Goal: Task Accomplishment & Management: Manage account settings

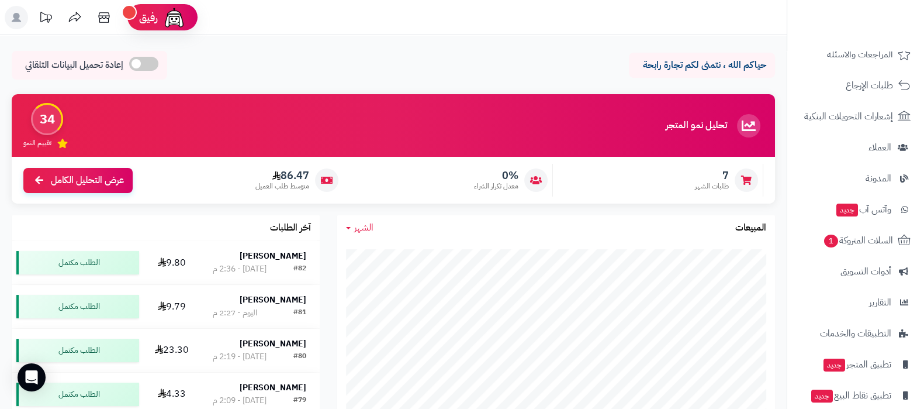
scroll to position [157, 0]
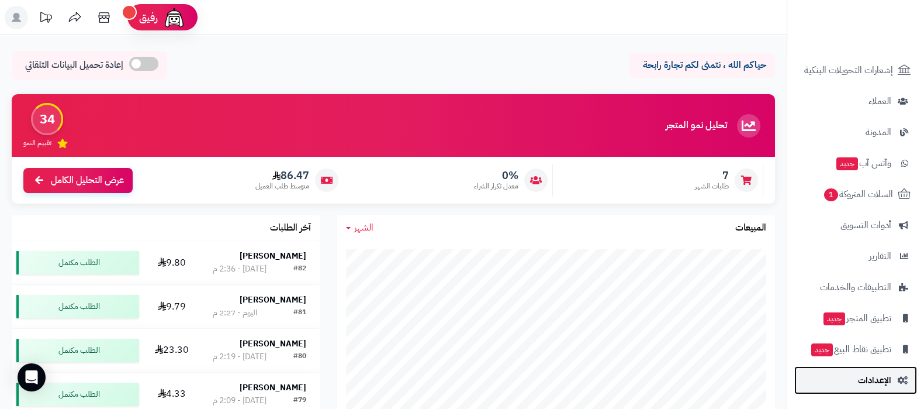
click at [868, 388] on link "الإعدادات" at bounding box center [855, 380] width 123 height 28
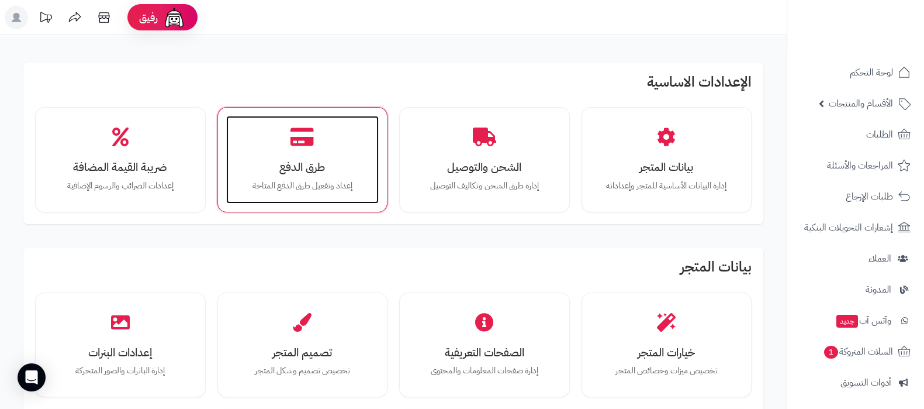
click at [317, 144] on div "طرق الدفع إعداد وتفعيل طرق الدفع المتاحة" at bounding box center [302, 160] width 153 height 88
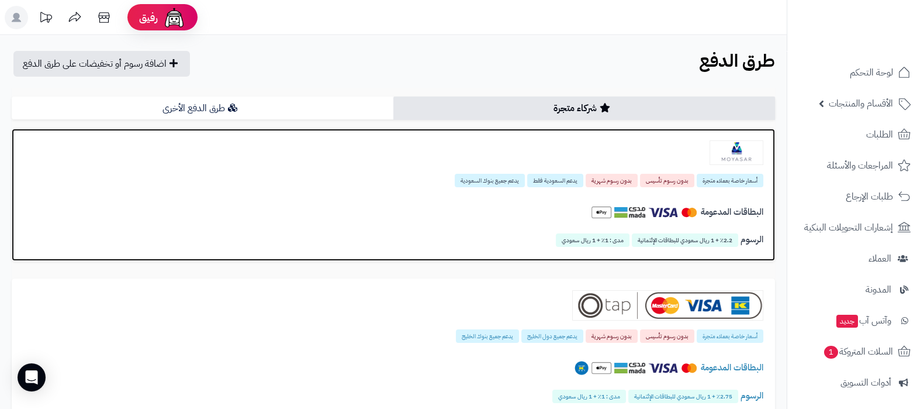
click at [723, 153] on img at bounding box center [737, 152] width 54 height 25
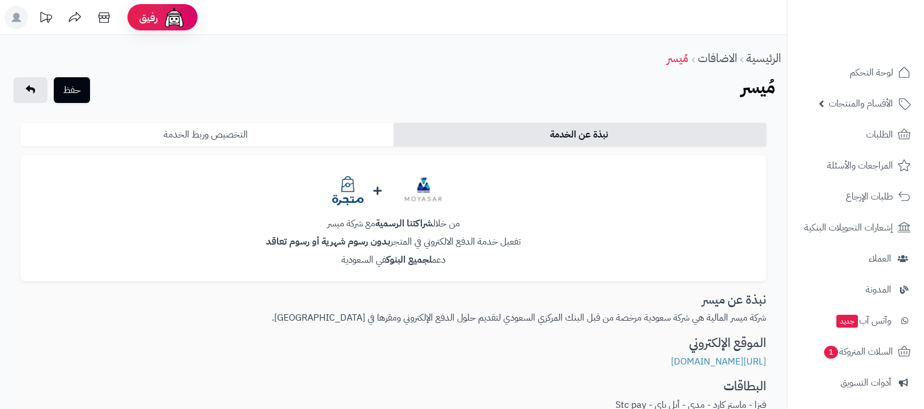
click at [286, 140] on link "التخصيص وربط الخدمة" at bounding box center [206, 134] width 373 height 23
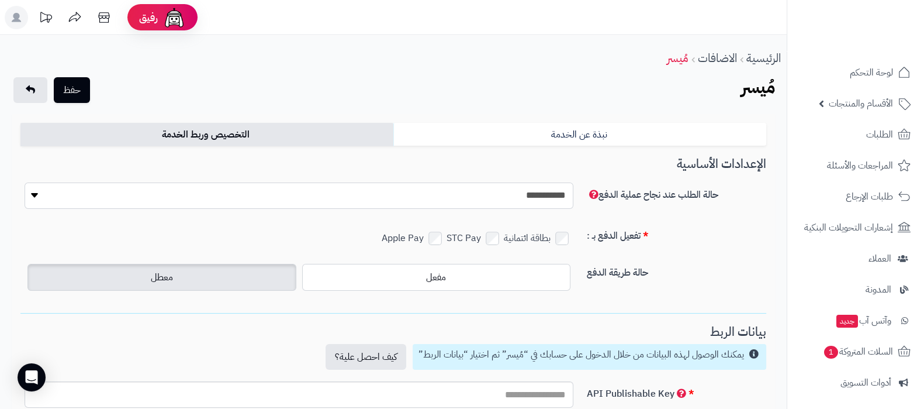
click at [514, 198] on select "**********" at bounding box center [299, 195] width 549 height 26
select select "*"
click at [25, 182] on select "**********" at bounding box center [299, 195] width 549 height 26
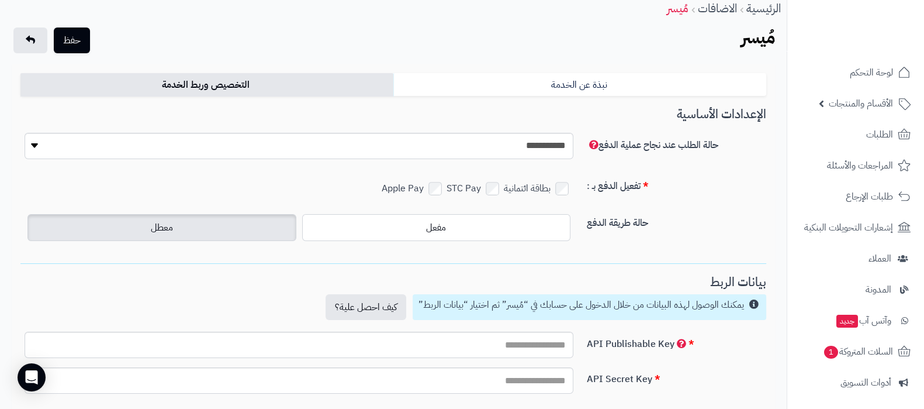
scroll to position [72, 0]
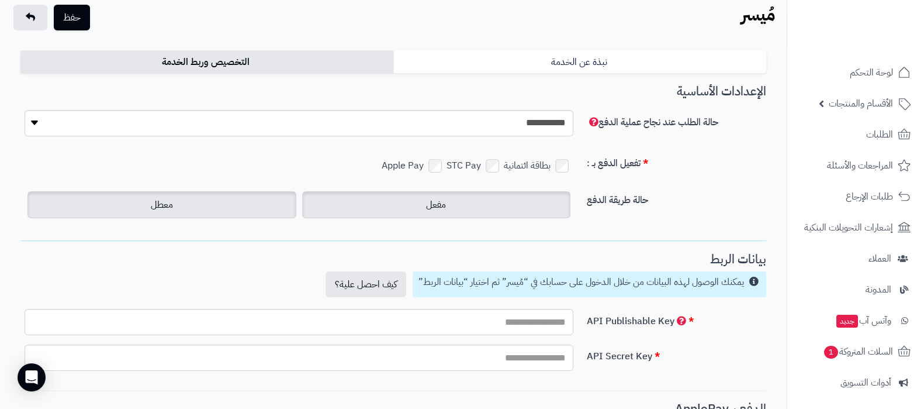
click at [482, 209] on label "مفعل" at bounding box center [436, 204] width 269 height 27
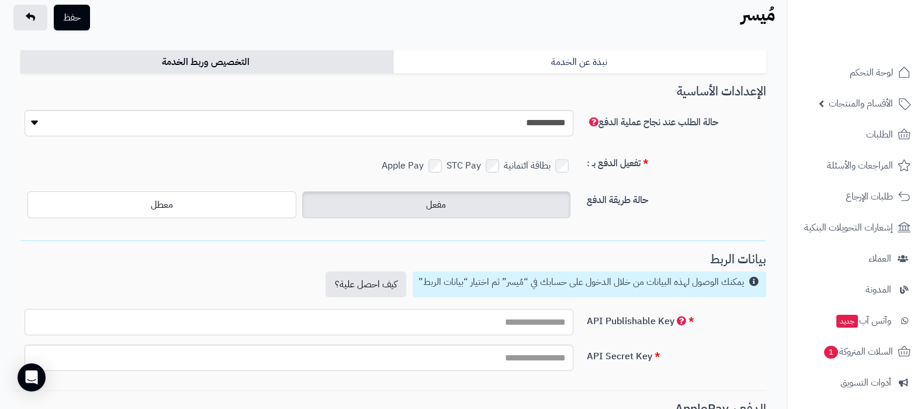
click at [511, 322] on input "text" at bounding box center [299, 322] width 549 height 26
paste input "**********"
type input "**********"
click at [414, 353] on input "text" at bounding box center [299, 357] width 549 height 26
paste input "**********"
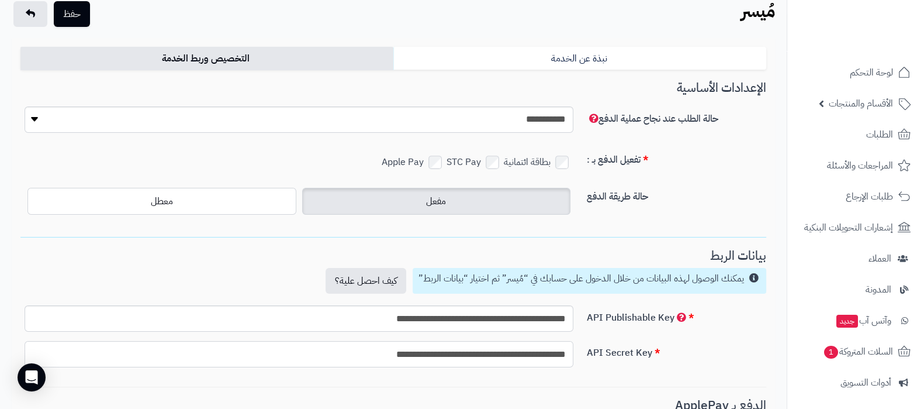
scroll to position [0, 0]
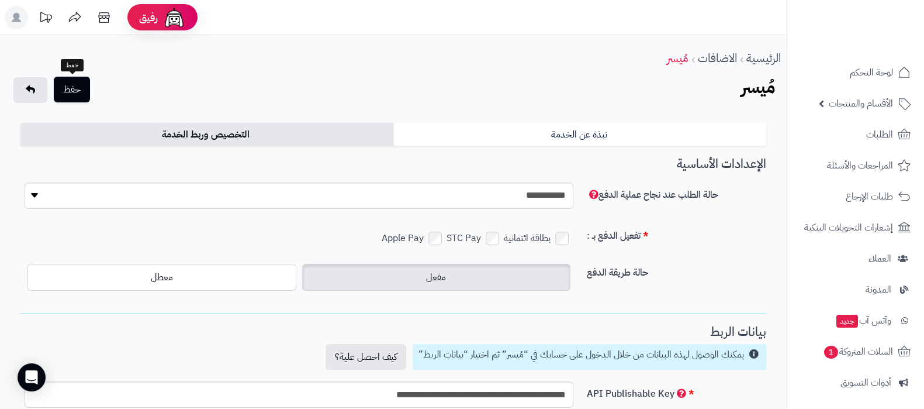
type input "**********"
click at [79, 91] on button "حفظ" at bounding box center [72, 90] width 36 height 26
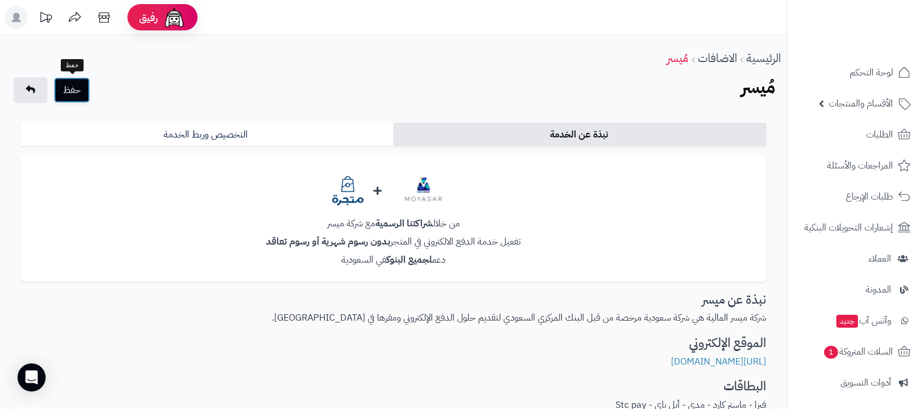
click at [79, 91] on button "حفظ" at bounding box center [72, 90] width 36 height 26
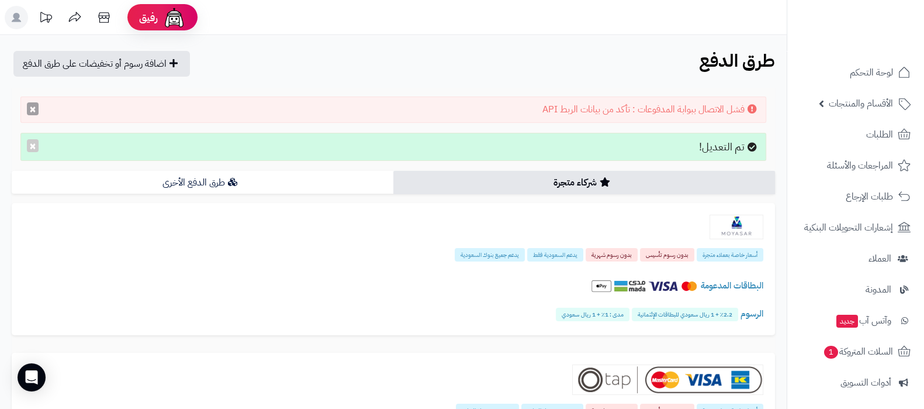
click at [36, 109] on button "×" at bounding box center [33, 108] width 12 height 13
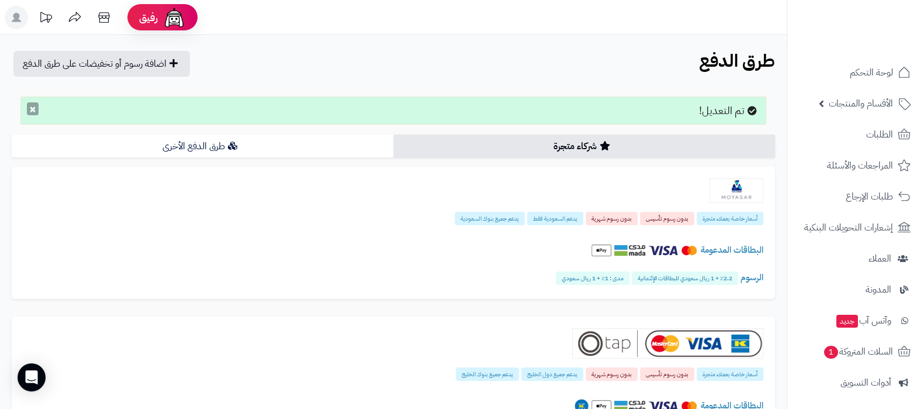
click at [33, 112] on button "×" at bounding box center [33, 108] width 12 height 13
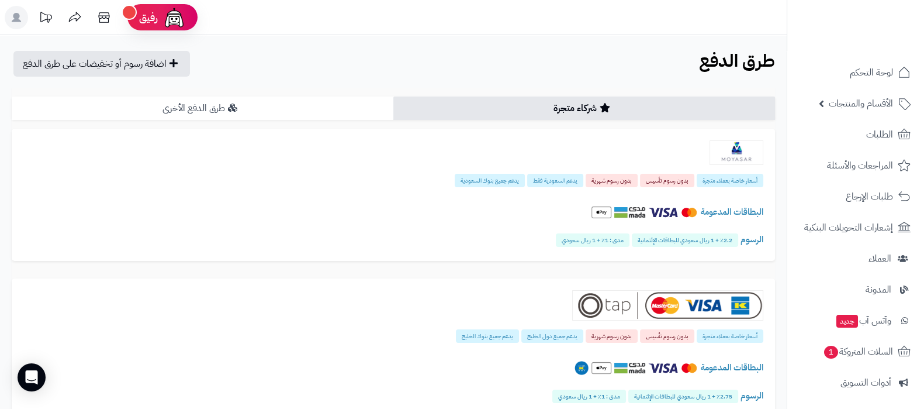
click at [233, 109] on icon at bounding box center [232, 107] width 9 height 9
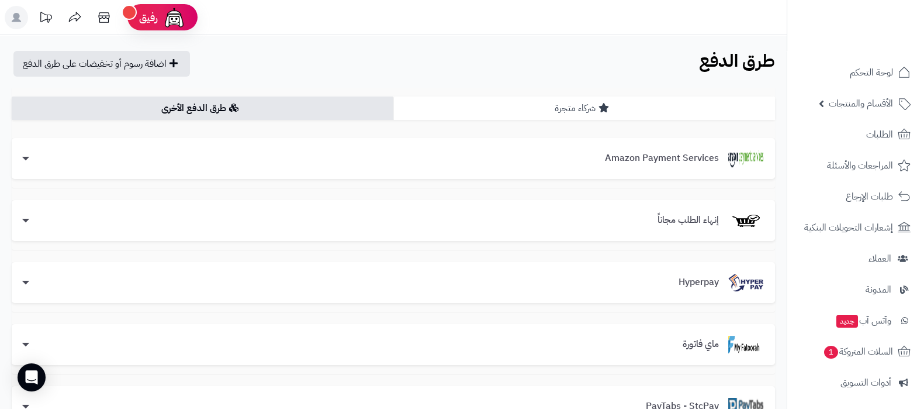
click at [590, 110] on link "شركاء متجرة" at bounding box center [584, 107] width 382 height 23
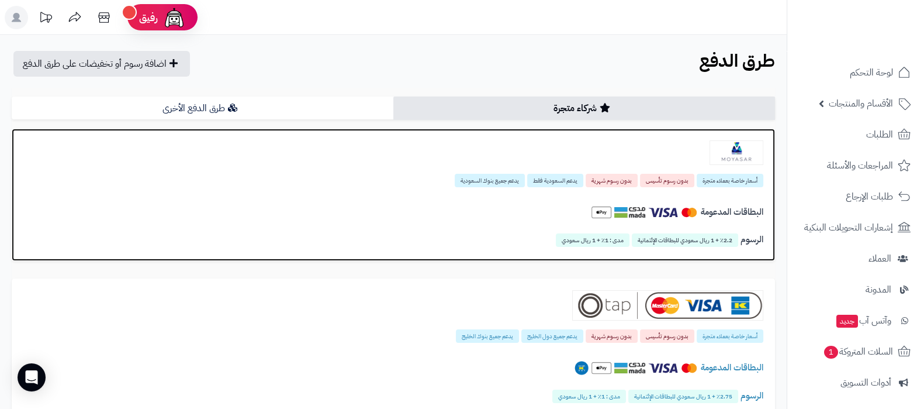
click at [730, 157] on img at bounding box center [737, 152] width 54 height 25
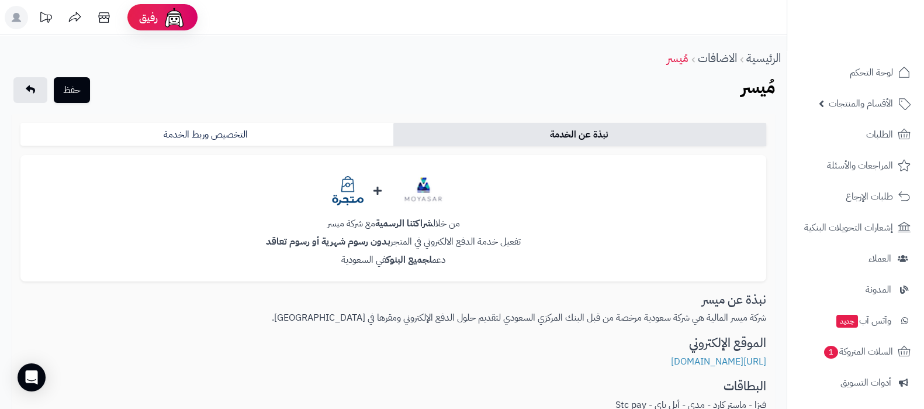
click at [345, 143] on link "التخصيص وربط الخدمة" at bounding box center [206, 134] width 373 height 23
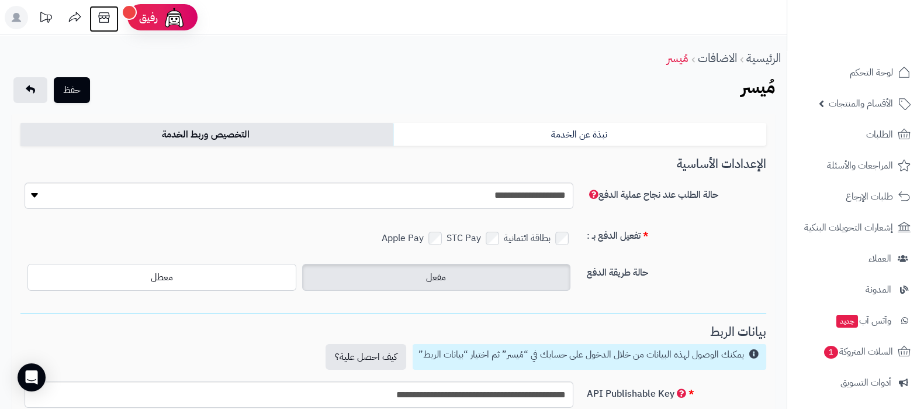
click at [99, 22] on icon at bounding box center [103, 17] width 23 height 23
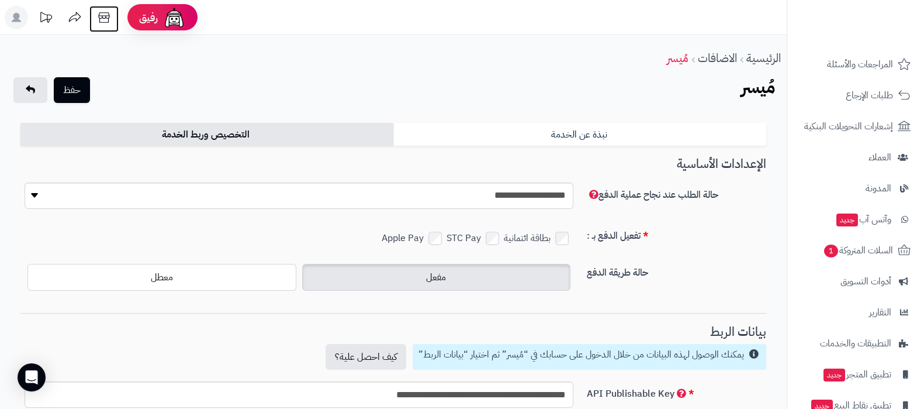
scroll to position [157, 0]
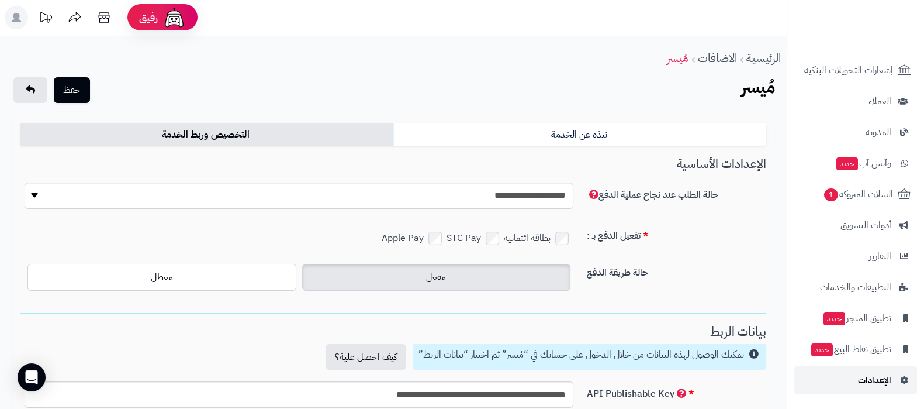
click at [871, 392] on link "الإعدادات" at bounding box center [855, 380] width 123 height 28
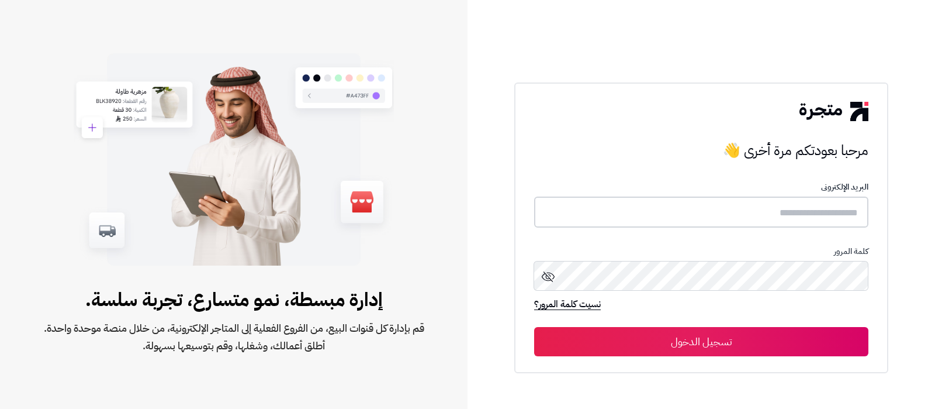
type input "**********"
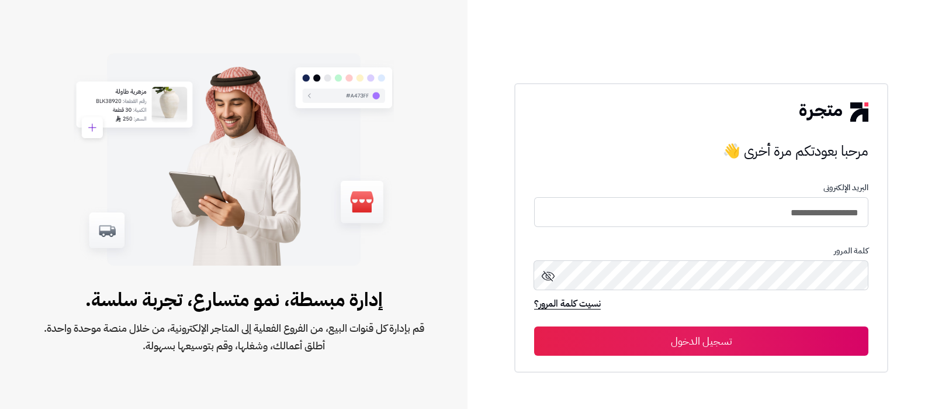
click at [720, 343] on button "تسجيل الدخول" at bounding box center [701, 340] width 334 height 29
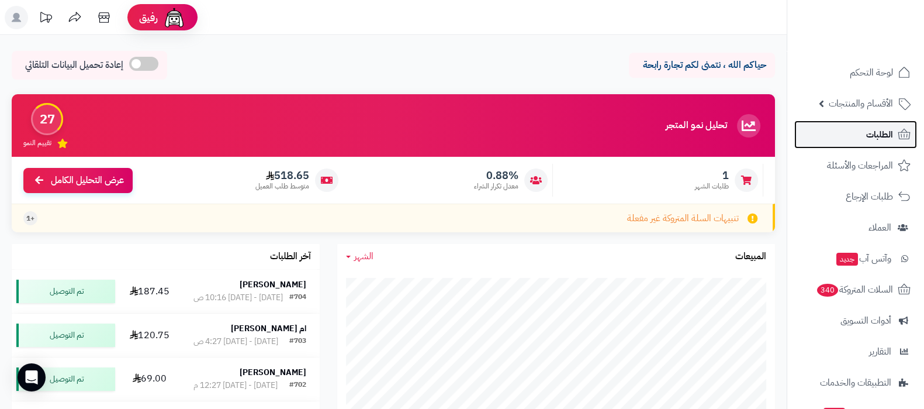
click at [883, 127] on span "الطلبات" at bounding box center [879, 134] width 27 height 16
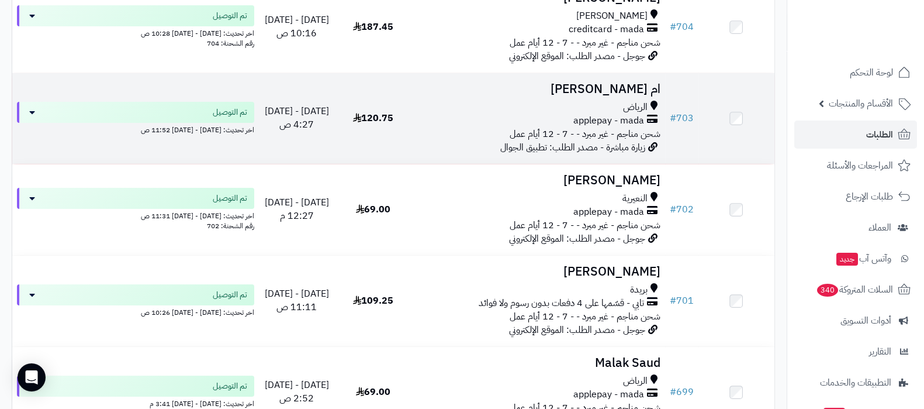
scroll to position [292, 0]
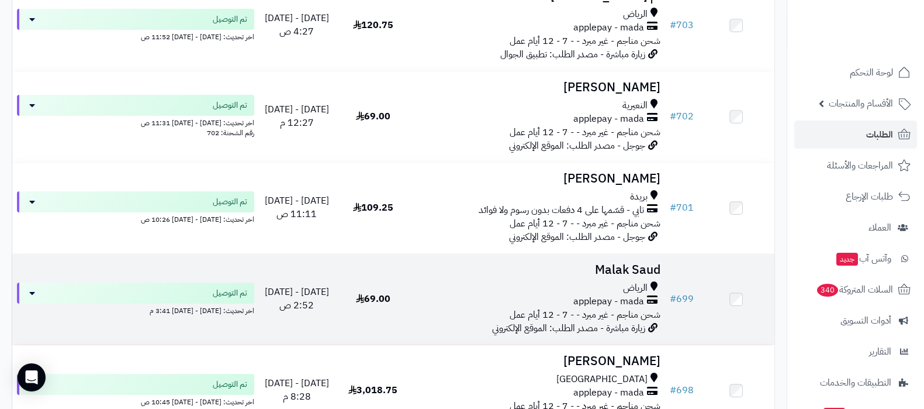
click at [617, 255] on td "Malak Saud الرياض applepay - mada شحن مناجم - غير مبرد - - 7 - 12 أيام عمل زيار…" at bounding box center [538, 299] width 254 height 91
click at [621, 263] on h3 "Malak Saud" at bounding box center [538, 269] width 244 height 13
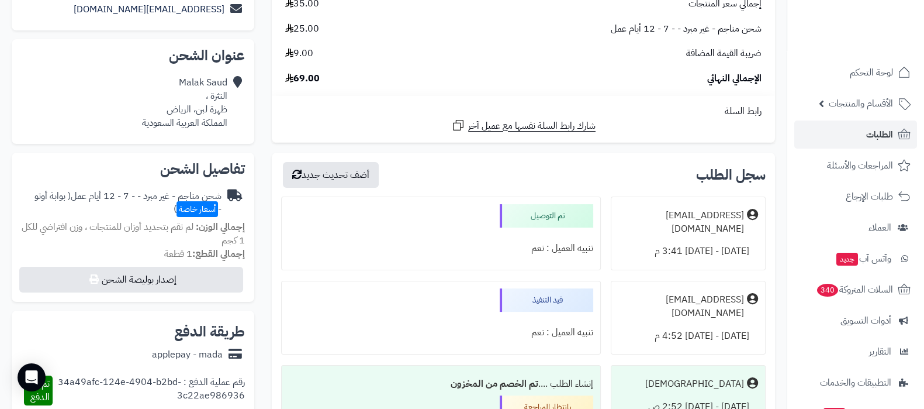
scroll to position [365, 0]
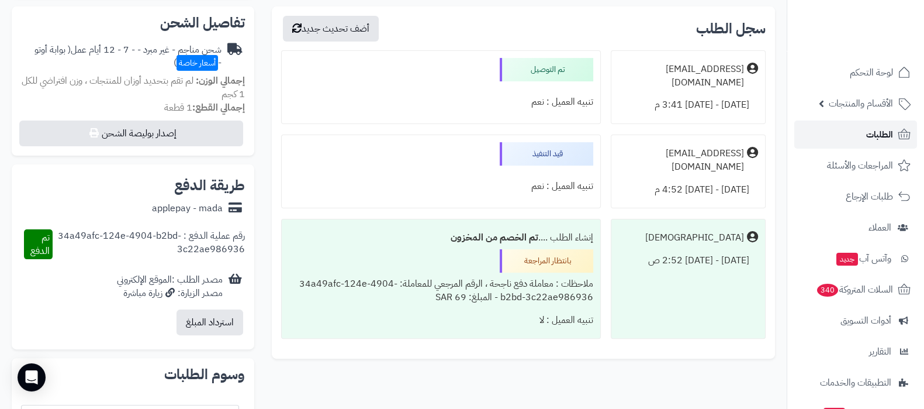
click at [845, 135] on link "الطلبات" at bounding box center [855, 134] width 123 height 28
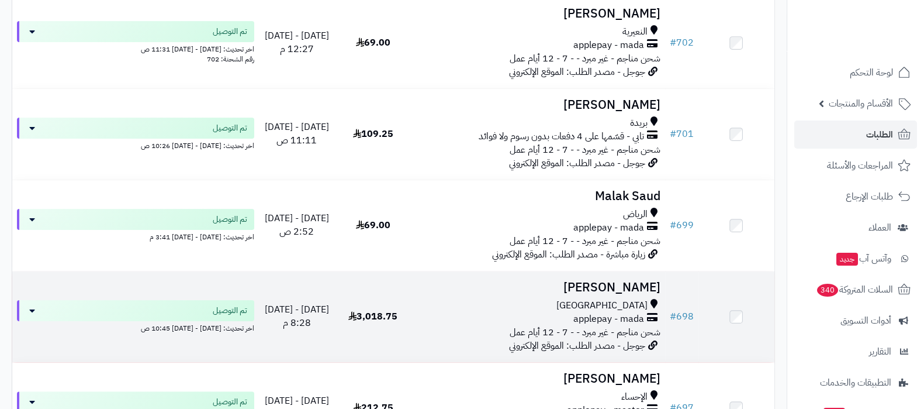
scroll to position [365, 0]
click at [614, 281] on h3 "[PERSON_NAME]" at bounding box center [538, 287] width 244 height 13
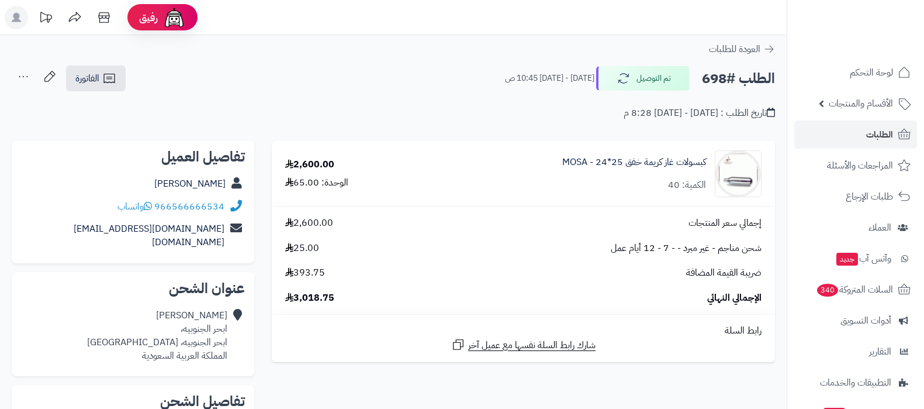
scroll to position [292, 0]
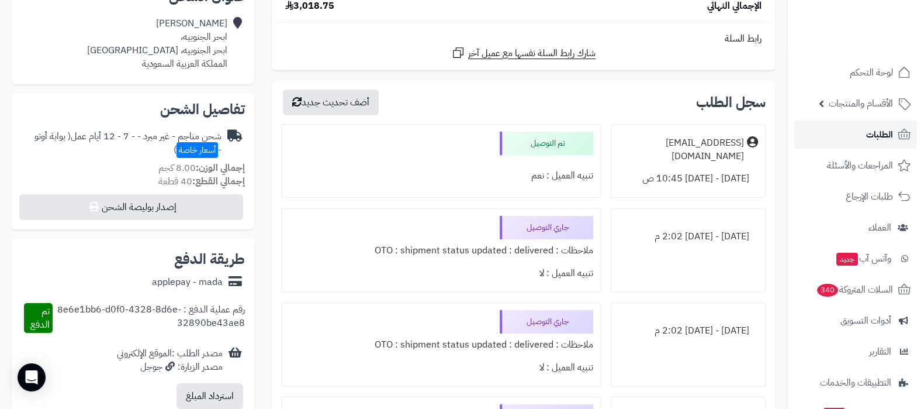
click at [864, 130] on link "الطلبات" at bounding box center [855, 134] width 123 height 28
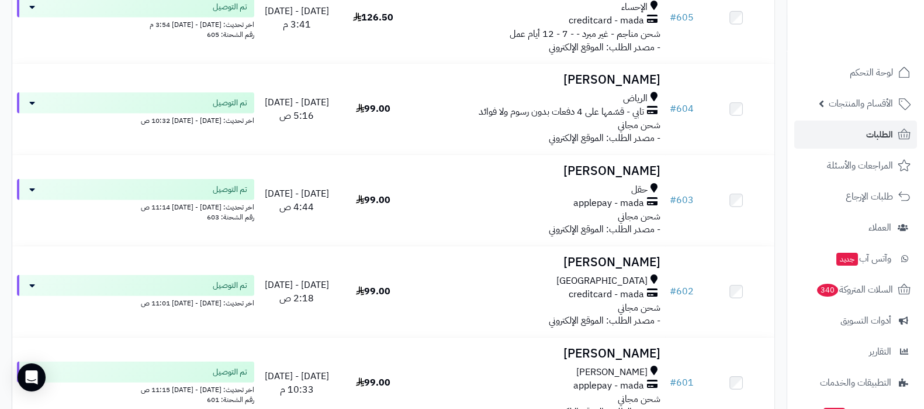
scroll to position [4675, 0]
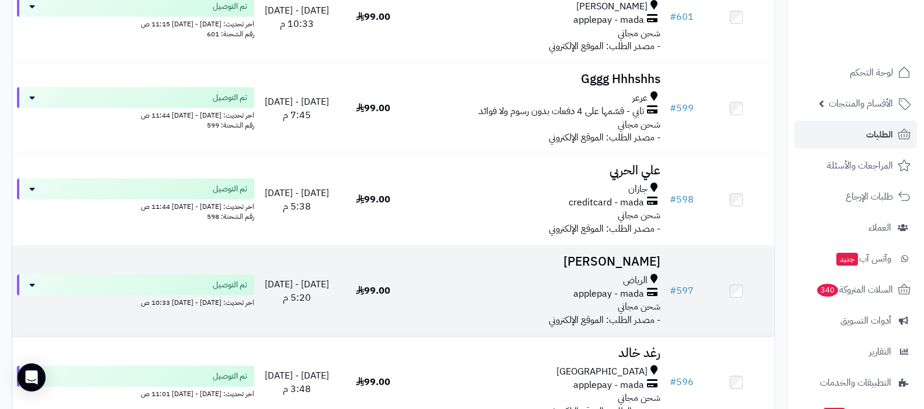
click at [623, 255] on h3 "اشواق العنزي" at bounding box center [538, 261] width 244 height 13
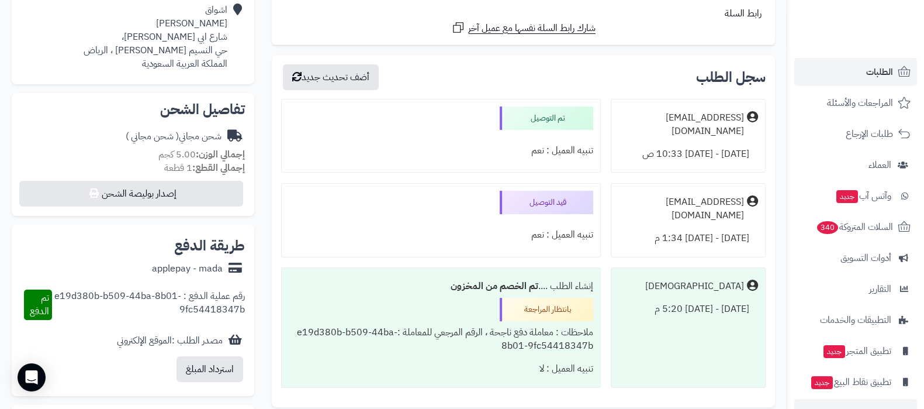
scroll to position [95, 0]
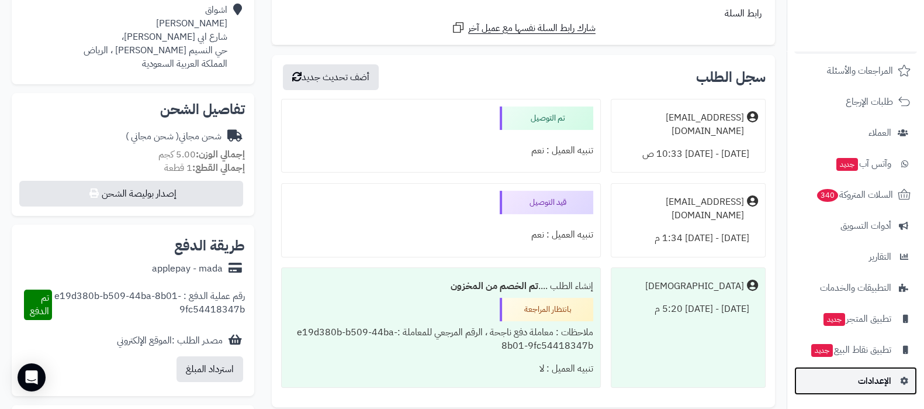
click at [839, 383] on link "الإعدادات" at bounding box center [855, 380] width 123 height 28
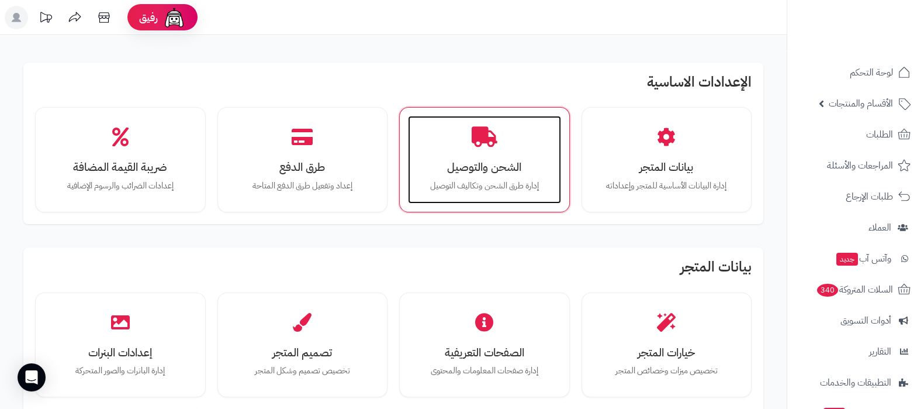
click at [475, 179] on p "إدارة طرق الشحن وتكاليف التوصيل" at bounding box center [485, 185] width 130 height 13
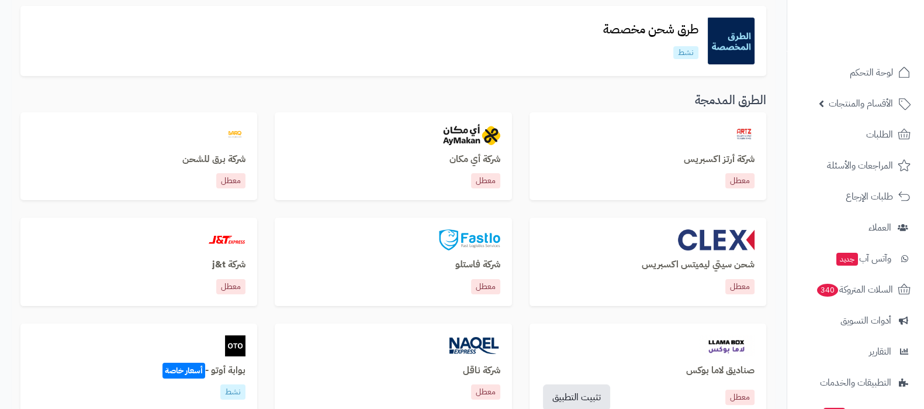
scroll to position [365, 0]
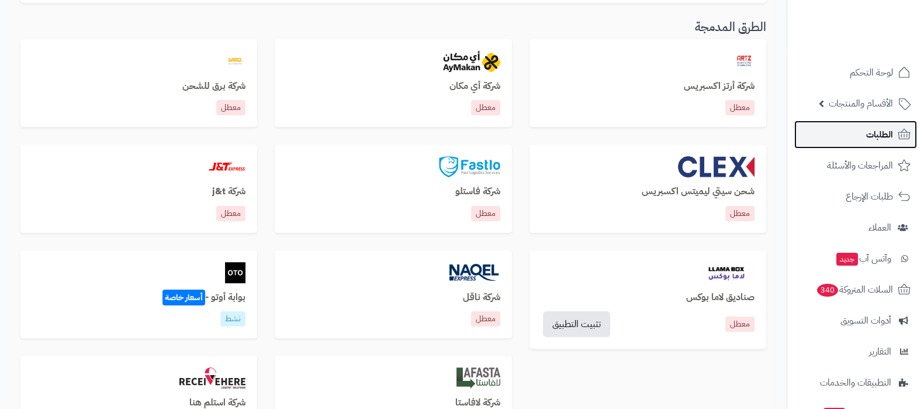
click at [876, 136] on span "الطلبات" at bounding box center [879, 134] width 27 height 16
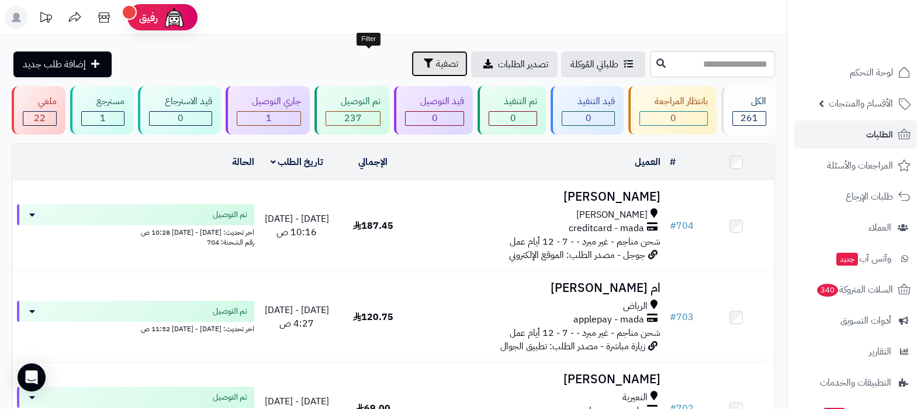
click at [436, 65] on span "تصفية" at bounding box center [447, 64] width 22 height 14
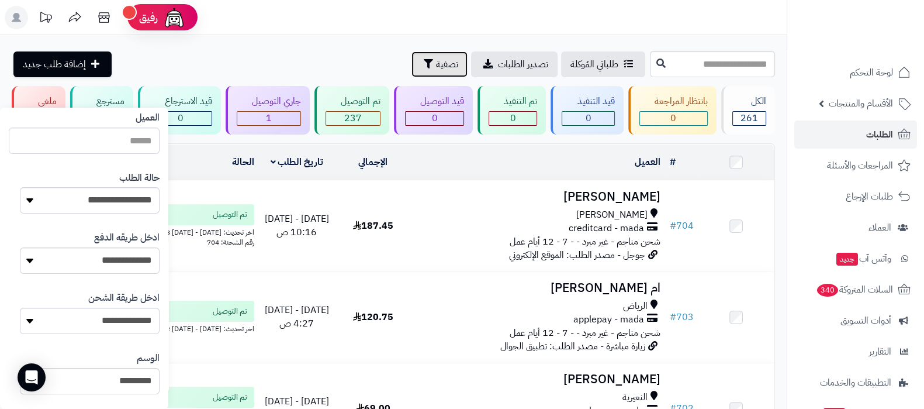
scroll to position [219, 0]
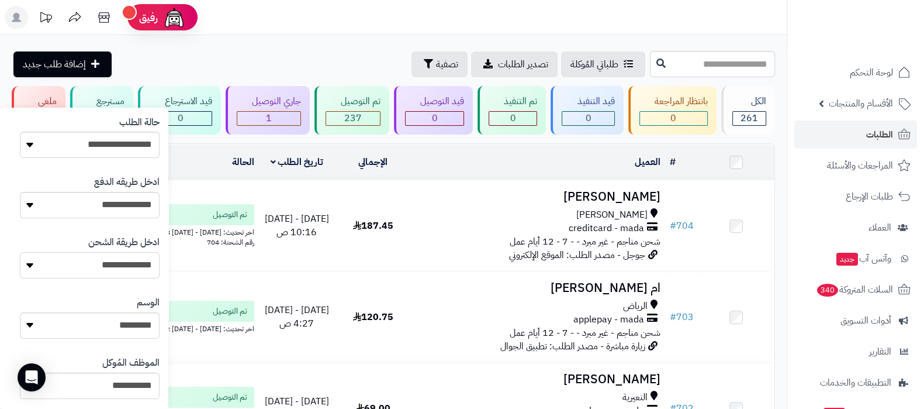
click at [112, 265] on select "**********" at bounding box center [90, 265] width 140 height 26
select select "***"
click at [20, 252] on select "**********" at bounding box center [90, 265] width 140 height 26
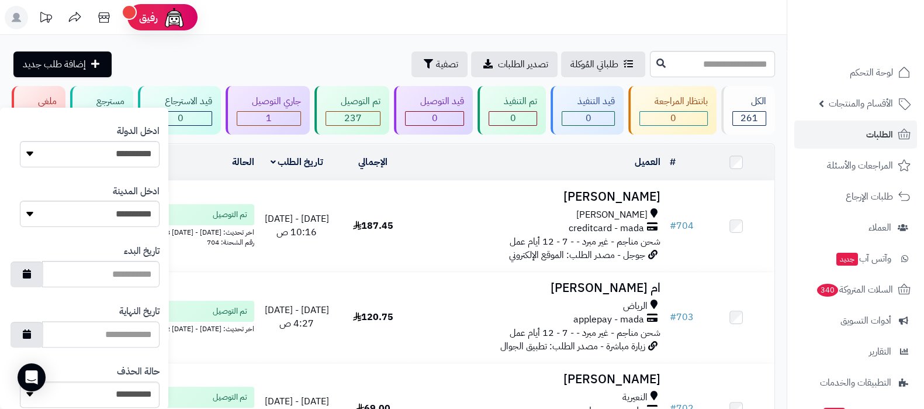
scroll to position [580, 0]
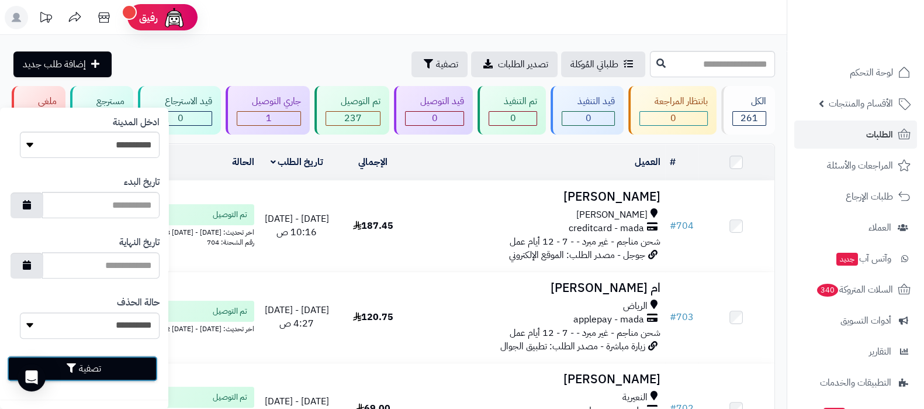
click at [120, 366] on button "تصفية" at bounding box center [82, 368] width 151 height 26
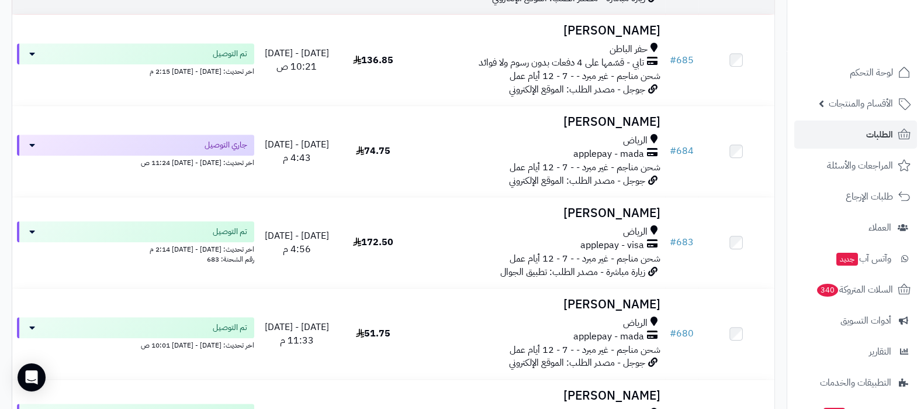
scroll to position [1461, 0]
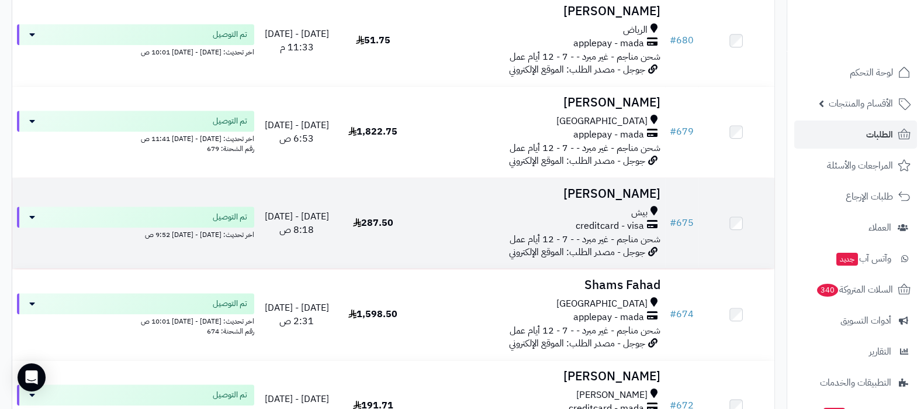
click at [614, 189] on h3 "[PERSON_NAME]" at bounding box center [538, 193] width 244 height 13
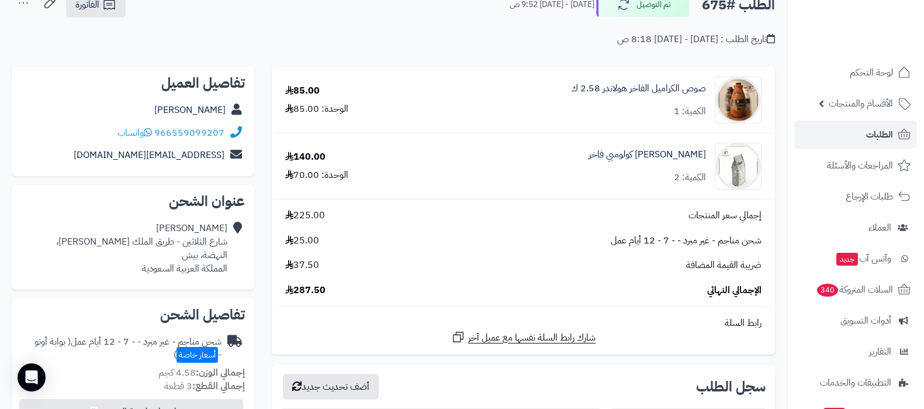
scroll to position [72, 0]
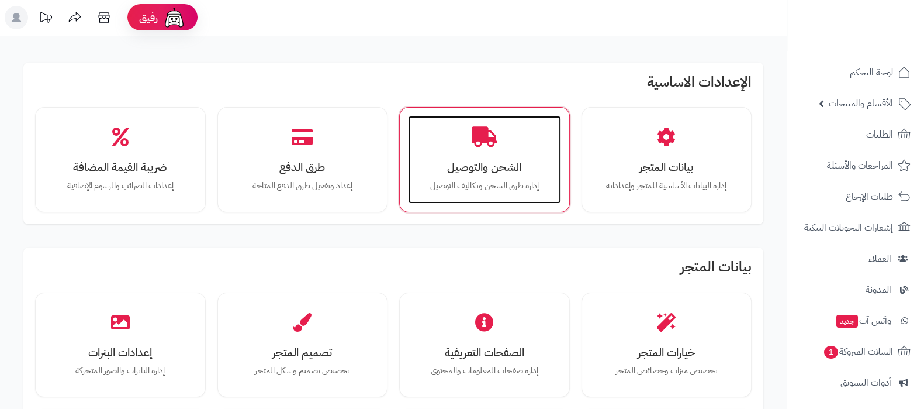
click at [512, 165] on h3 "الشحن والتوصيل" at bounding box center [485, 167] width 130 height 12
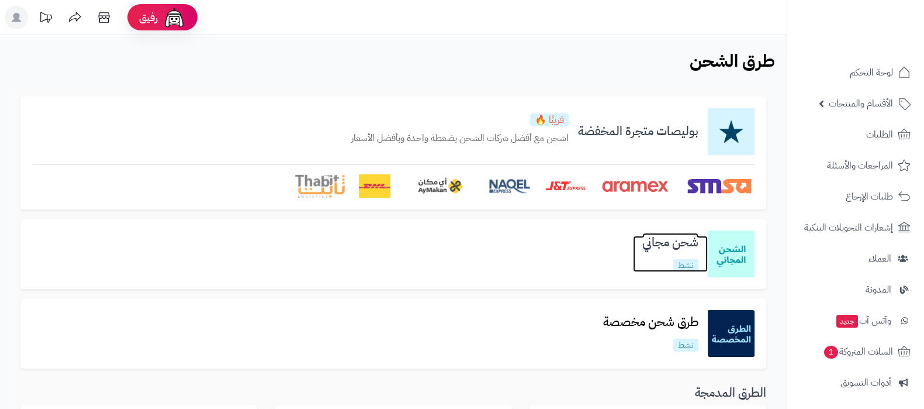
click at [663, 244] on h3 "شحن مجاني" at bounding box center [670, 242] width 75 height 13
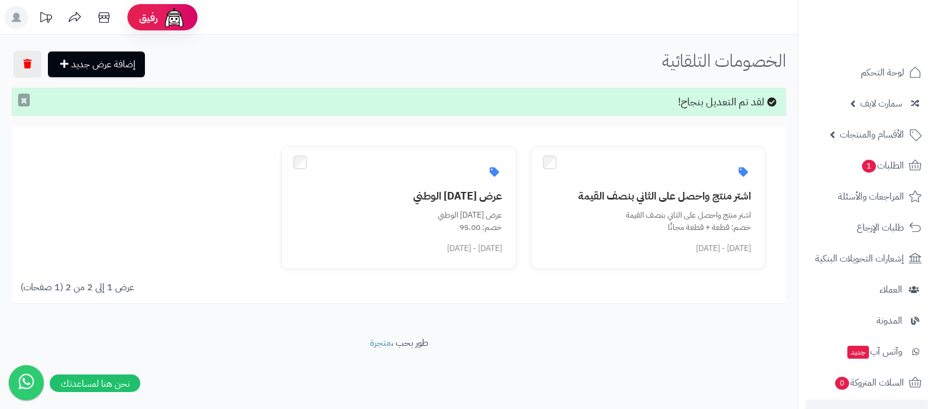
click at [26, 101] on button "×" at bounding box center [24, 100] width 12 height 13
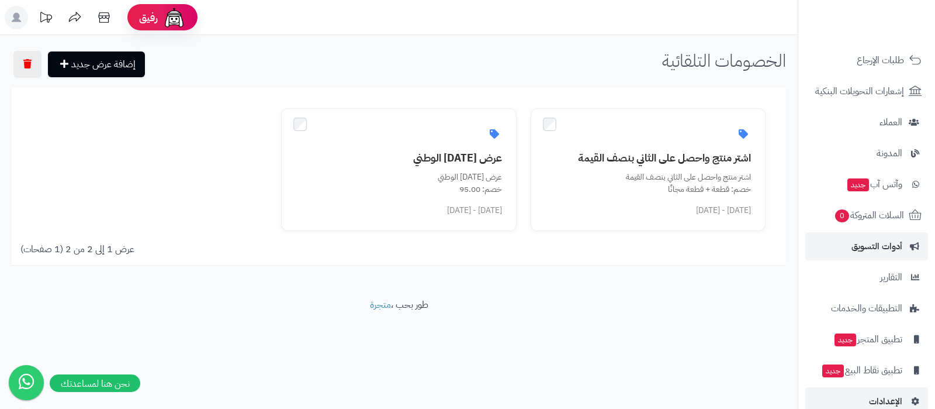
scroll to position [188, 0]
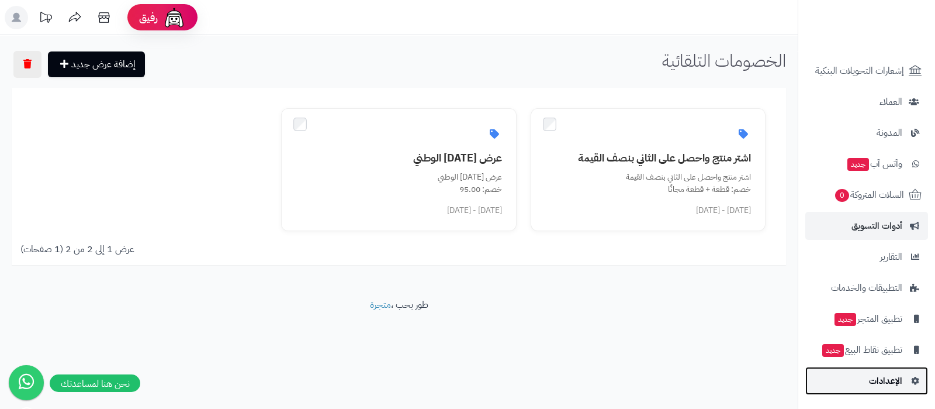
click at [862, 387] on link "الإعدادات" at bounding box center [866, 380] width 123 height 28
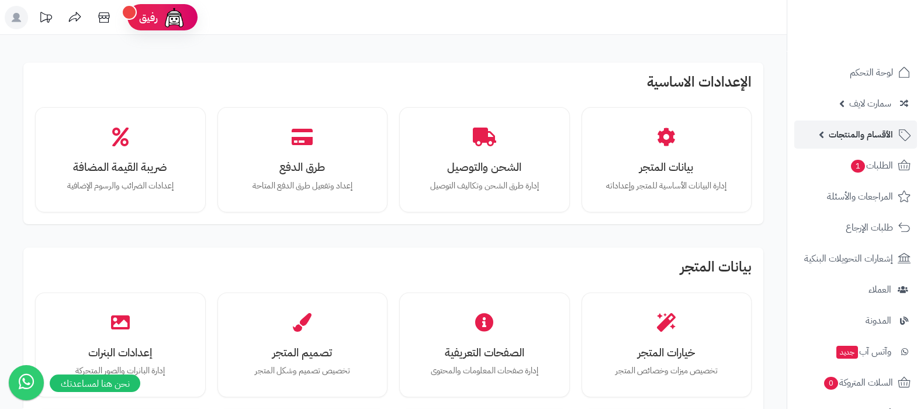
click at [848, 129] on span "الأقسام والمنتجات" at bounding box center [861, 134] width 64 height 16
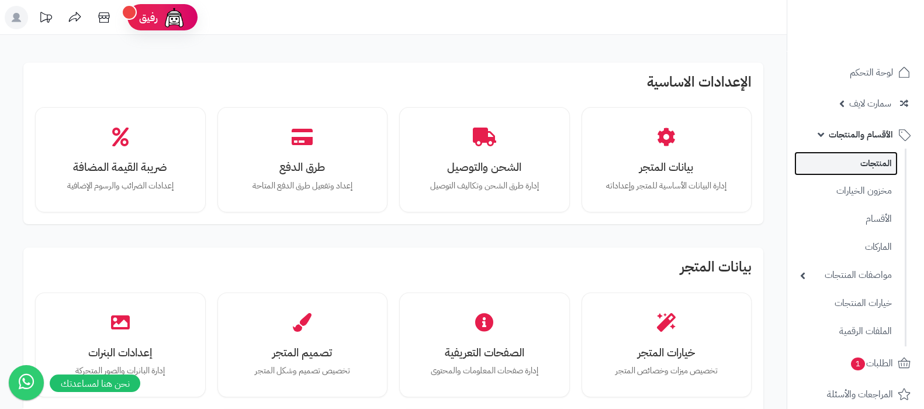
click at [862, 162] on link "المنتجات" at bounding box center [845, 163] width 103 height 24
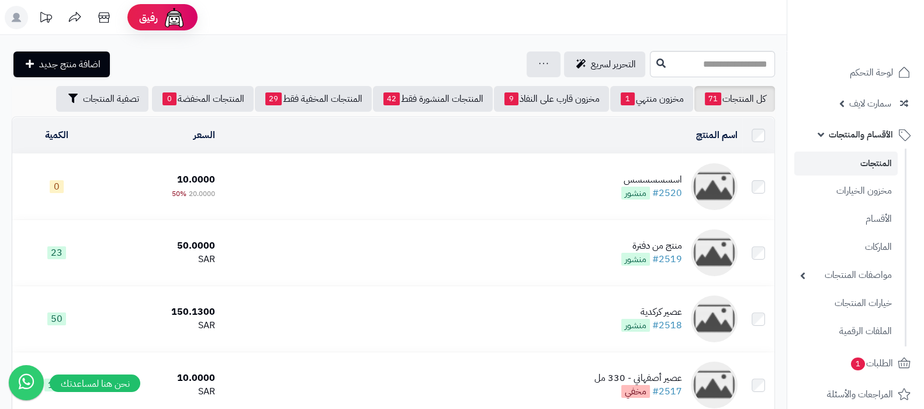
click at [656, 170] on td "اسسسسسسس #2520 منشور" at bounding box center [481, 186] width 523 height 65
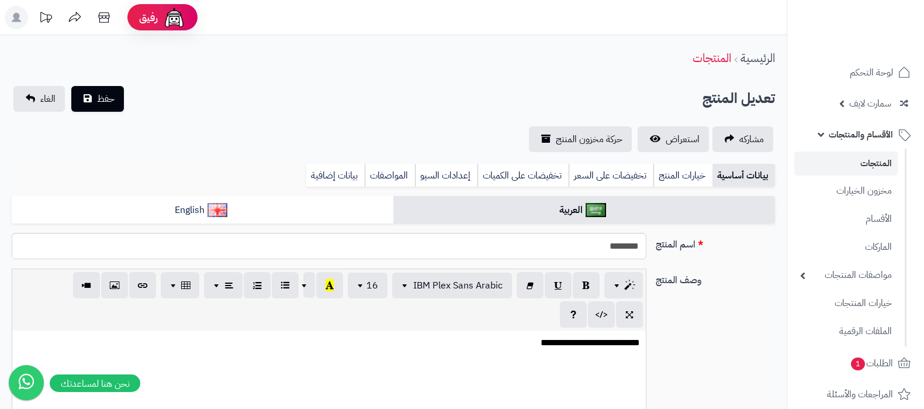
select select
click at [858, 156] on link "المنتجات" at bounding box center [845, 163] width 103 height 24
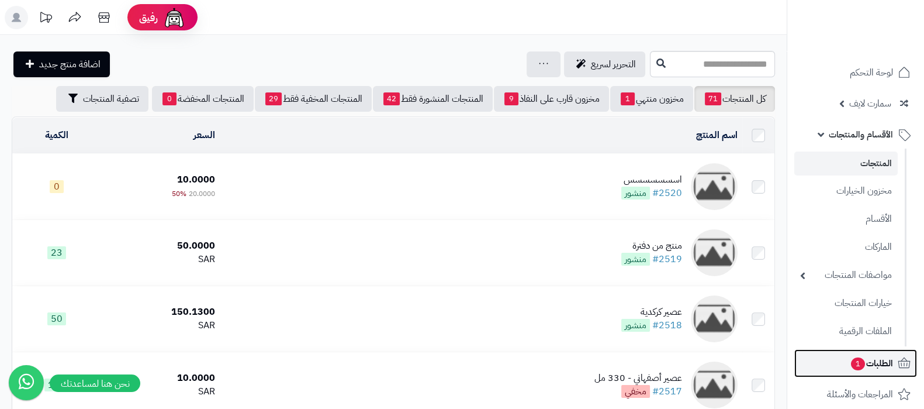
click at [859, 350] on link "الطلبات 1" at bounding box center [855, 363] width 123 height 28
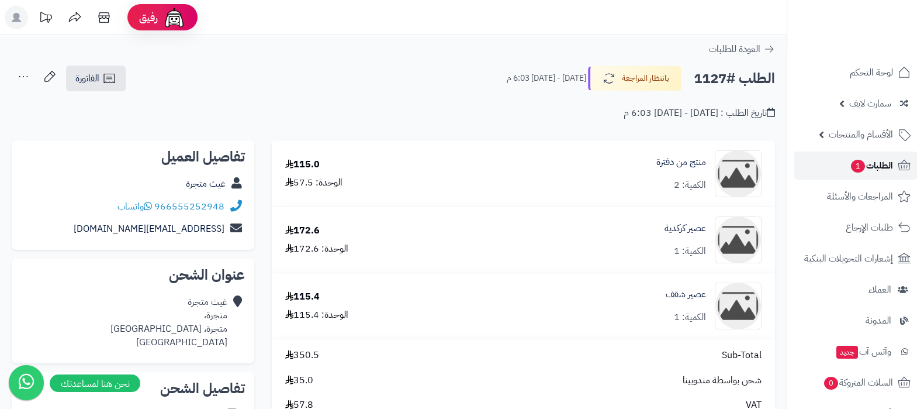
click at [877, 170] on span "الطلبات 1" at bounding box center [871, 165] width 43 height 16
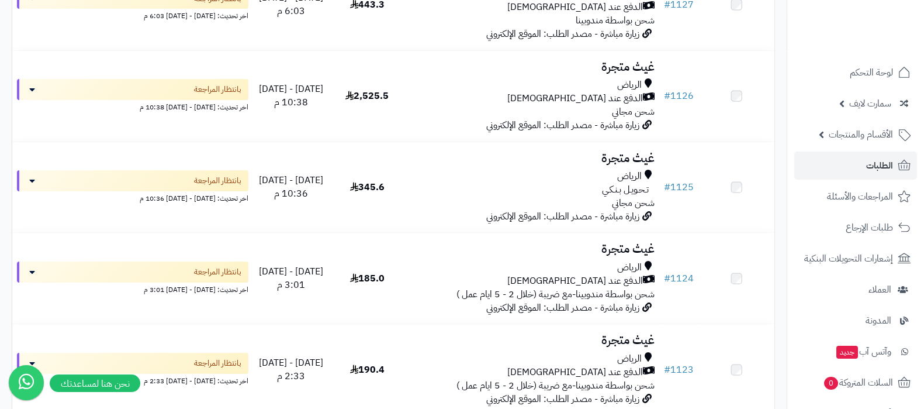
scroll to position [219, 0]
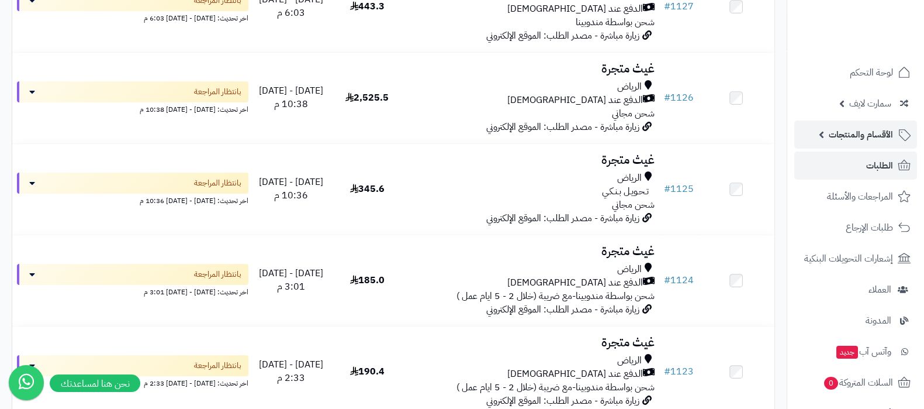
click at [887, 132] on span "الأقسام والمنتجات" at bounding box center [861, 134] width 64 height 16
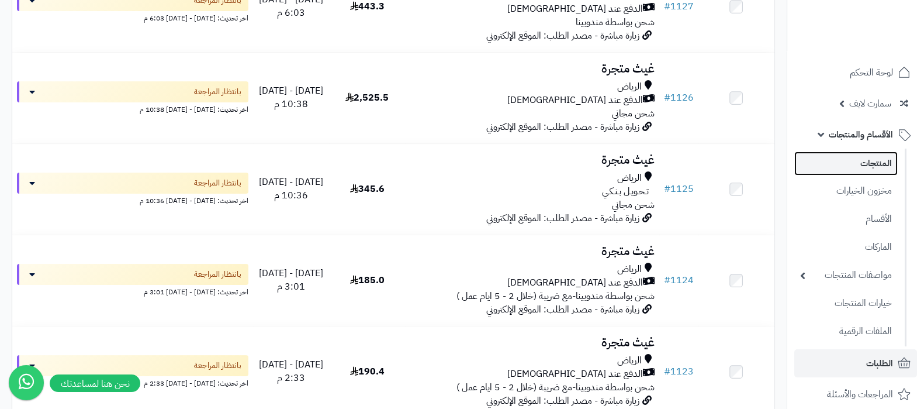
click at [873, 169] on link "المنتجات" at bounding box center [845, 163] width 103 height 24
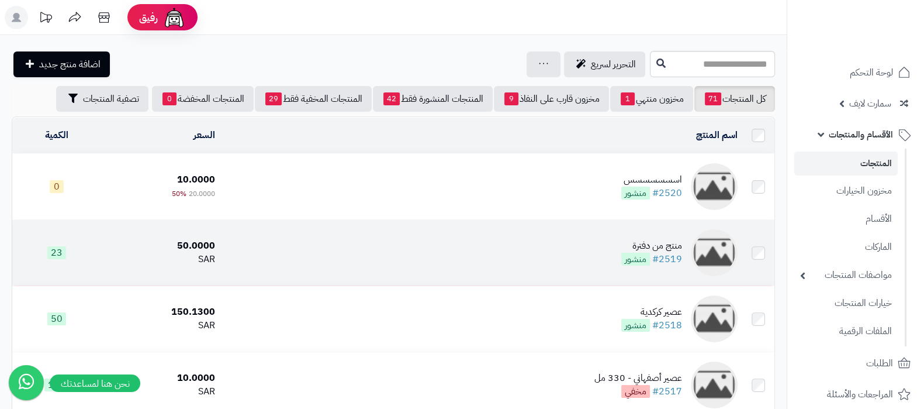
click at [664, 242] on div "منتج من دفترة" at bounding box center [651, 245] width 61 height 13
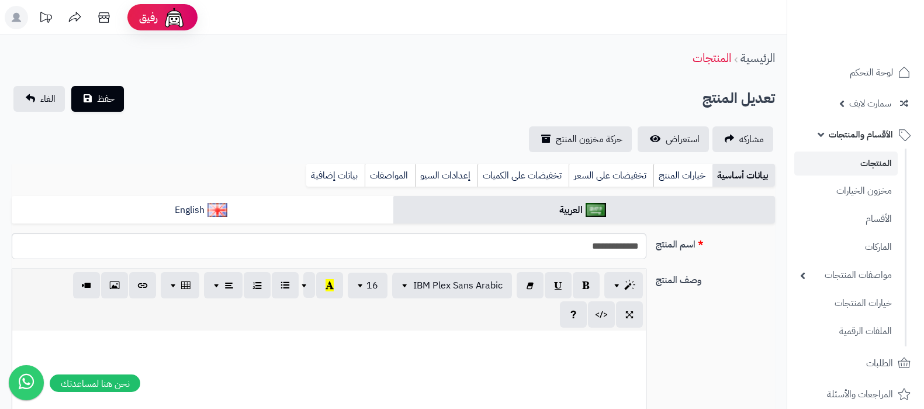
select select
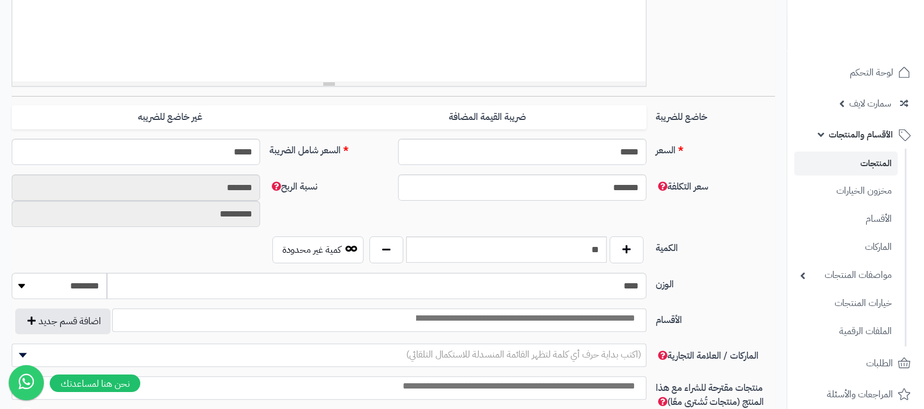
scroll to position [438, 0]
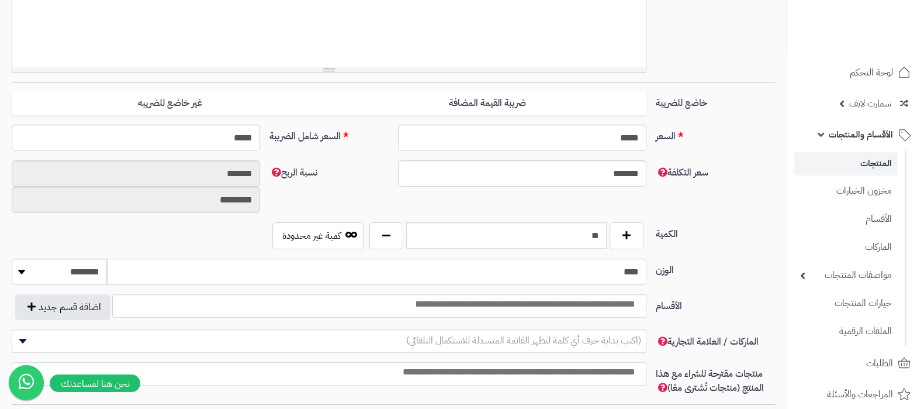
click at [623, 267] on input "****" at bounding box center [377, 271] width 540 height 26
type input "***"
click at [696, 247] on div "الكمية ** كمية غير محدودة" at bounding box center [393, 240] width 773 height 36
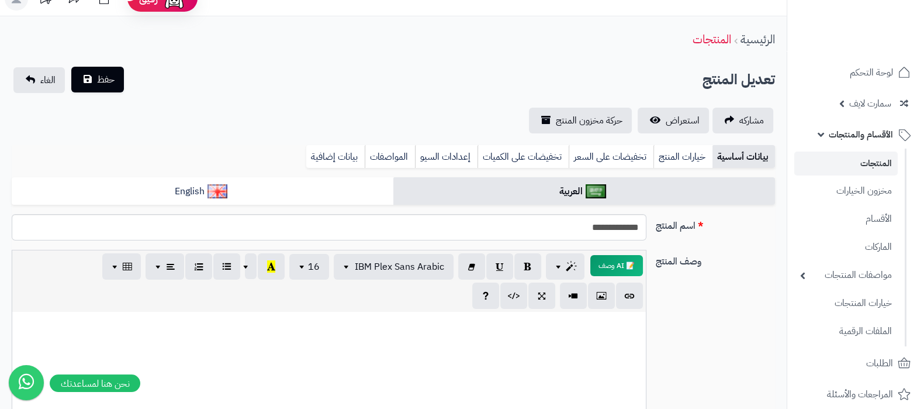
scroll to position [0, 0]
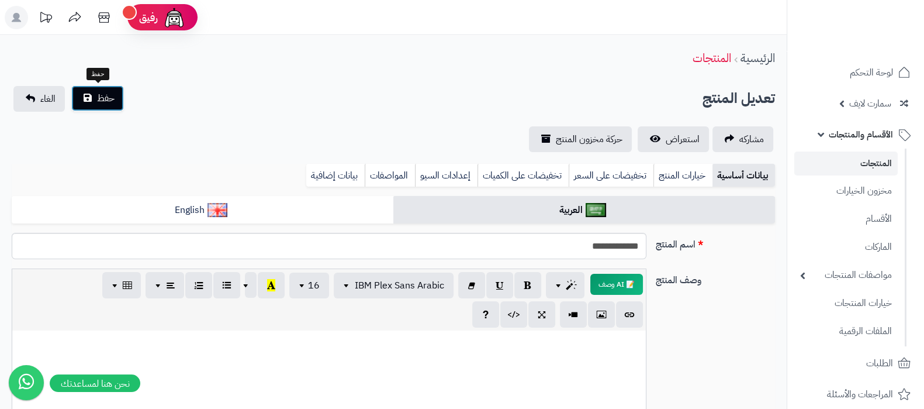
click at [88, 94] on button "حفظ" at bounding box center [97, 98] width 53 height 26
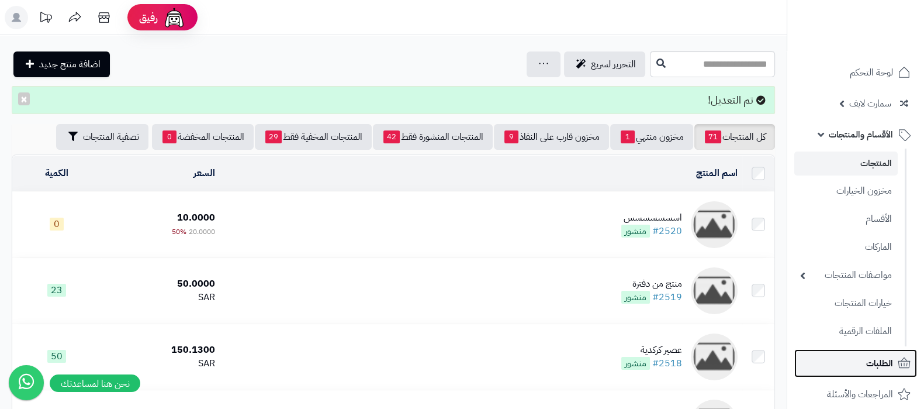
click at [856, 358] on link "الطلبات" at bounding box center [855, 363] width 123 height 28
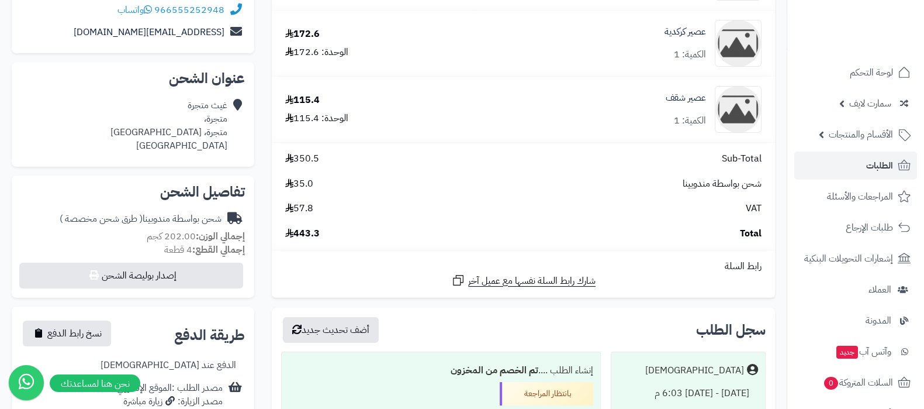
scroll to position [219, 0]
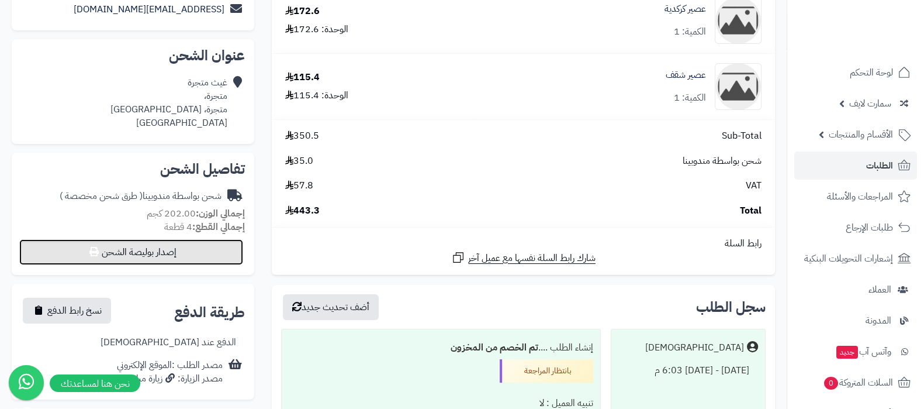
click at [148, 247] on button "إصدار بوليصة الشحن" at bounding box center [131, 252] width 224 height 26
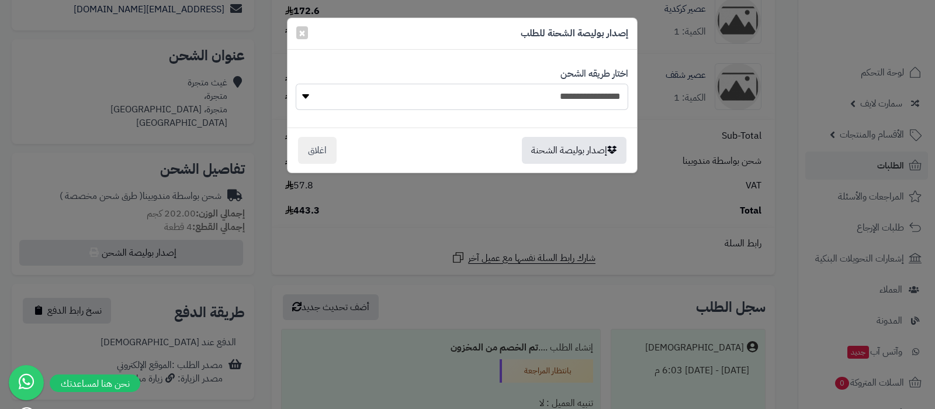
click at [578, 91] on select "**********" at bounding box center [462, 97] width 332 height 26
select select "***"
click at [296, 84] on select "**********" at bounding box center [462, 97] width 332 height 26
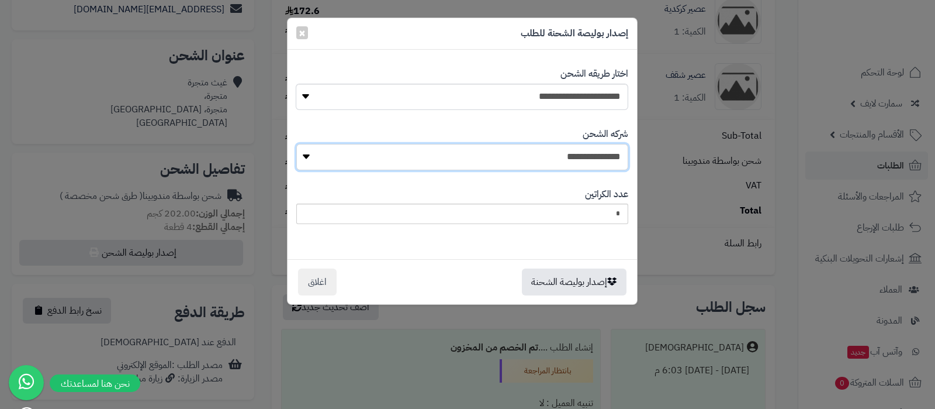
click at [564, 155] on select "**********" at bounding box center [462, 157] width 332 height 26
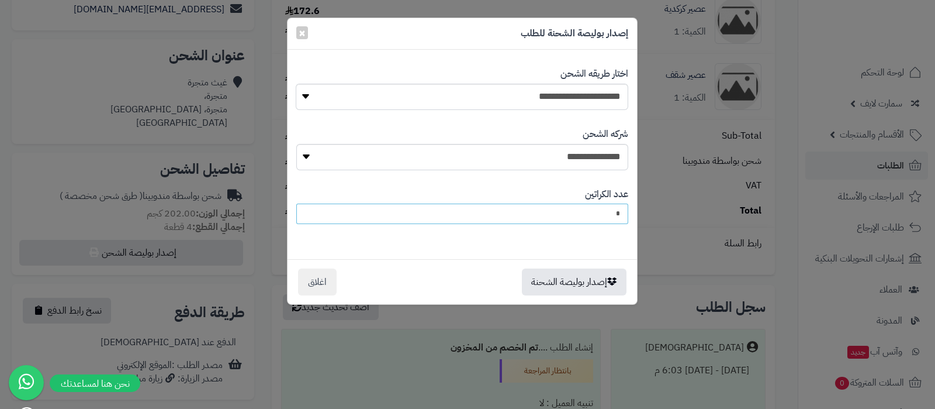
click at [569, 221] on input "*" at bounding box center [462, 213] width 332 height 20
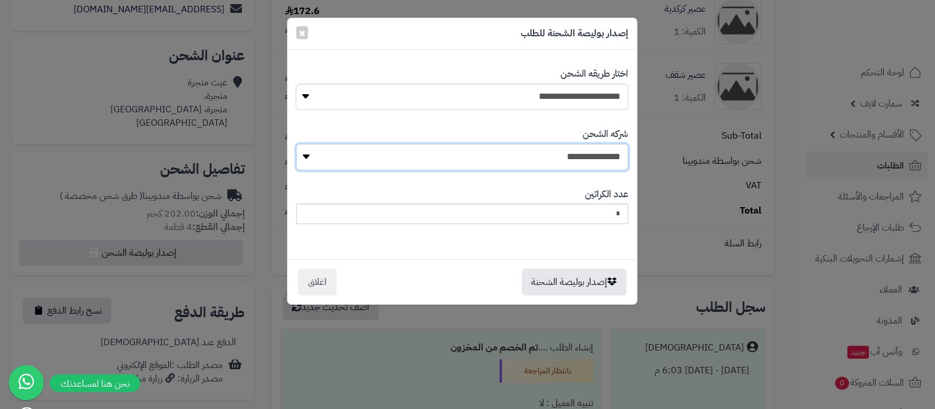
click at [593, 165] on select "**********" at bounding box center [462, 157] width 332 height 26
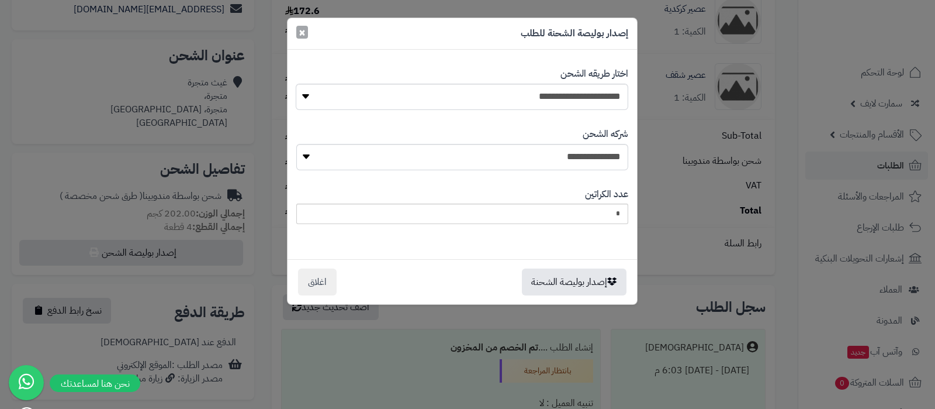
click at [301, 35] on span "×" at bounding box center [302, 32] width 7 height 18
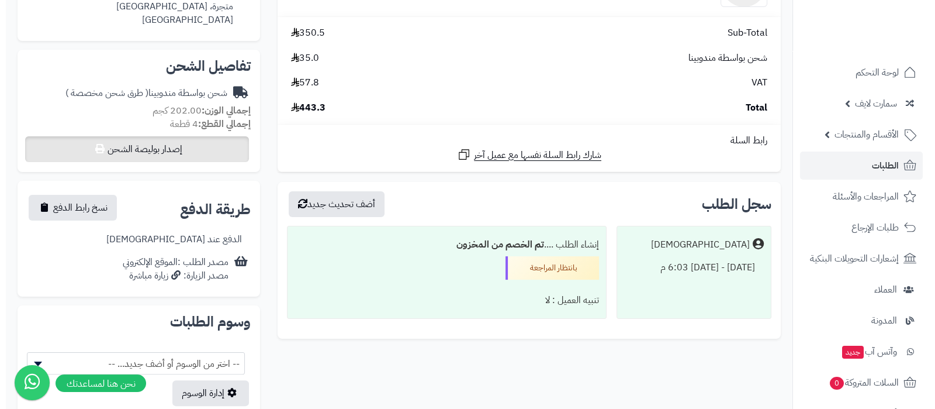
scroll to position [292, 0]
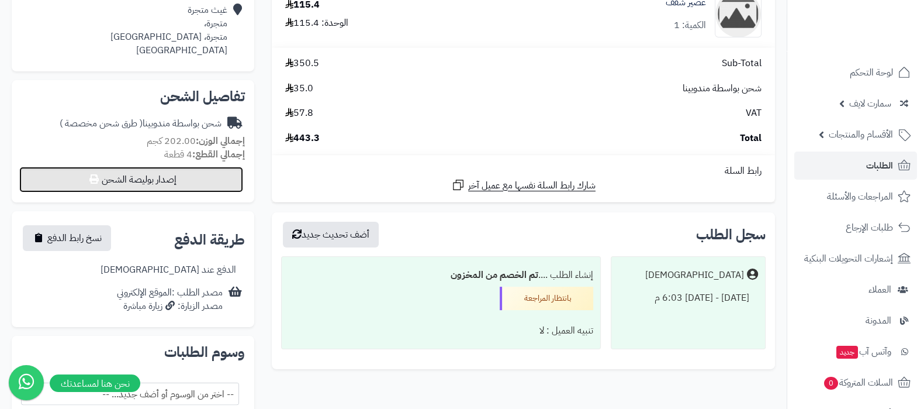
click at [172, 174] on button "إصدار بوليصة الشحن" at bounding box center [131, 180] width 224 height 26
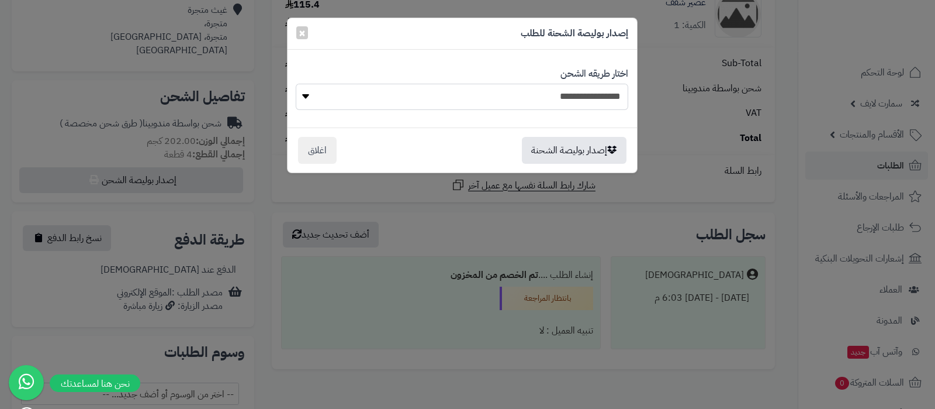
click at [549, 95] on select "**********" at bounding box center [462, 97] width 332 height 26
select select "***"
click at [296, 84] on select "**********" at bounding box center [462, 97] width 332 height 26
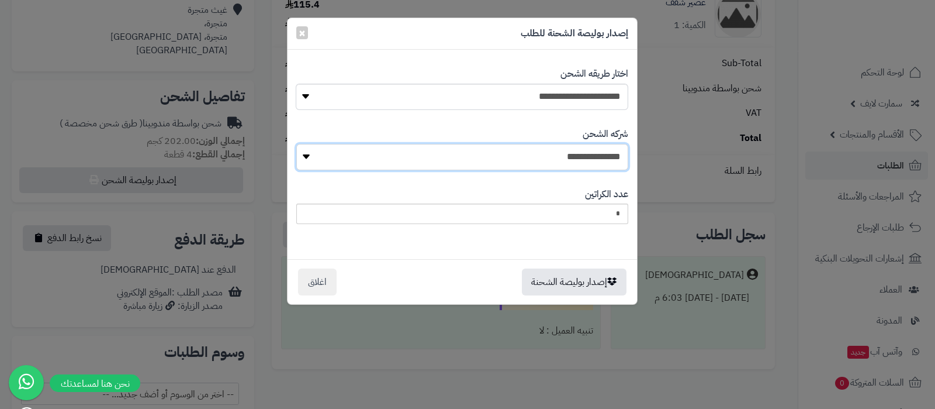
click at [570, 161] on select "**********" at bounding box center [462, 157] width 332 height 26
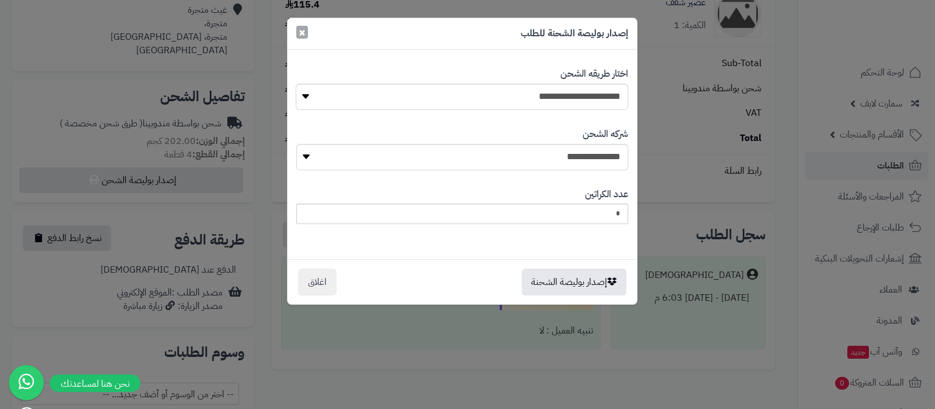
click at [300, 33] on span "×" at bounding box center [302, 32] width 7 height 18
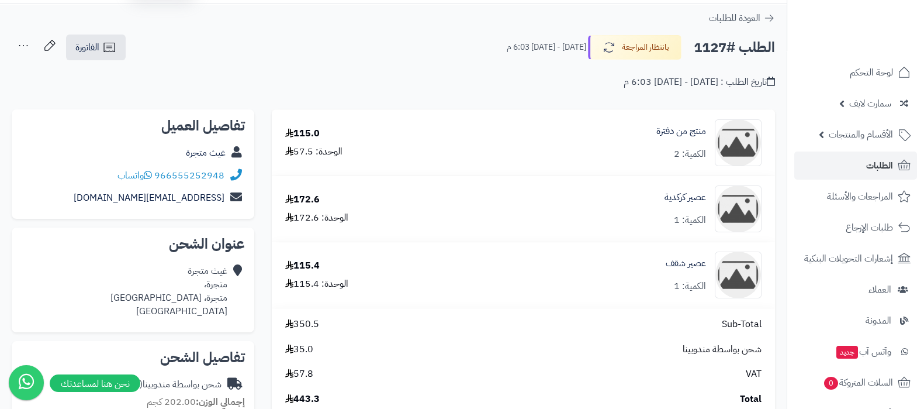
scroll to position [0, 0]
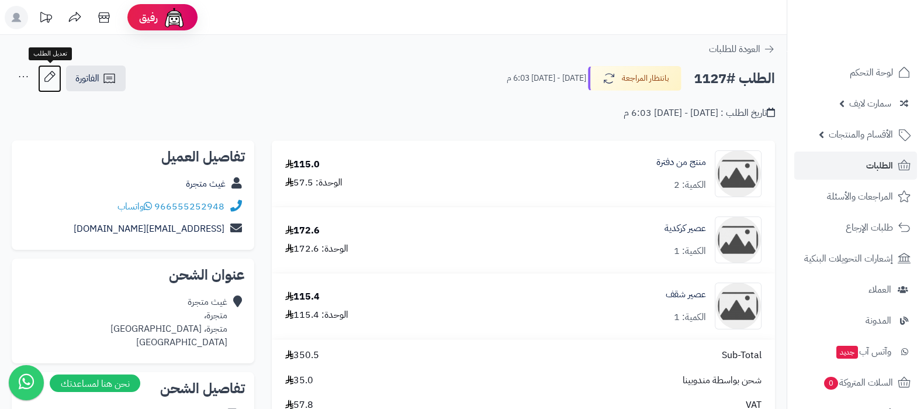
click at [55, 77] on icon at bounding box center [49, 76] width 23 height 23
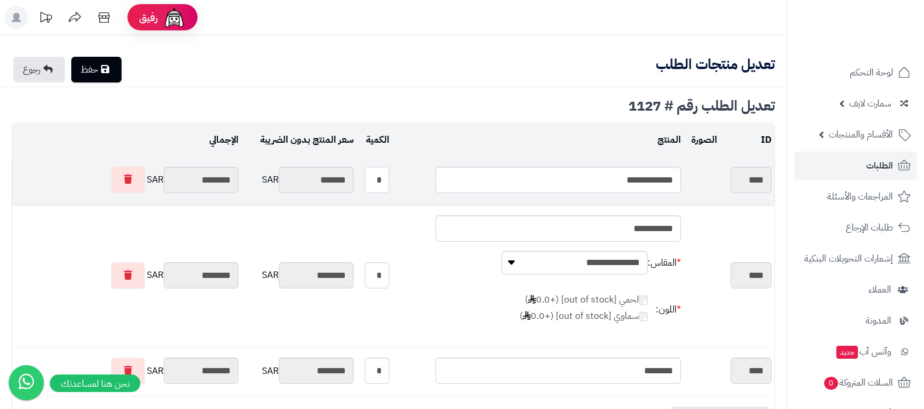
click at [388, 181] on input "*" at bounding box center [377, 180] width 25 height 26
type input "*"
type input "*******"
type input "********"
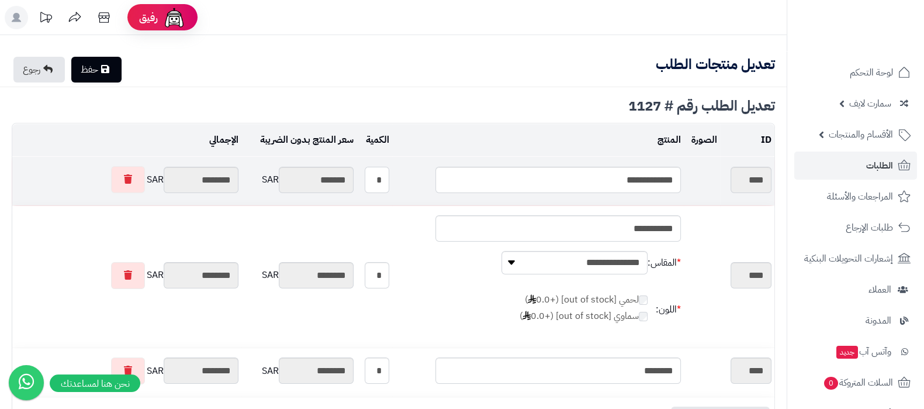
type input "*******"
type input "********"
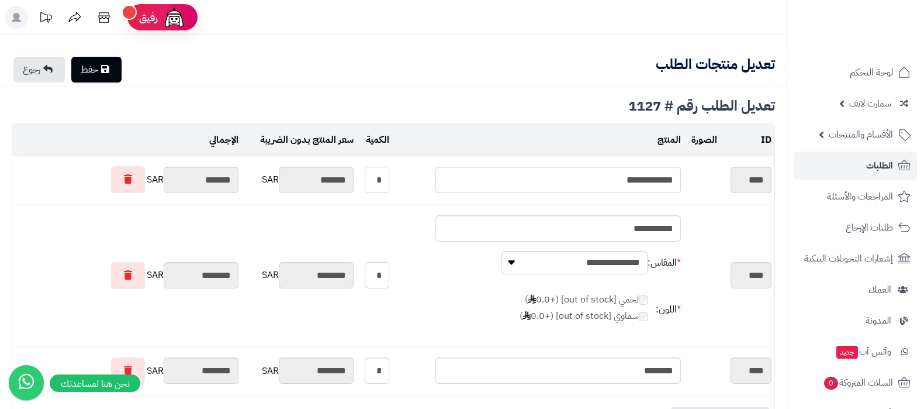
type input "*"
click at [117, 70] on link "حفظ" at bounding box center [96, 70] width 50 height 26
type input "**********"
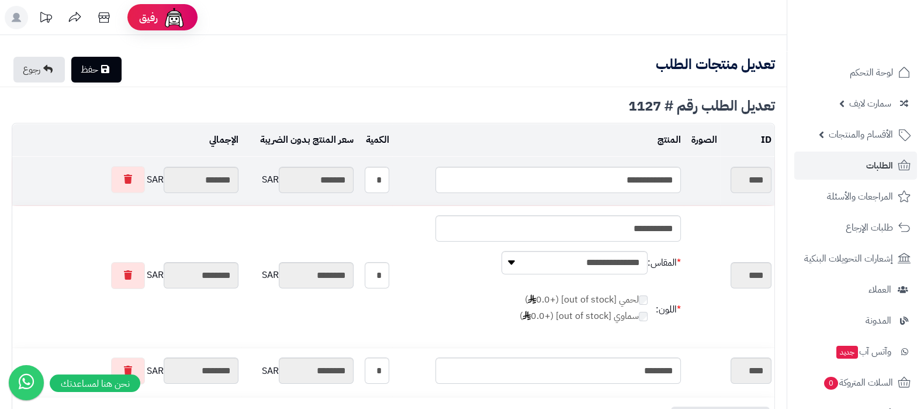
type textarea "**********"
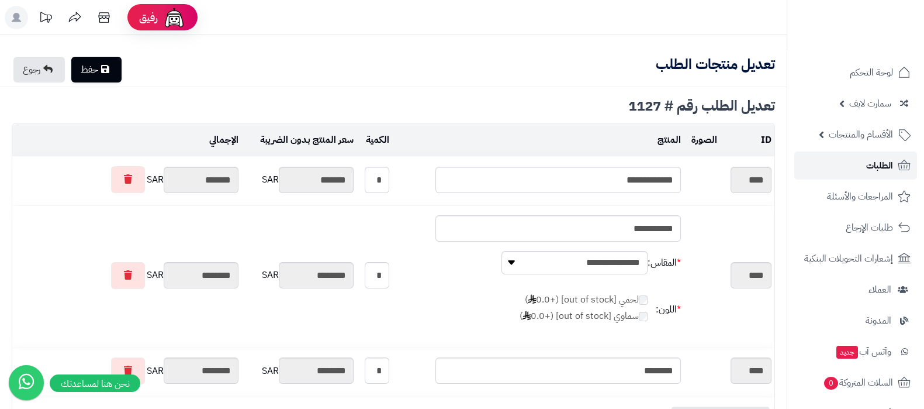
click at [850, 174] on link "الطلبات" at bounding box center [855, 165] width 123 height 28
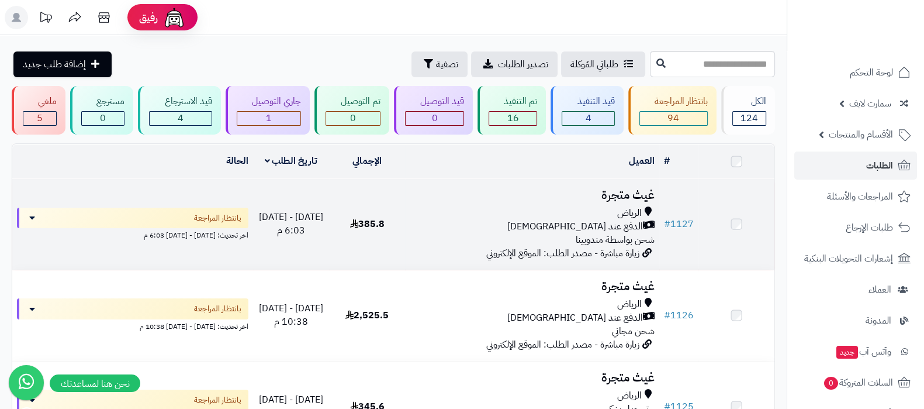
click at [631, 200] on h3 "غيث متجرة" at bounding box center [532, 194] width 244 height 13
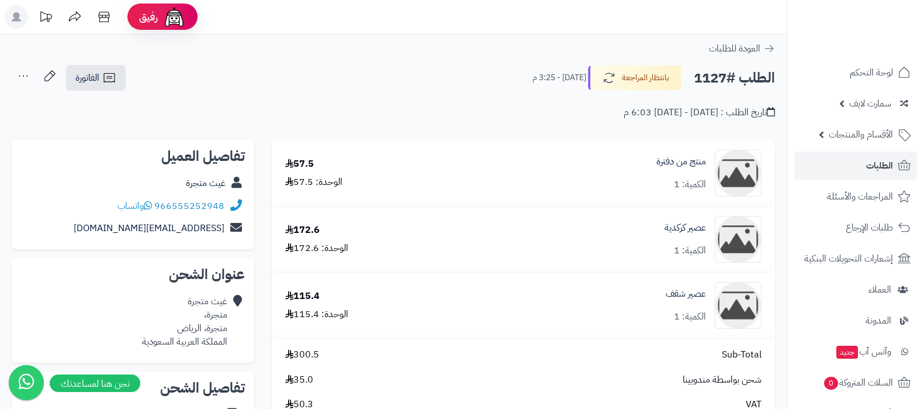
scroll to position [292, 0]
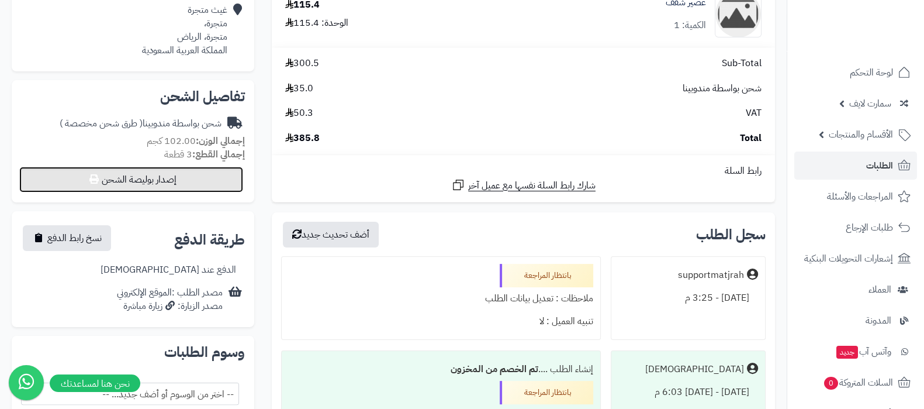
click at [143, 188] on button "إصدار بوليصة الشحن" at bounding box center [131, 180] width 224 height 26
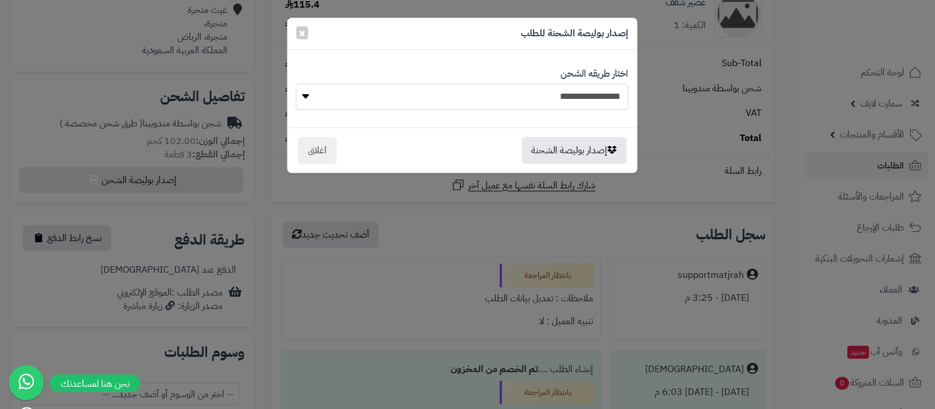
click at [556, 99] on select "**********" at bounding box center [462, 97] width 332 height 26
select select "***"
click at [296, 84] on select "**********" at bounding box center [462, 97] width 332 height 26
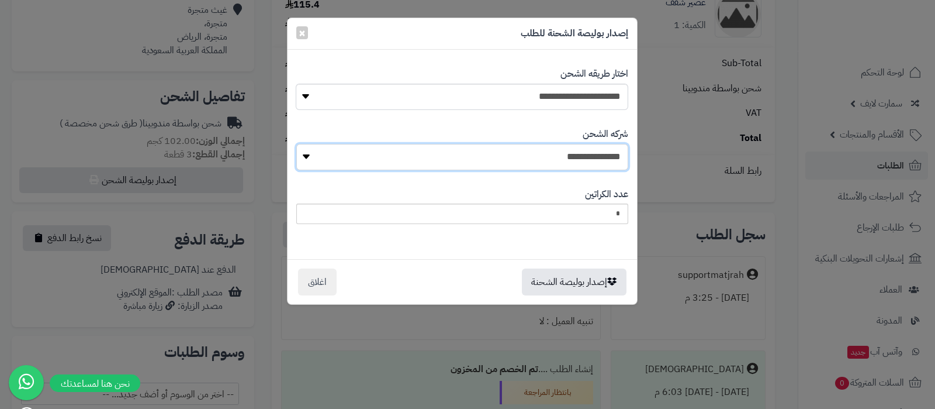
click at [584, 154] on select "**********" at bounding box center [462, 157] width 332 height 26
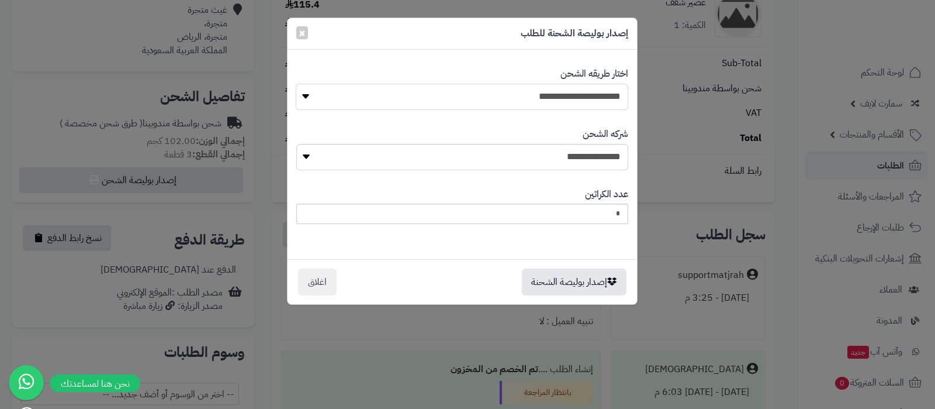
click at [480, 98] on select "**********" at bounding box center [462, 97] width 332 height 26
click at [296, 84] on select "**********" at bounding box center [462, 97] width 332 height 26
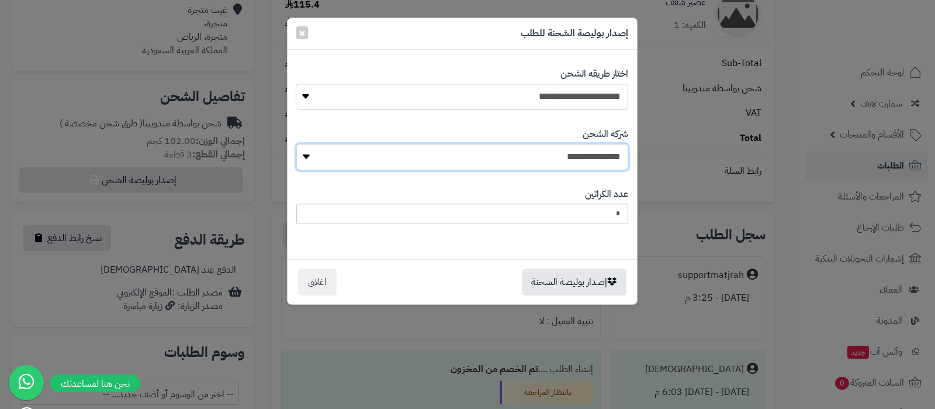
click at [580, 150] on select "**********" at bounding box center [462, 157] width 332 height 26
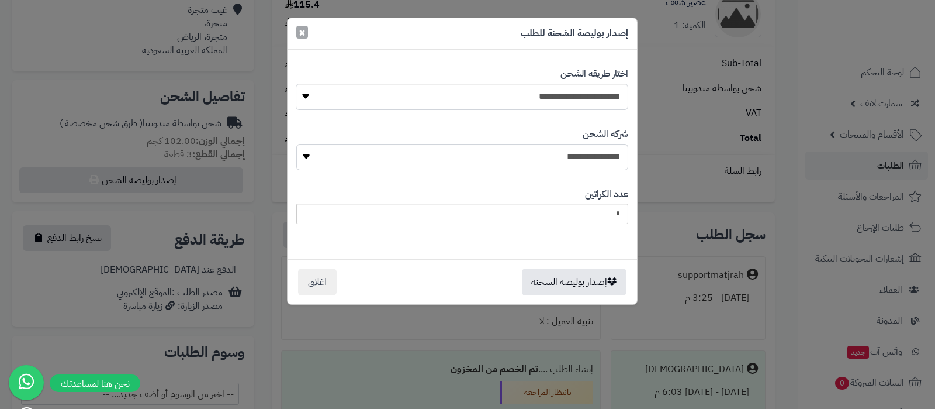
click at [301, 32] on span "×" at bounding box center [302, 32] width 7 height 18
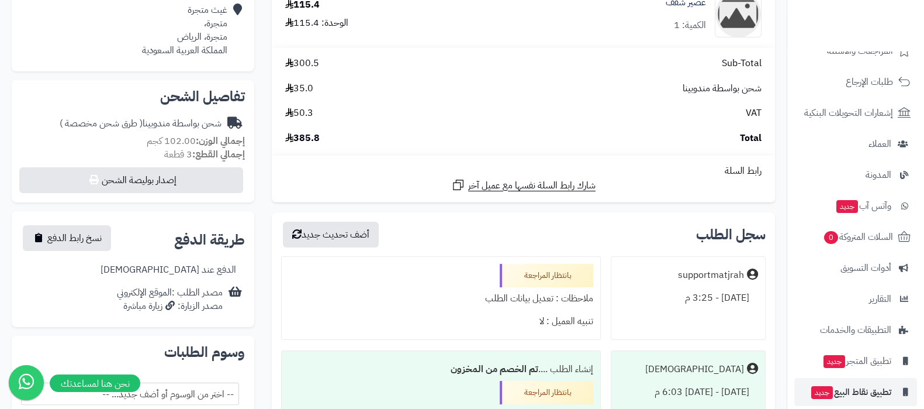
scroll to position [188, 0]
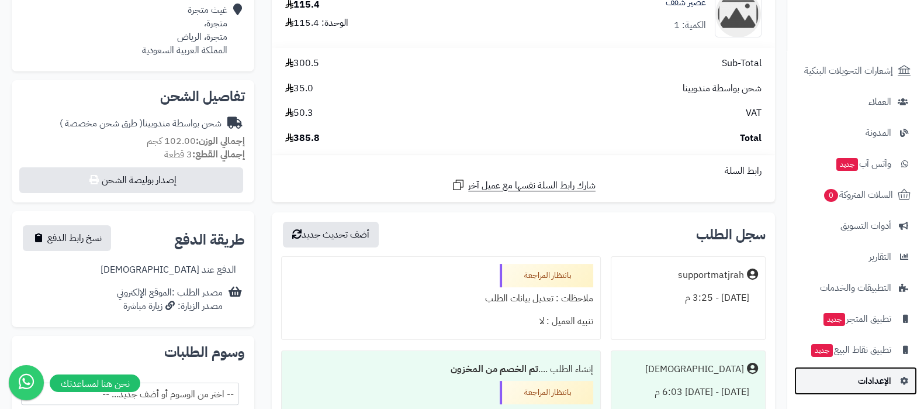
click at [874, 381] on span "الإعدادات" at bounding box center [874, 380] width 33 height 16
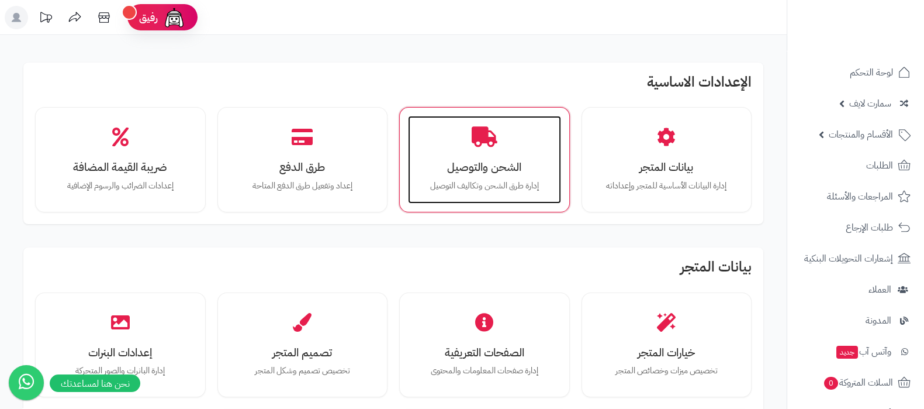
click at [466, 177] on div "الشحن والتوصيل إدارة طرق الشحن وتكاليف التوصيل" at bounding box center [484, 160] width 153 height 88
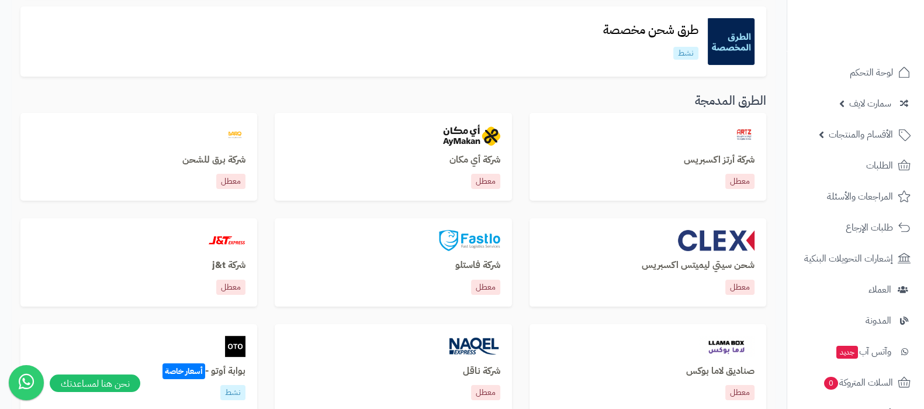
scroll to position [365, 0]
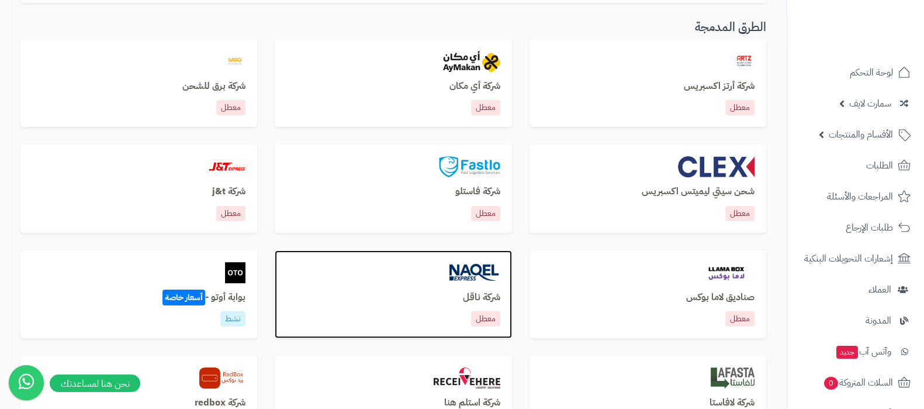
click at [485, 275] on img at bounding box center [474, 272] width 53 height 21
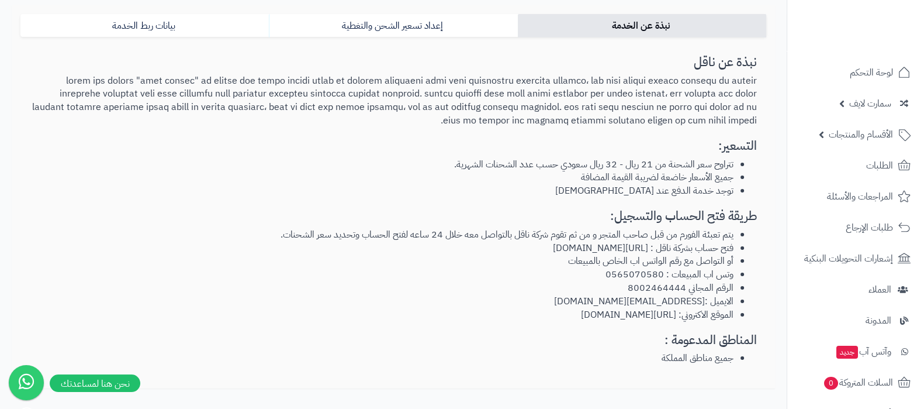
scroll to position [140, 0]
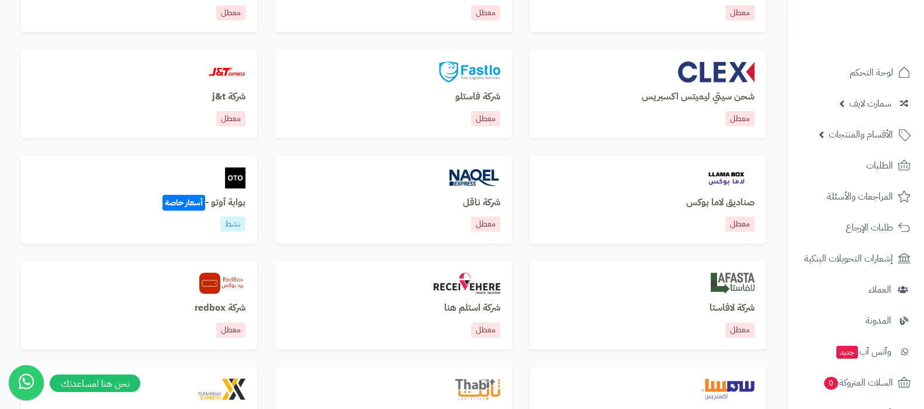
scroll to position [511, 0]
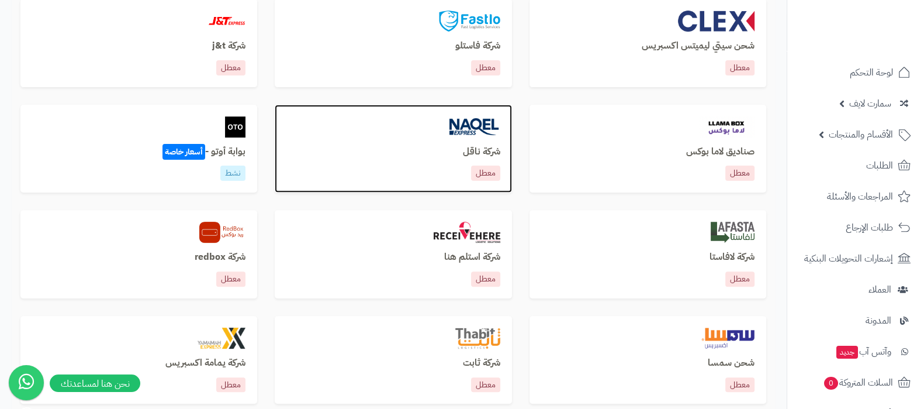
click at [497, 153] on h3 "شركة ناقل" at bounding box center [392, 152] width 213 height 11
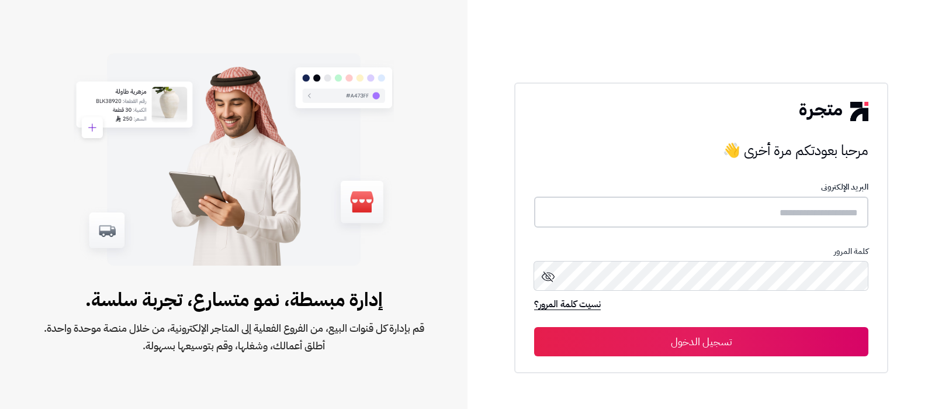
type input "**********"
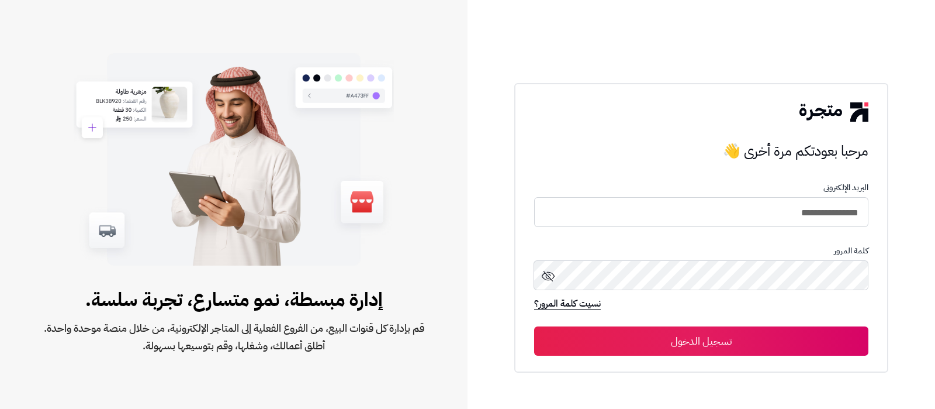
click at [769, 331] on button "تسجيل الدخول" at bounding box center [701, 340] width 334 height 29
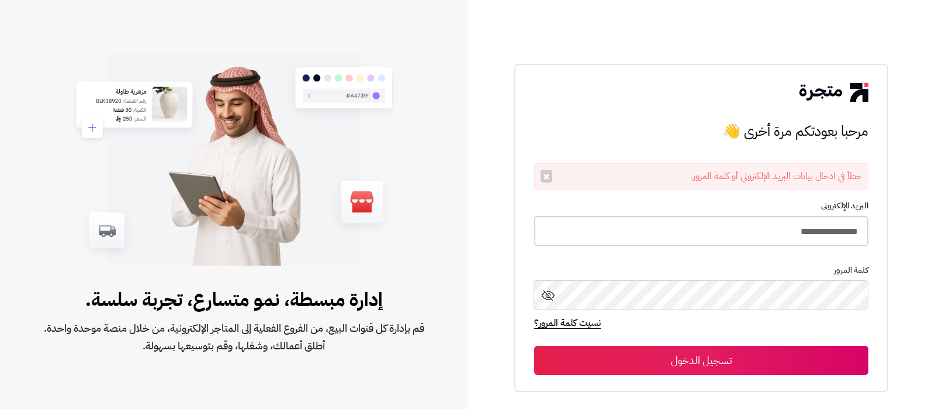
drag, startPoint x: 681, startPoint y: 231, endPoint x: 648, endPoint y: 225, distance: 33.8
click at [681, 231] on input "**********" at bounding box center [701, 231] width 334 height 31
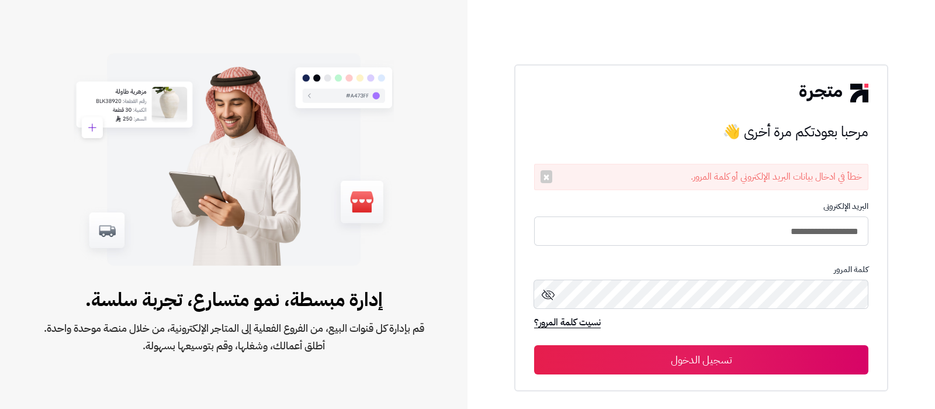
type input "**********"
click at [534, 345] on button "تسجيل الدخول" at bounding box center [701, 359] width 334 height 29
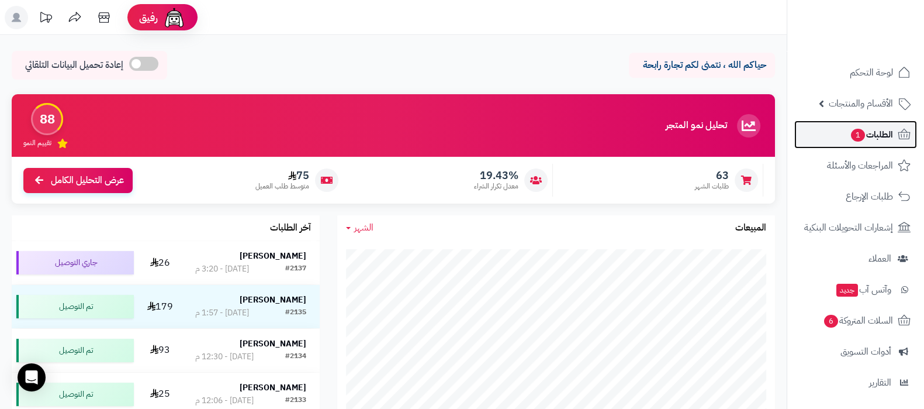
click at [841, 135] on link "الطلبات 1" at bounding box center [855, 134] width 123 height 28
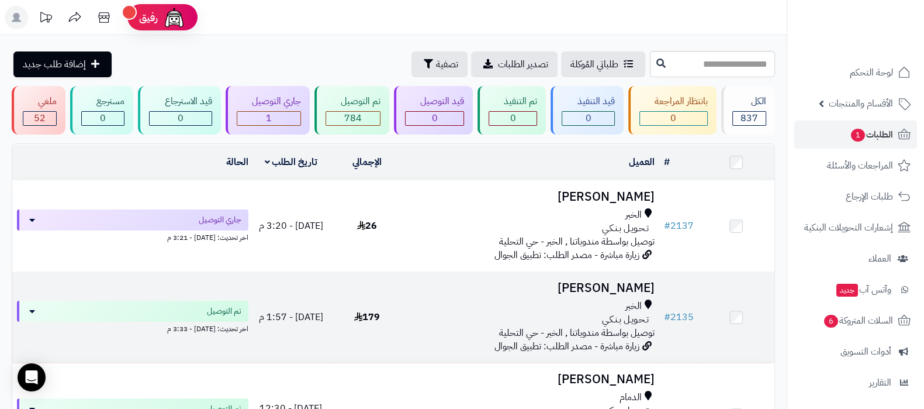
click at [587, 291] on h3 "Bashayer Asmari" at bounding box center [532, 287] width 244 height 13
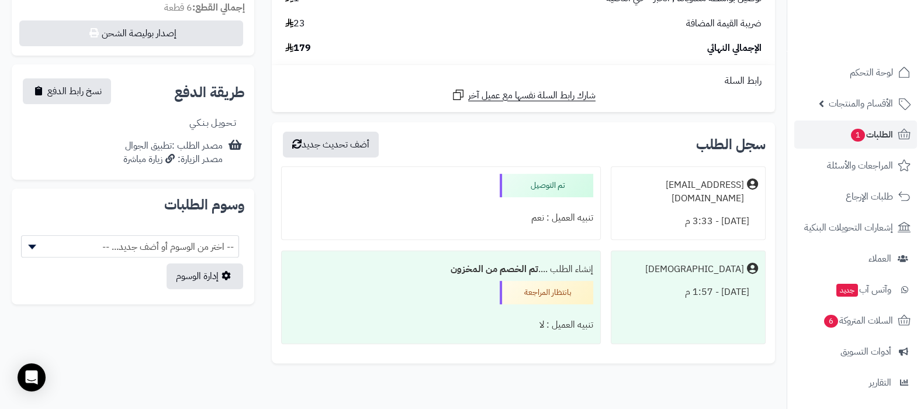
scroll to position [584, 0]
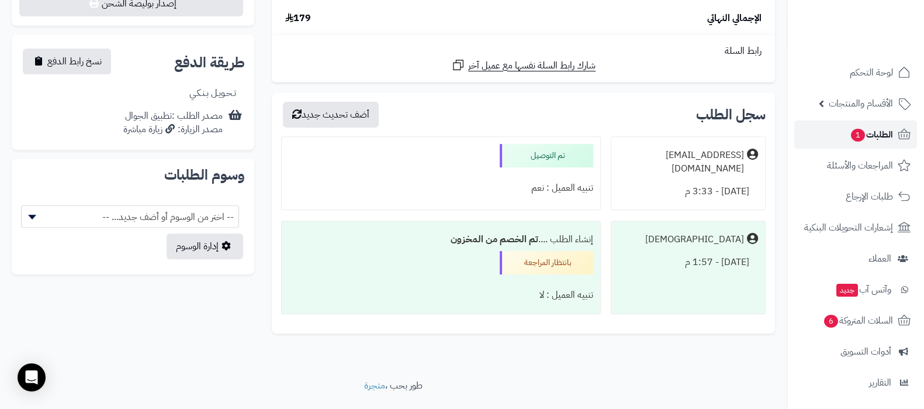
click at [868, 137] on span "الطلبات 1" at bounding box center [871, 134] width 43 height 16
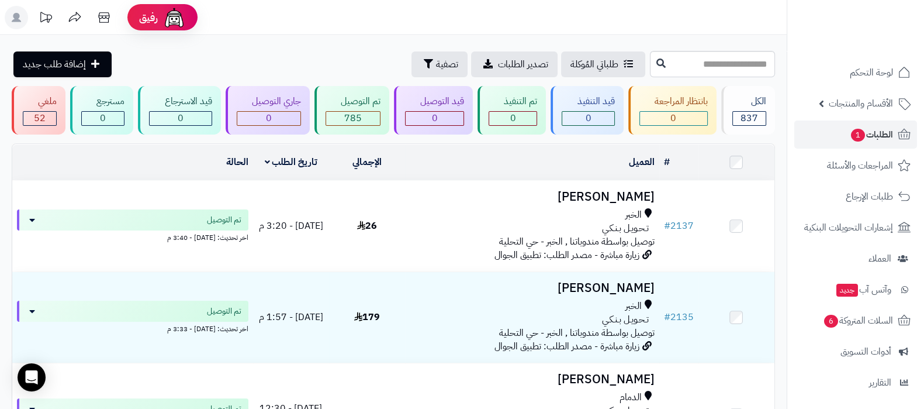
click at [620, 196] on h3 "Haya Nasser" at bounding box center [532, 196] width 244 height 13
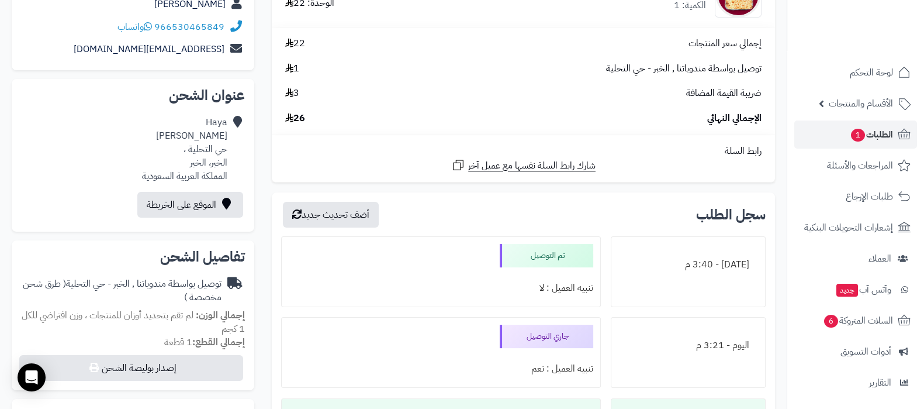
scroll to position [365, 0]
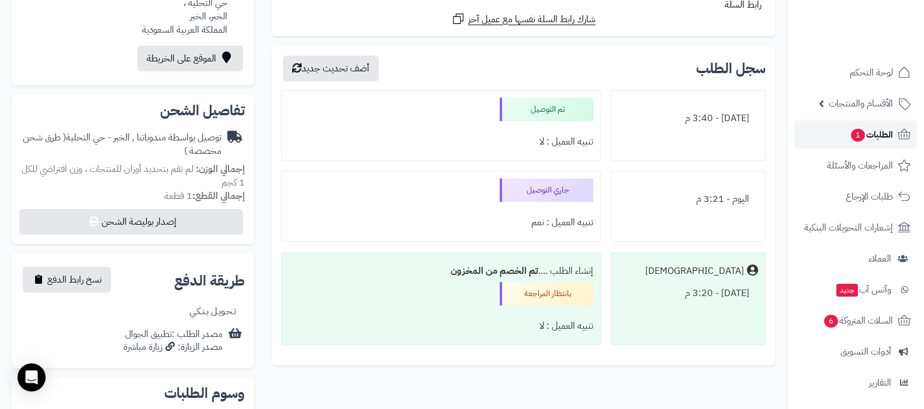
click at [873, 136] on span "الطلبات 1" at bounding box center [871, 134] width 43 height 16
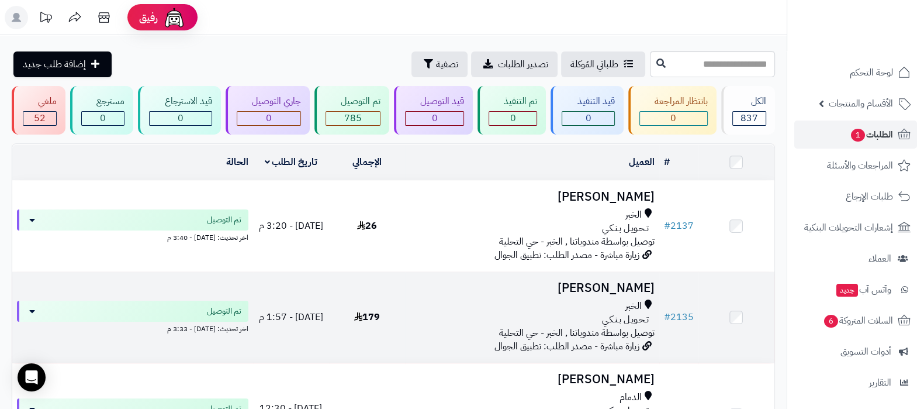
click at [595, 291] on h3 "[PERSON_NAME]" at bounding box center [532, 287] width 244 height 13
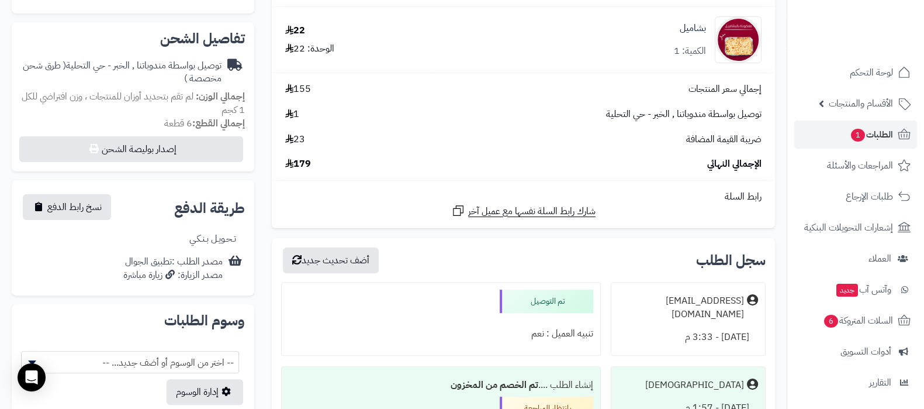
scroll to position [584, 0]
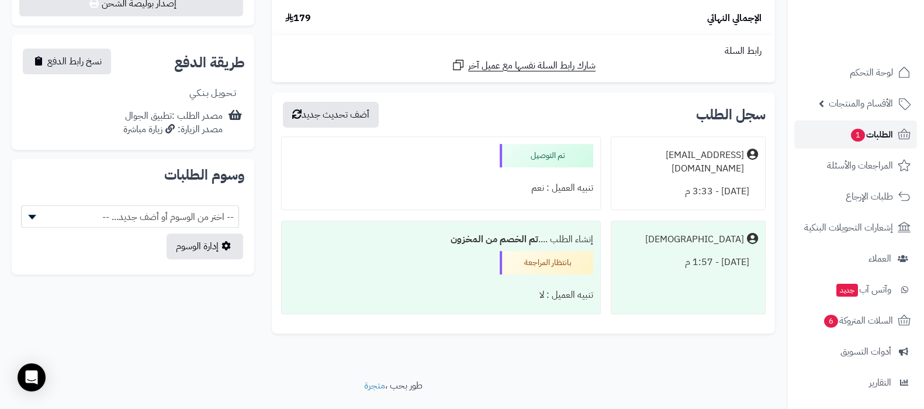
click at [856, 138] on span "1" at bounding box center [857, 134] width 15 height 13
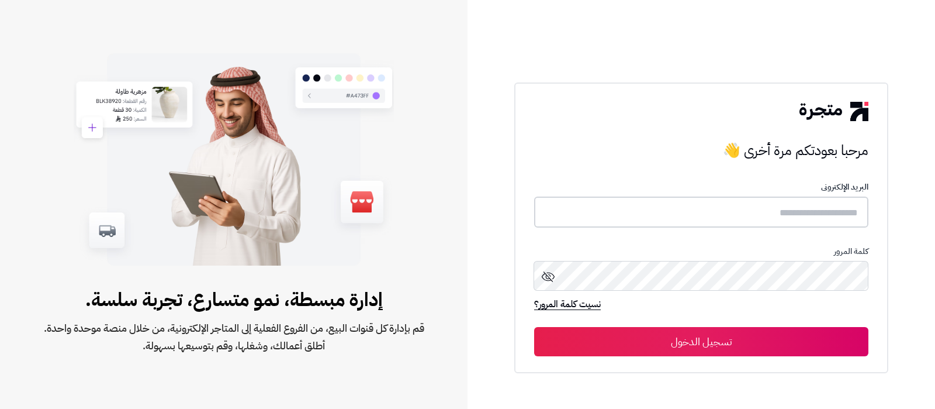
type input "**********"
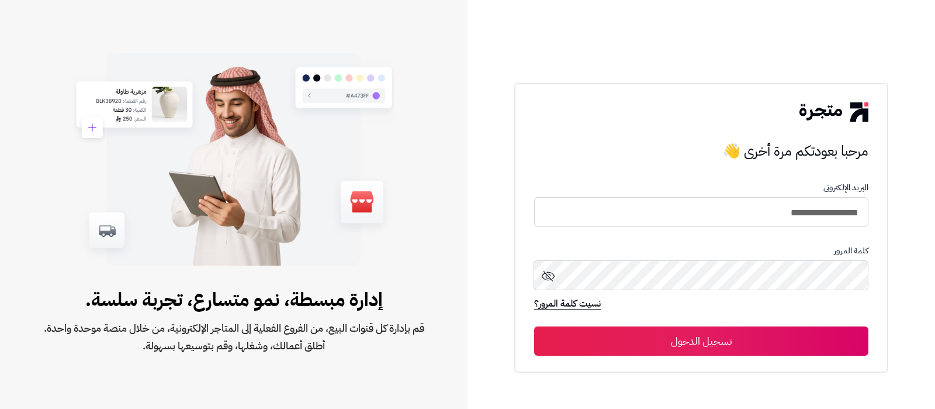
click at [725, 334] on button "تسجيل الدخول" at bounding box center [701, 340] width 334 height 29
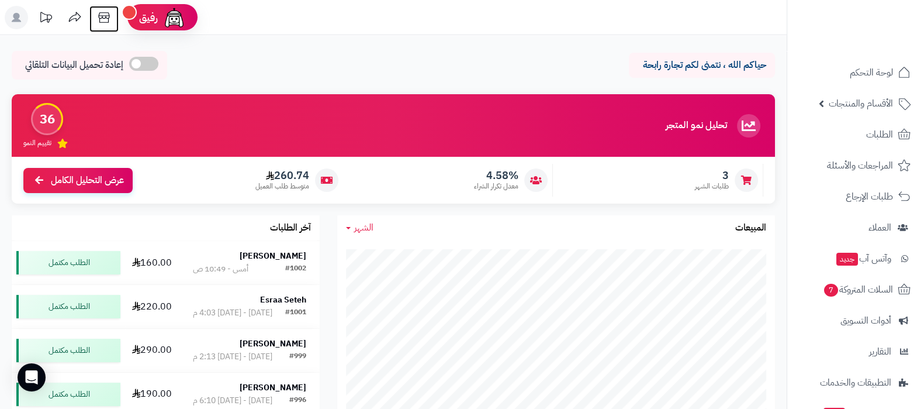
click at [107, 15] on icon at bounding box center [103, 17] width 23 height 23
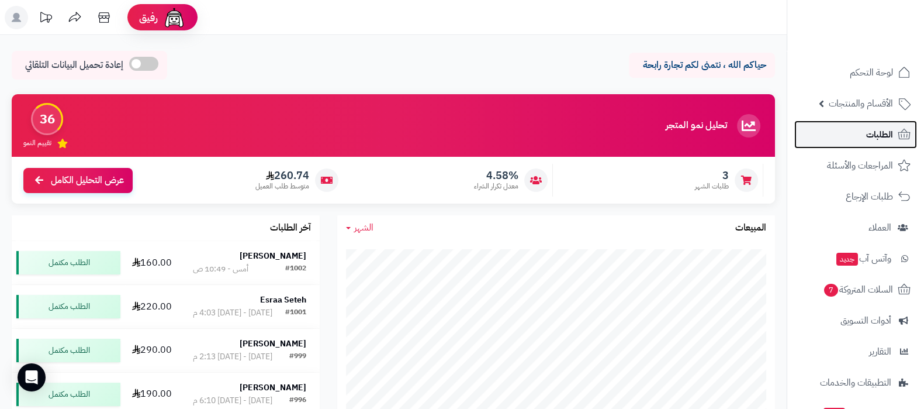
click at [835, 141] on link "الطلبات" at bounding box center [855, 134] width 123 height 28
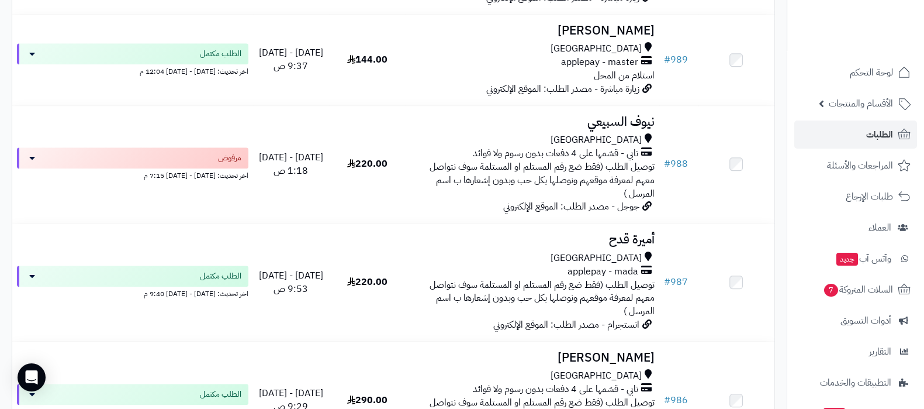
scroll to position [1242, 0]
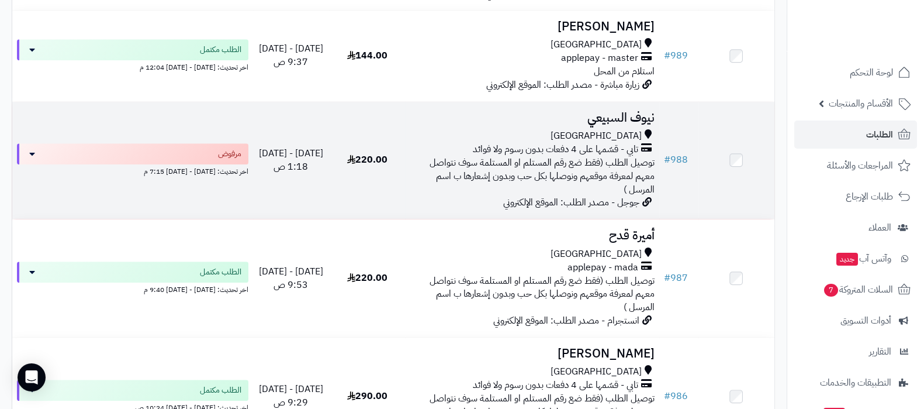
click at [617, 111] on h3 "نيوف السبيعي" at bounding box center [532, 117] width 244 height 13
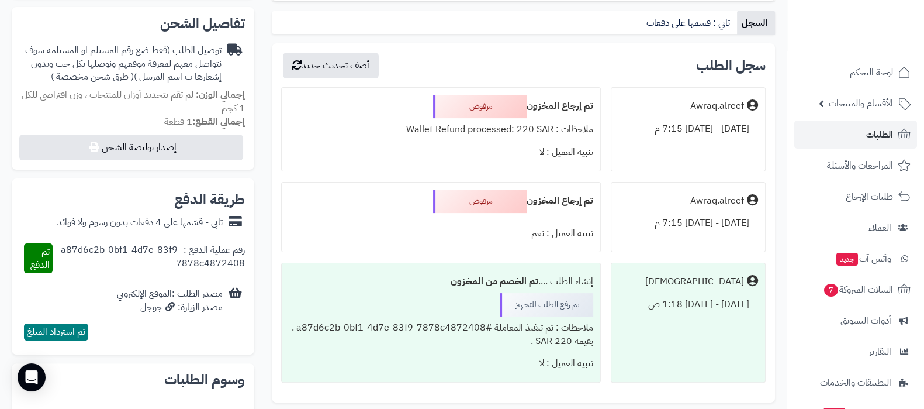
scroll to position [72, 0]
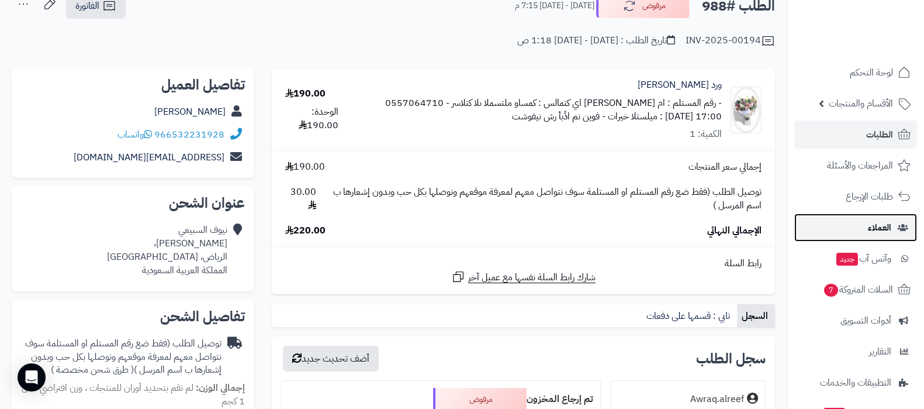
click at [865, 231] on link "العملاء" at bounding box center [855, 227] width 123 height 28
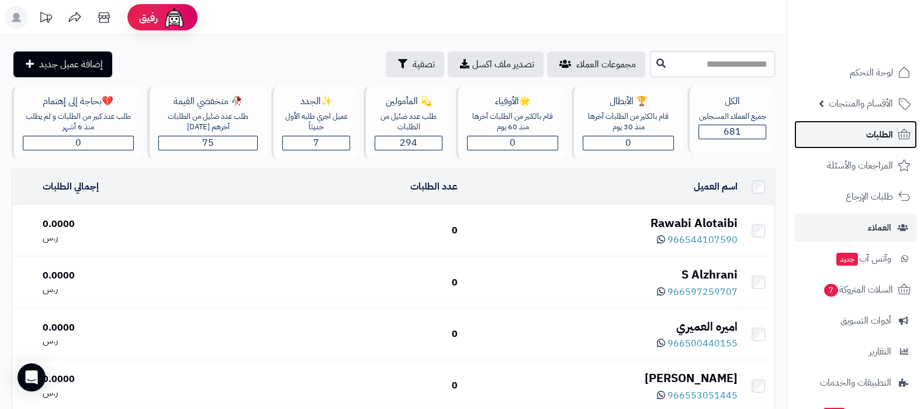
click at [858, 140] on link "الطلبات" at bounding box center [855, 134] width 123 height 28
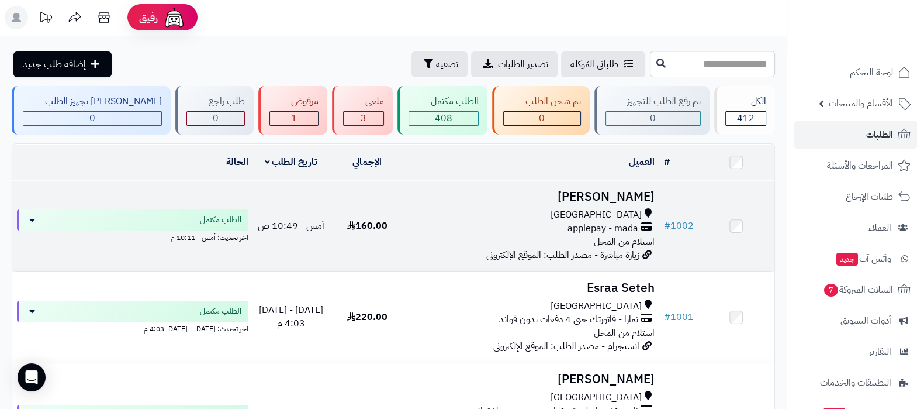
click at [631, 196] on h3 "[PERSON_NAME]" at bounding box center [532, 196] width 244 height 13
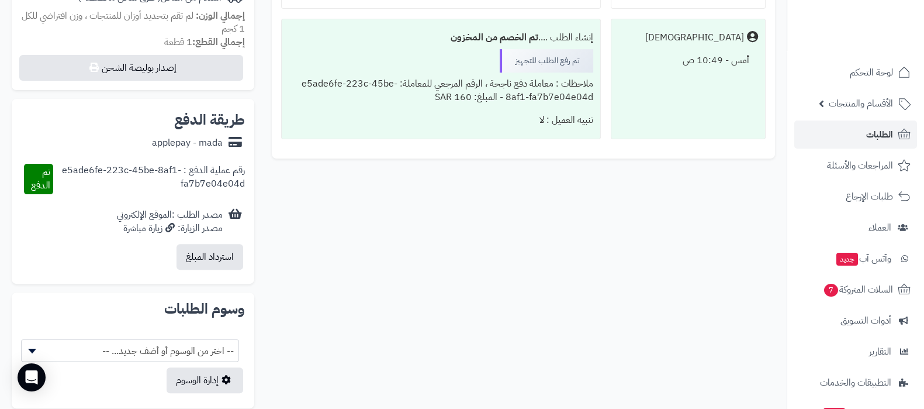
scroll to position [511, 0]
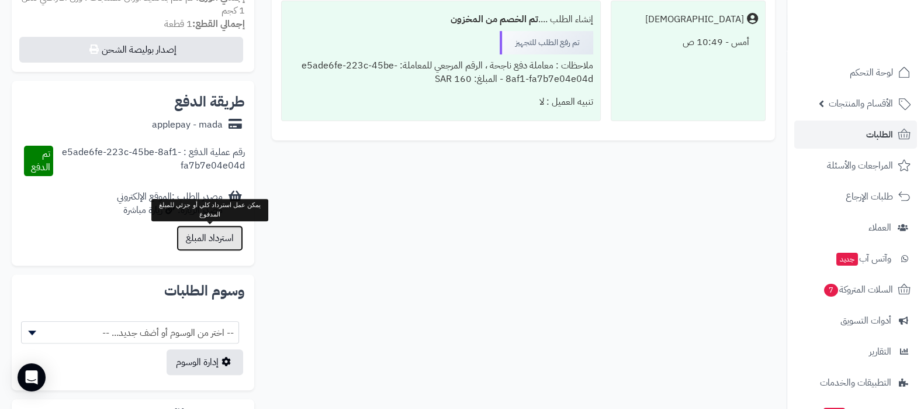
click at [213, 245] on button "استرداد المبلغ" at bounding box center [210, 238] width 67 height 26
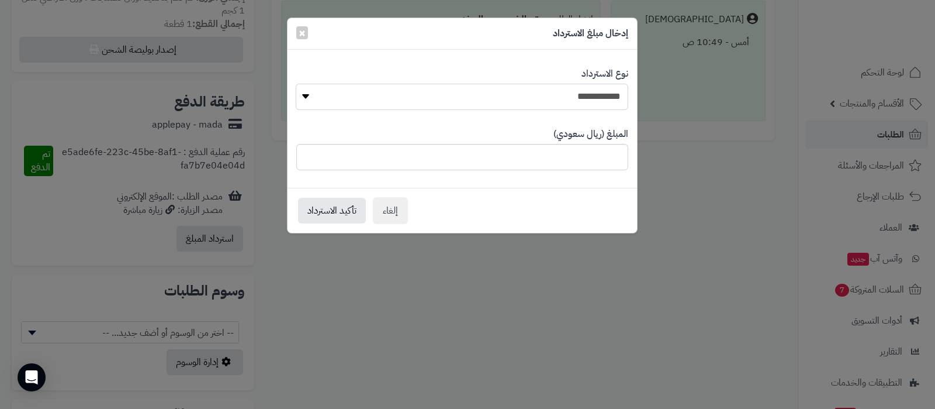
click at [606, 98] on select "**********" at bounding box center [462, 97] width 332 height 26
click at [304, 35] on span "×" at bounding box center [302, 32] width 7 height 18
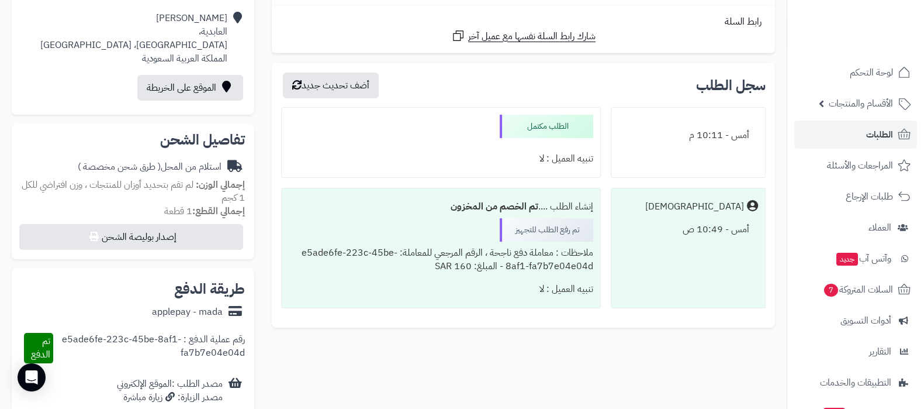
scroll to position [219, 0]
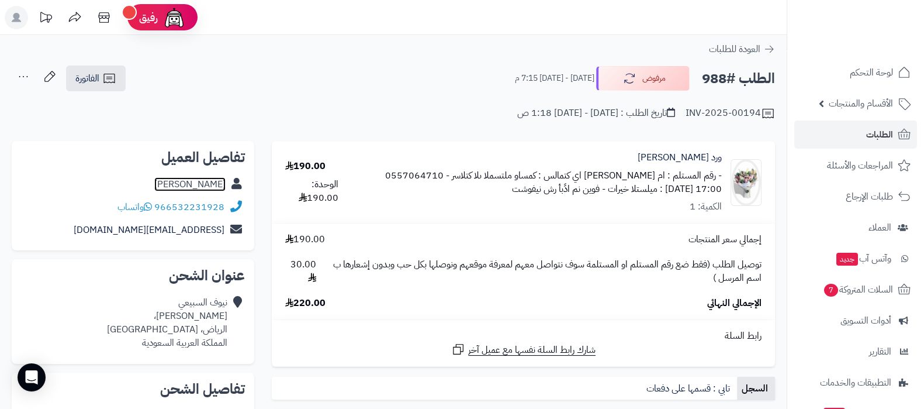
click at [207, 185] on link "نيوف السبيعي" at bounding box center [189, 184] width 71 height 14
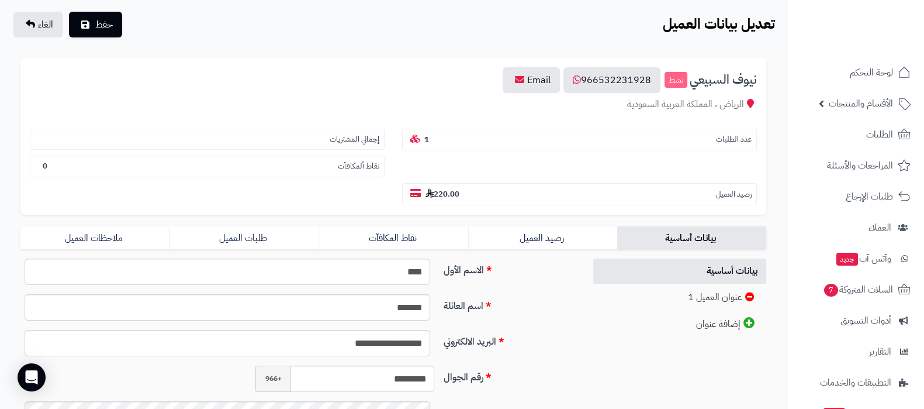
scroll to position [146, 0]
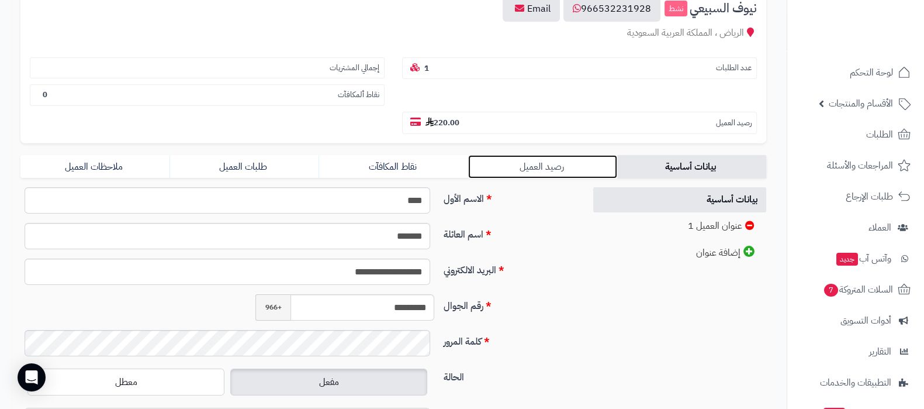
click at [541, 163] on link "رصيد العميل" at bounding box center [542, 166] width 149 height 23
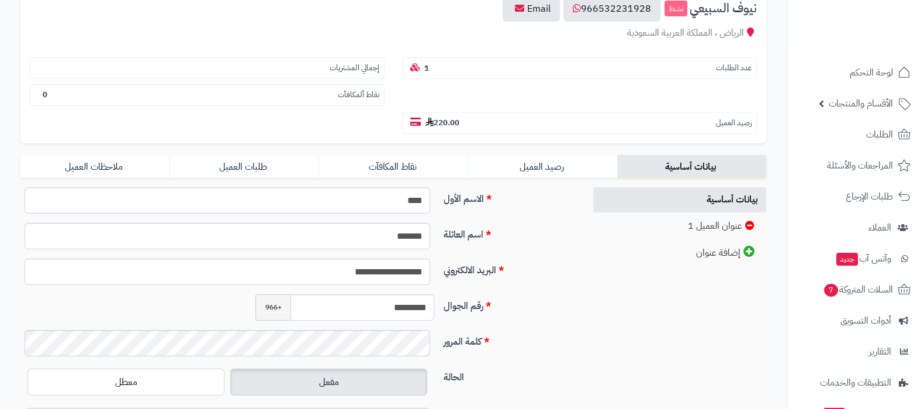
scroll to position [146, 0]
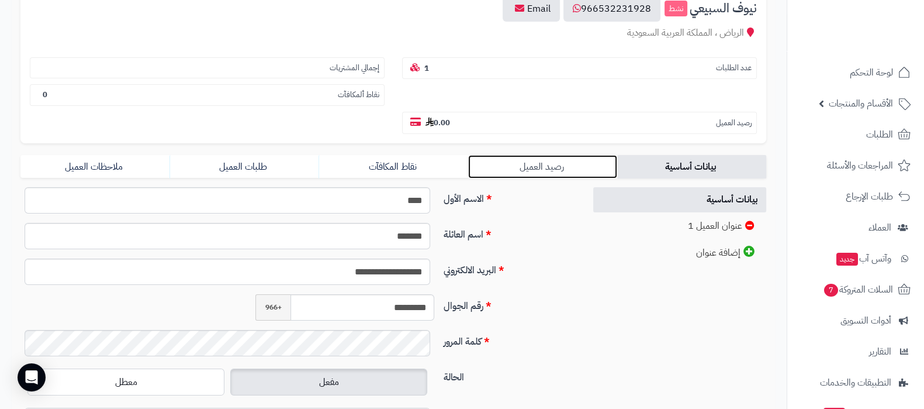
click at [529, 165] on link "رصيد العميل" at bounding box center [542, 166] width 149 height 23
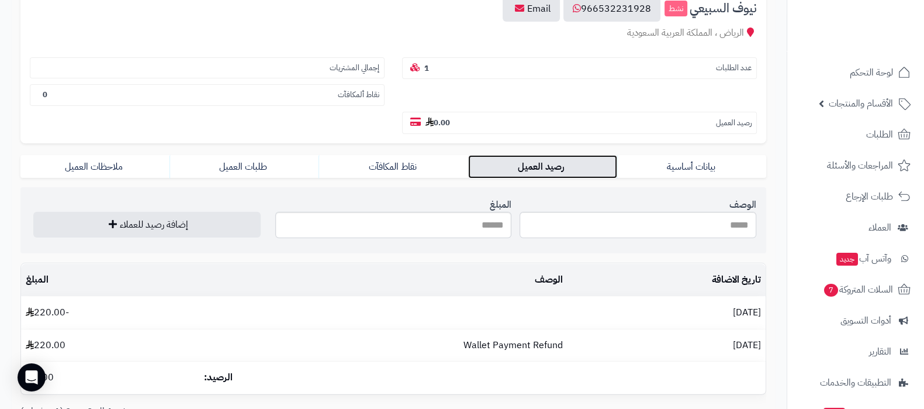
scroll to position [219, 0]
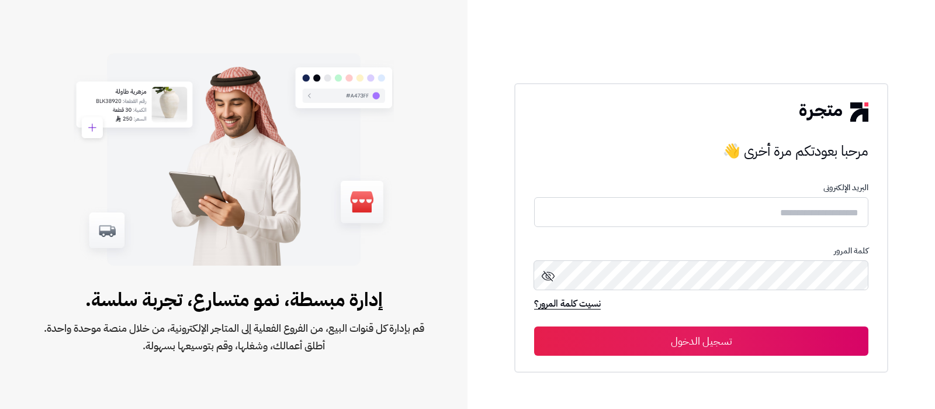
click at [744, 215] on input "text" at bounding box center [701, 212] width 334 height 30
type input "**********"
click at [534, 326] on button "تسجيل الدخول" at bounding box center [701, 340] width 334 height 29
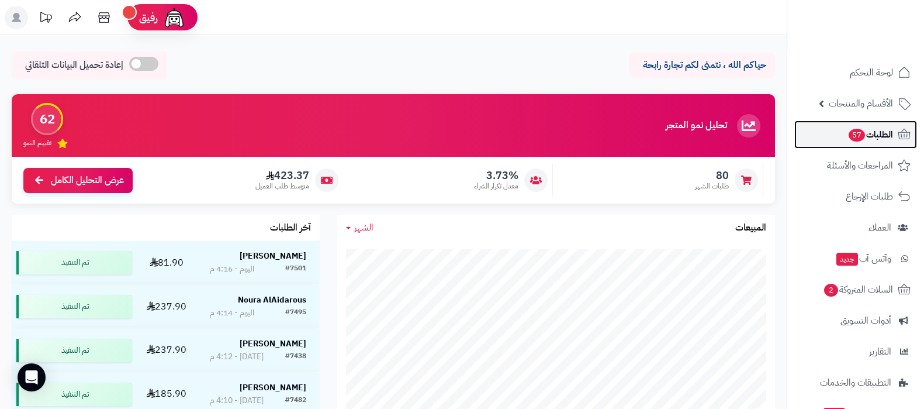
click at [848, 136] on span "الطلبات 57" at bounding box center [871, 134] width 46 height 16
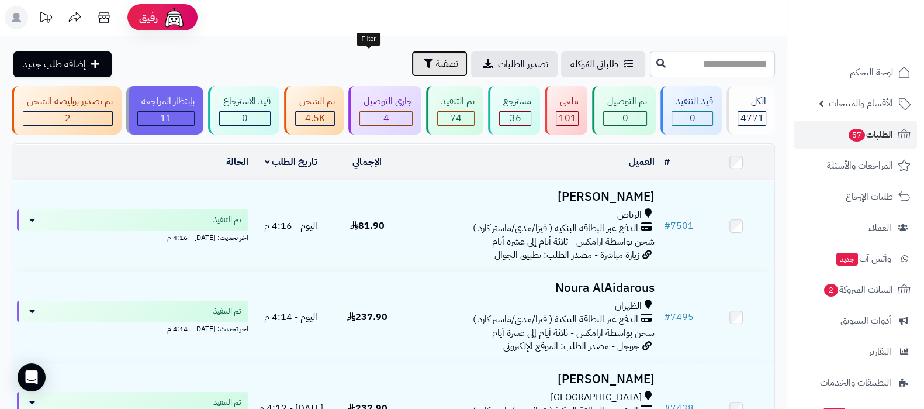
click at [436, 64] on span "تصفية" at bounding box center [447, 64] width 22 height 14
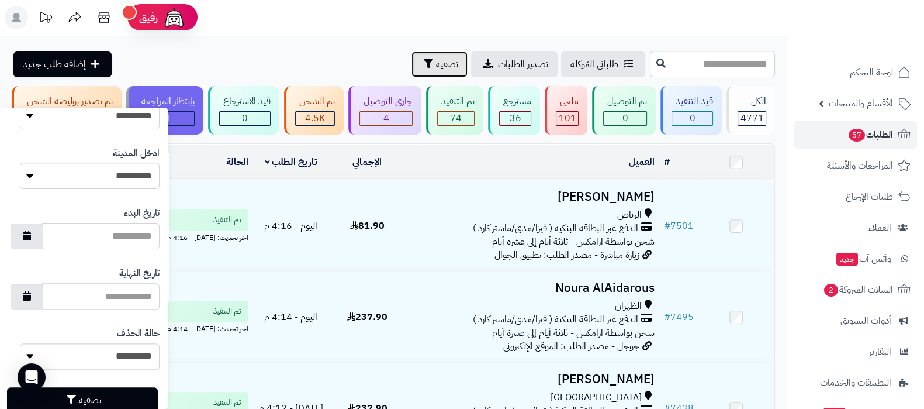
scroll to position [580, 0]
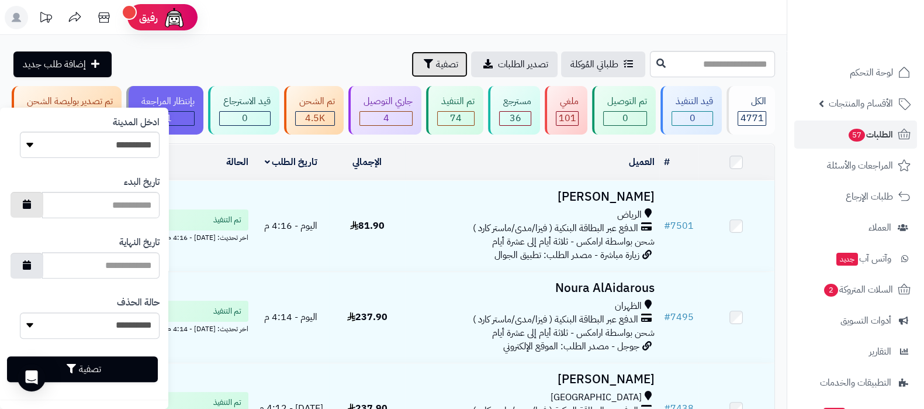
click at [33, 212] on button "button" at bounding box center [27, 205] width 33 height 26
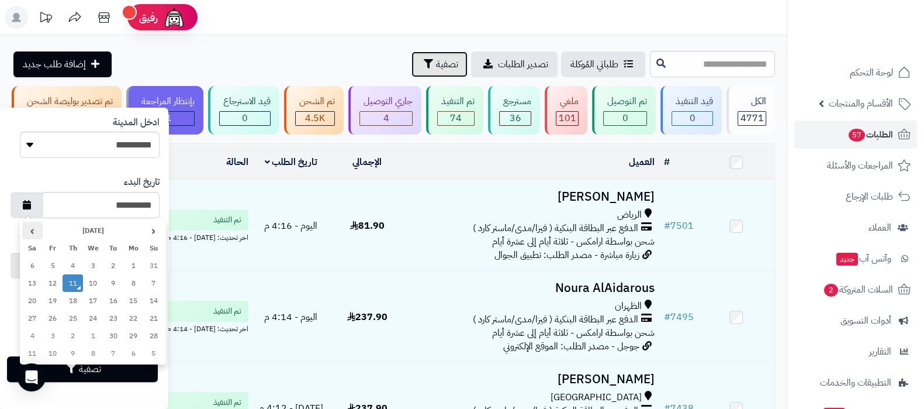
click at [38, 231] on th "›" at bounding box center [32, 231] width 20 height 18
click at [151, 232] on th "‹" at bounding box center [154, 231] width 20 height 18
click at [52, 264] on td "1" at bounding box center [53, 266] width 20 height 18
type input "**********"
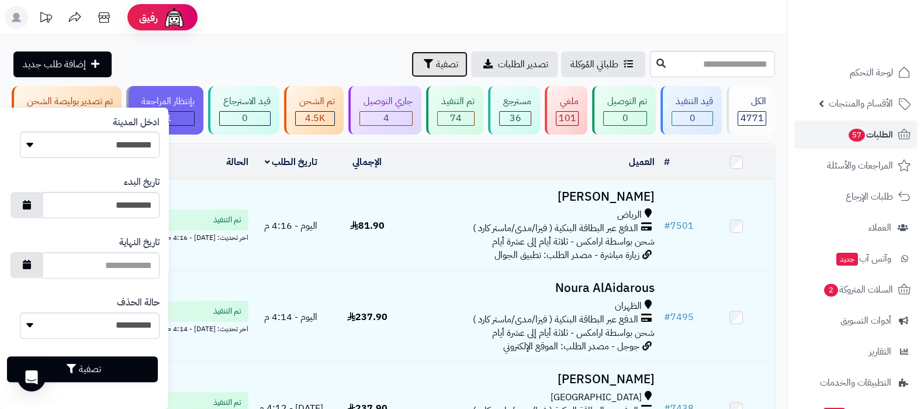
click at [42, 267] on button "button" at bounding box center [27, 265] width 33 height 26
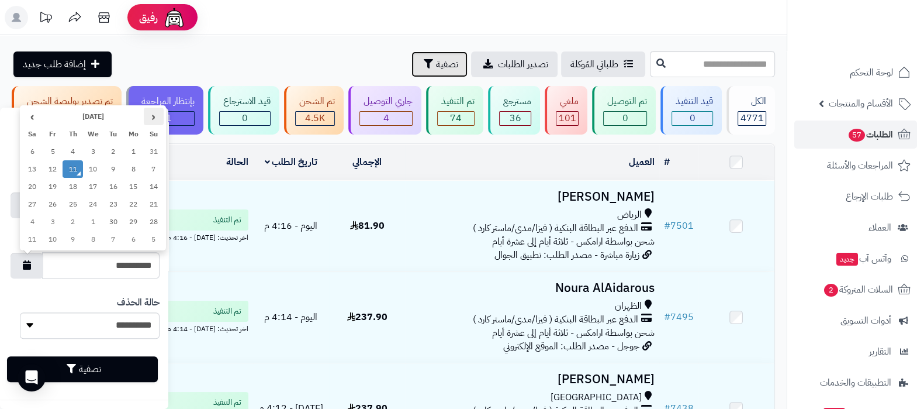
click at [151, 111] on th "‹" at bounding box center [154, 117] width 20 height 18
click at [154, 240] on td "31" at bounding box center [154, 239] width 20 height 18
type input "**********"
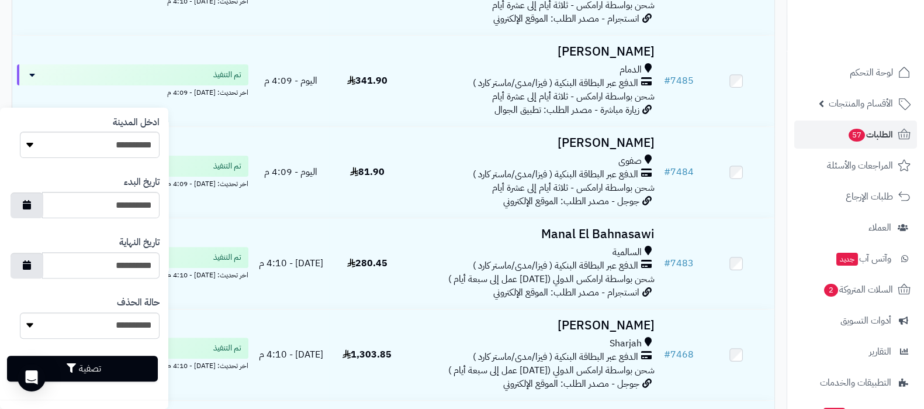
scroll to position [511, 0]
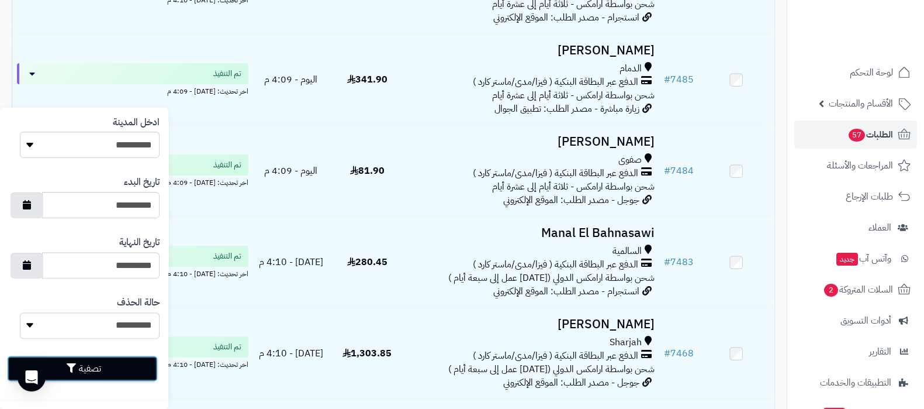
click at [98, 366] on button "تصفية" at bounding box center [82, 368] width 151 height 26
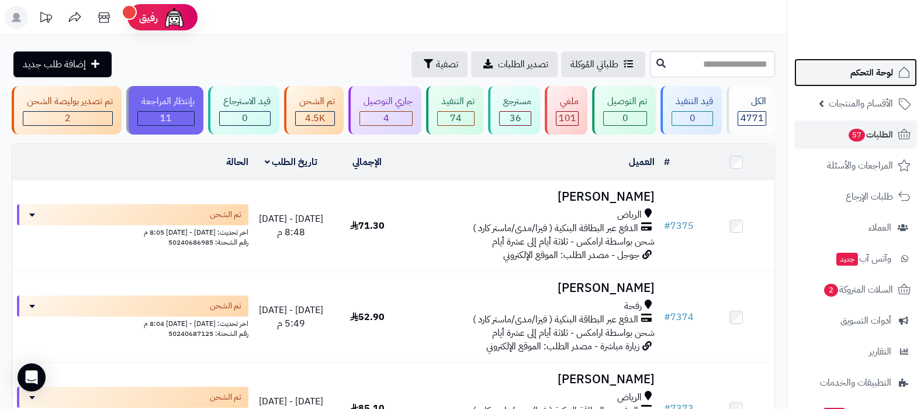
click at [862, 77] on span "لوحة التحكم" at bounding box center [871, 72] width 43 height 16
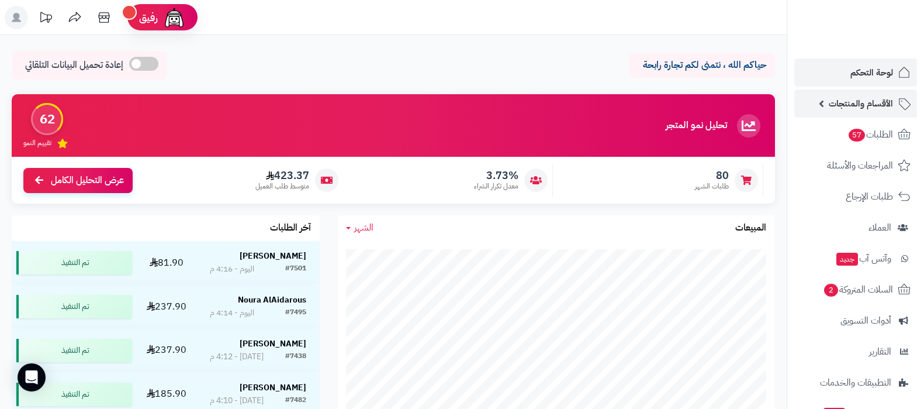
click at [845, 96] on span "الأقسام والمنتجات" at bounding box center [861, 103] width 64 height 16
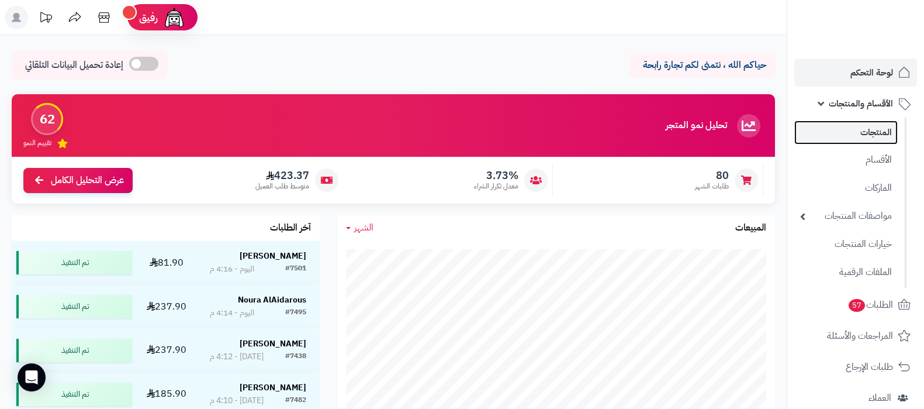
click at [849, 128] on link "المنتجات" at bounding box center [845, 132] width 103 height 24
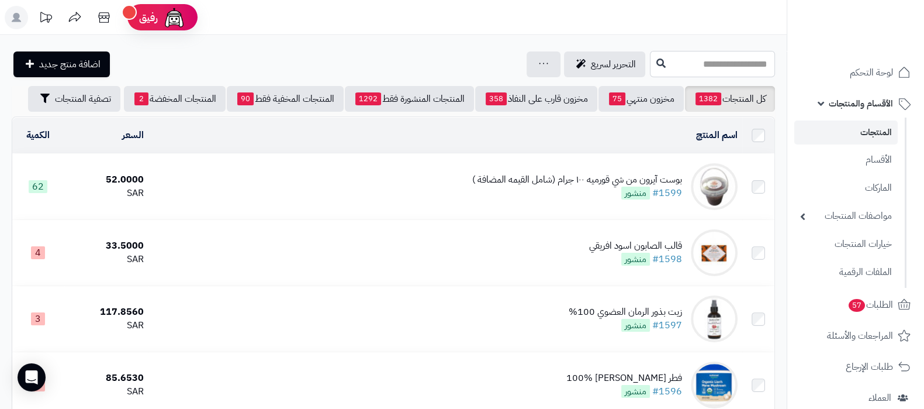
click at [682, 61] on input "text" at bounding box center [712, 64] width 125 height 26
paste input "**********"
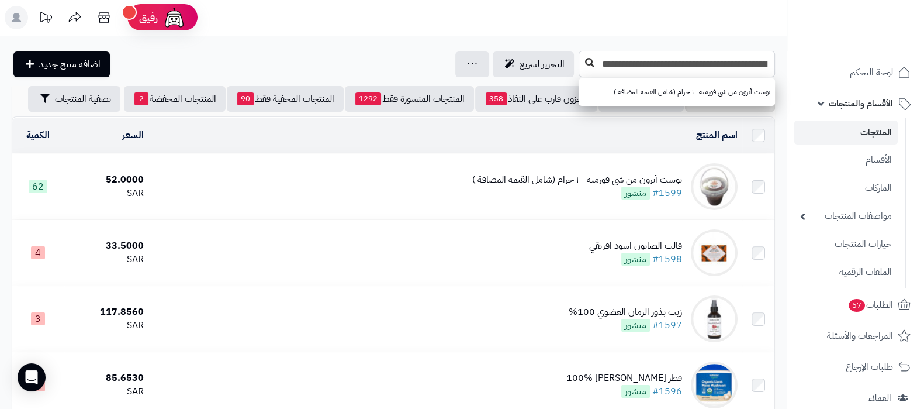
type input "**********"
click at [594, 61] on button at bounding box center [590, 63] width 18 height 22
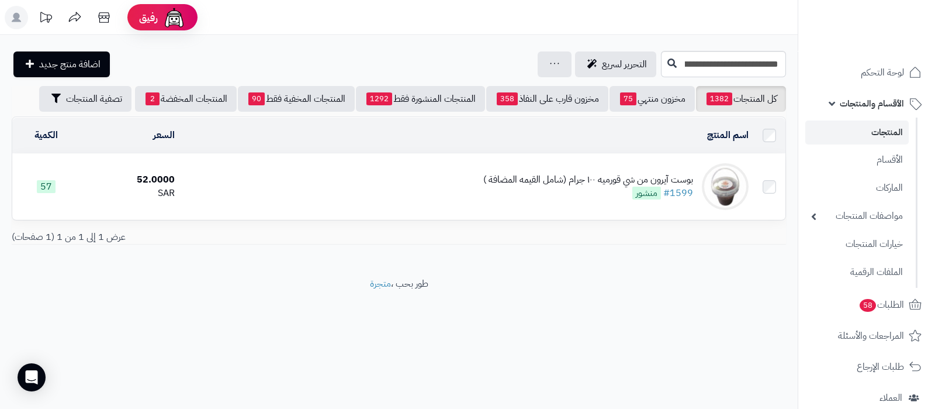
click at [563, 177] on div "بوست آيرون من شي قورميه ١٠٠ جرام (شامل القيمه المضافة )" at bounding box center [588, 179] width 210 height 13
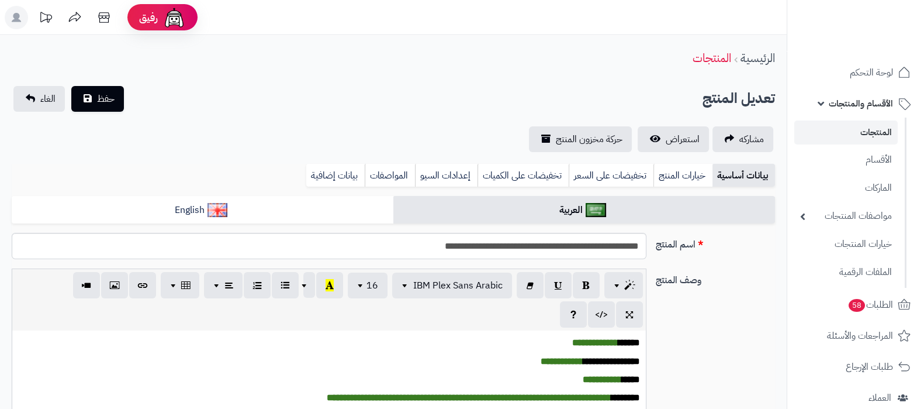
type input "*****"
click at [684, 178] on link "خيارات المنتج" at bounding box center [682, 175] width 59 height 23
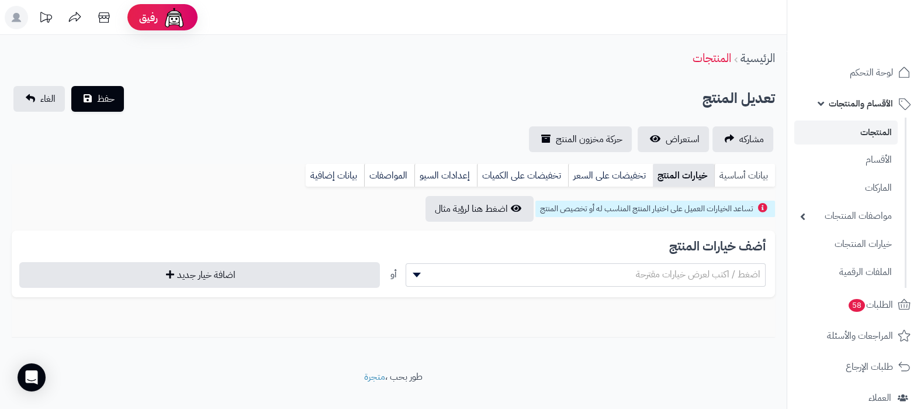
click at [753, 173] on link "بيانات أساسية" at bounding box center [744, 175] width 61 height 23
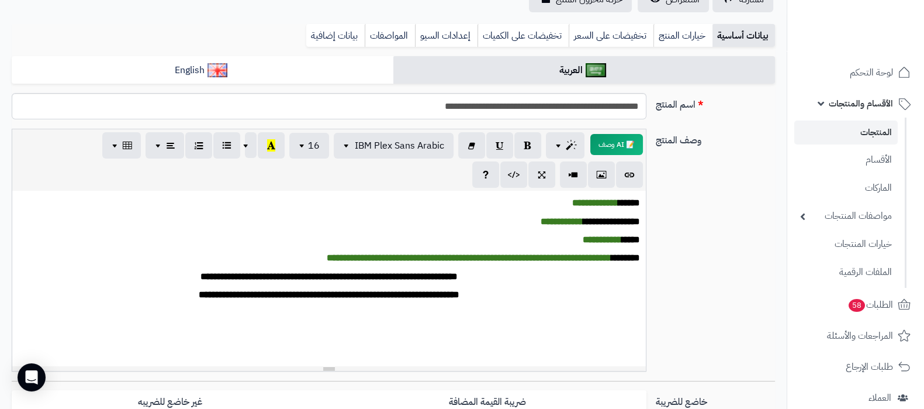
scroll to position [0, 0]
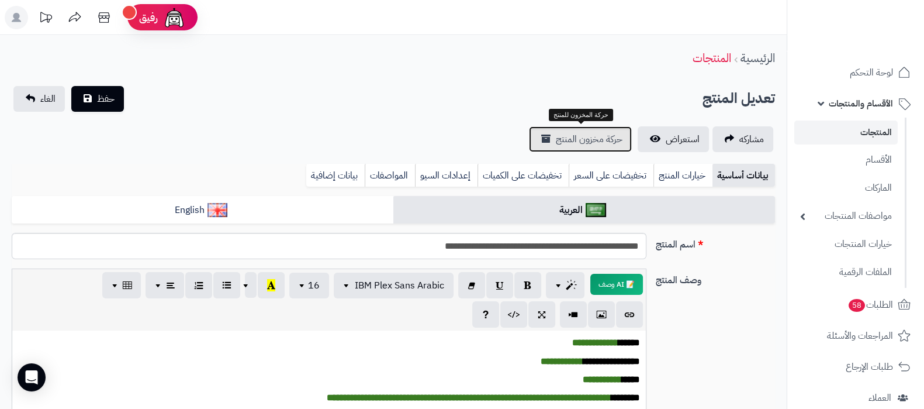
click at [603, 134] on span "حركة مخزون المنتج" at bounding box center [589, 139] width 67 height 14
click at [575, 141] on span "حركة مخزون المنتج" at bounding box center [589, 139] width 67 height 14
click at [590, 136] on span "حركة مخزون المنتج" at bounding box center [589, 139] width 67 height 14
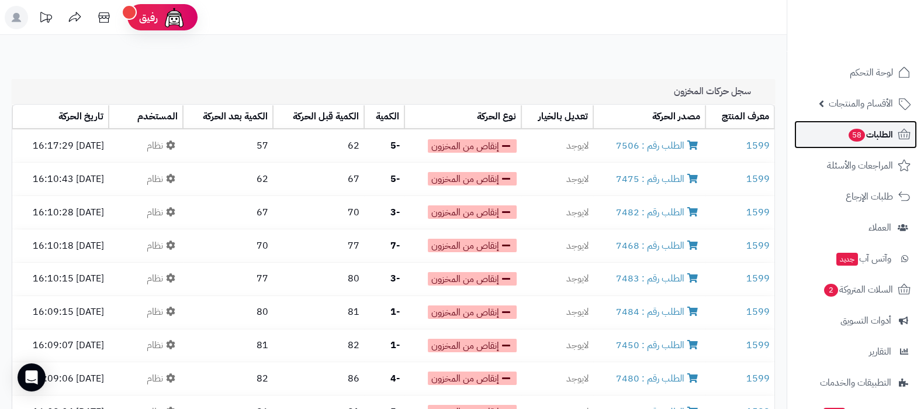
click at [848, 141] on span "الطلبات 58" at bounding box center [871, 134] width 46 height 16
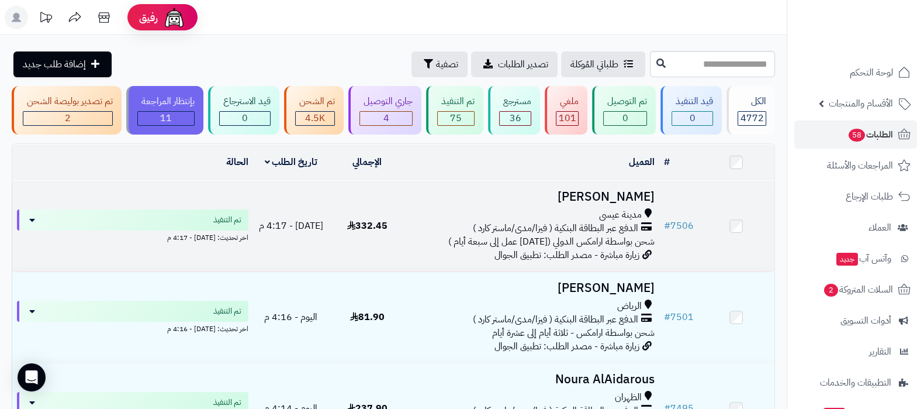
click at [632, 195] on h3 "رنا يوسف" at bounding box center [532, 196] width 244 height 13
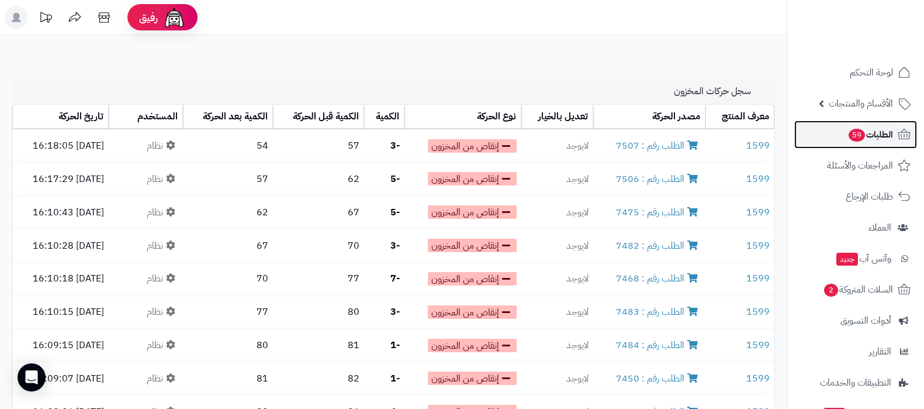
click at [837, 140] on link "الطلبات 59" at bounding box center [855, 134] width 123 height 28
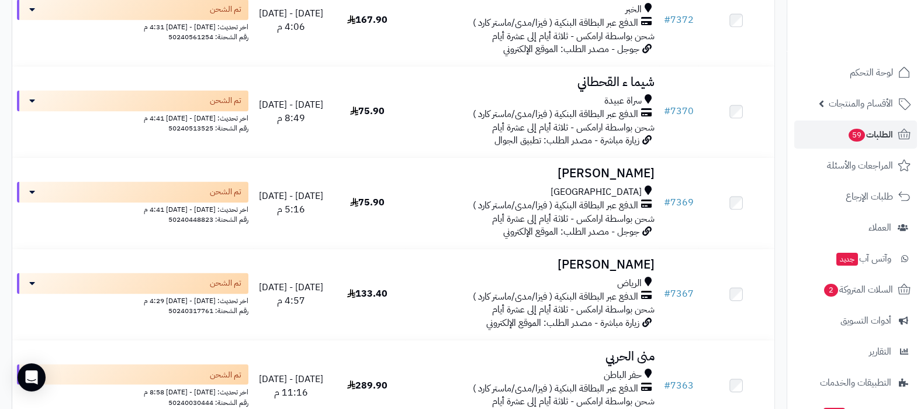
scroll to position [7757, 0]
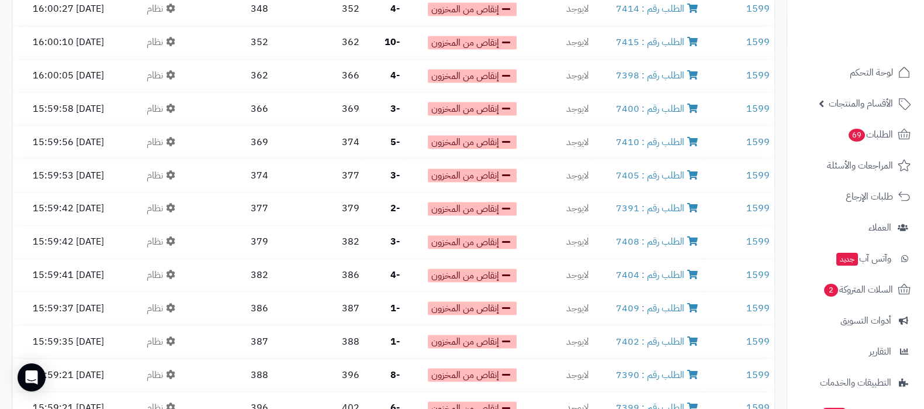
scroll to position [2494, 0]
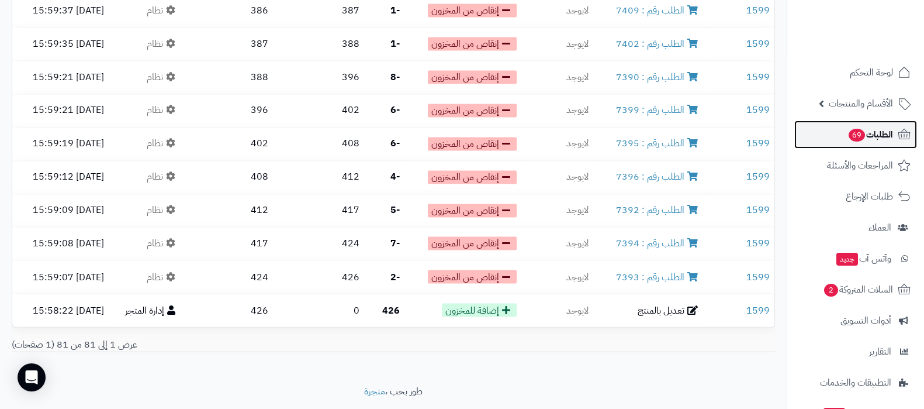
click at [868, 137] on span "الطلبات 69" at bounding box center [871, 134] width 46 height 16
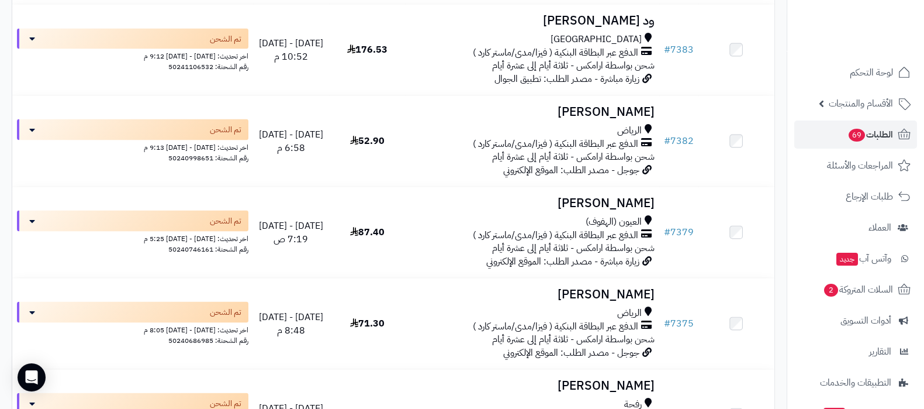
scroll to position [8274, 0]
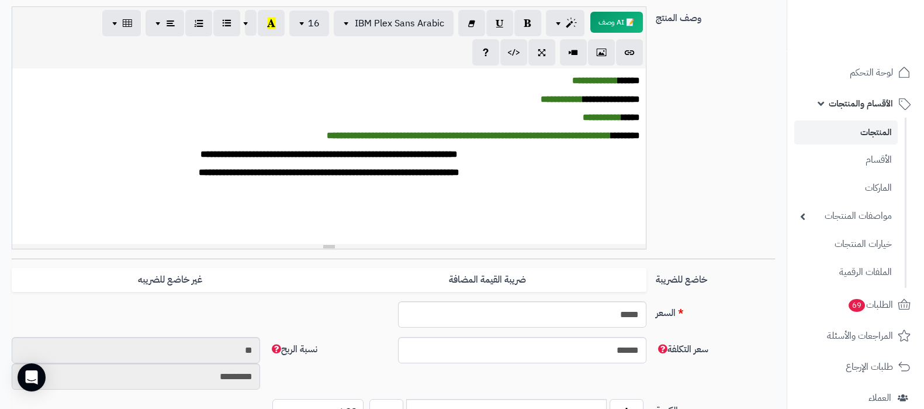
scroll to position [292, 0]
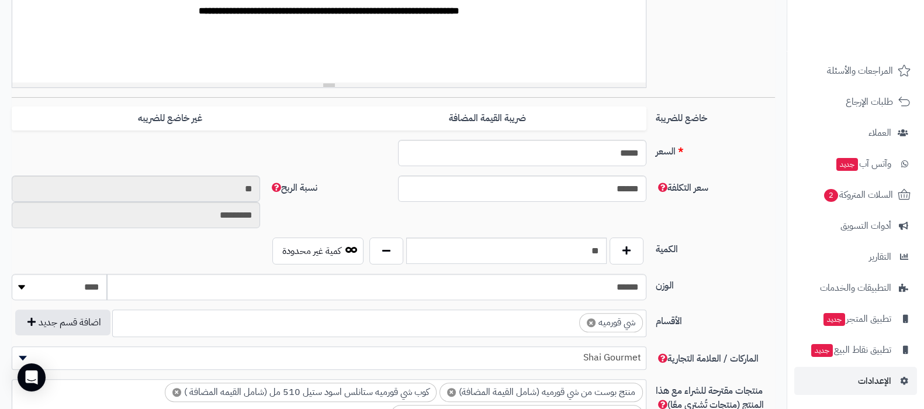
scroll to position [658, 0]
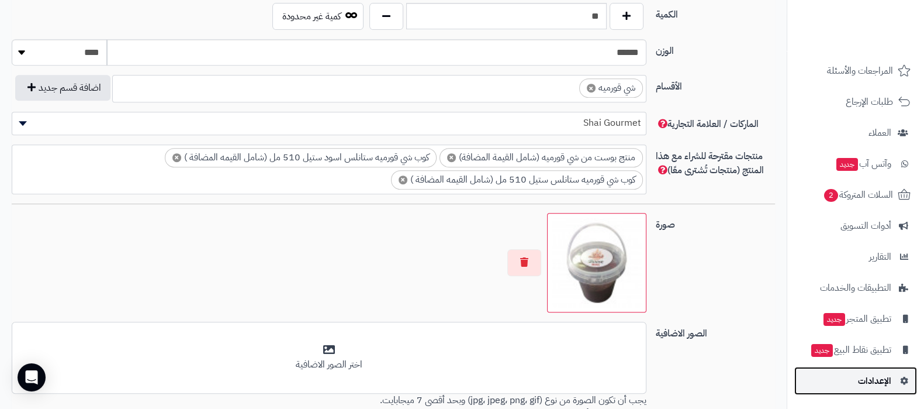
click at [869, 381] on span "الإعدادات" at bounding box center [874, 380] width 33 height 16
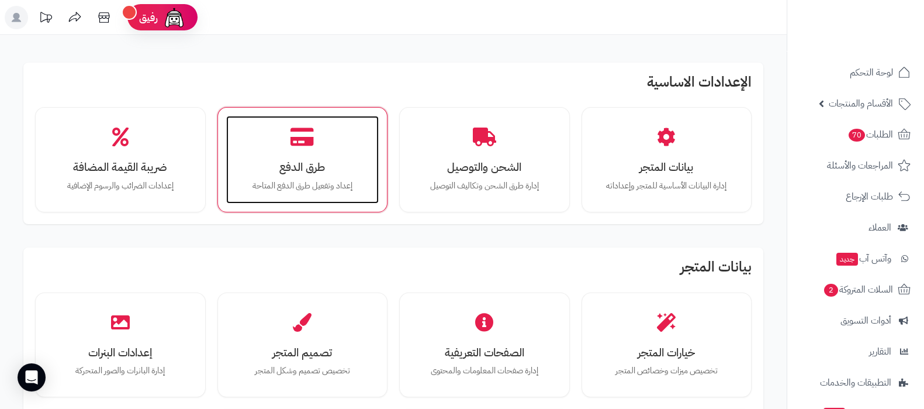
click at [279, 147] on div "طرق الدفع إعداد وتفعيل طرق الدفع المتاحة" at bounding box center [302, 160] width 153 height 88
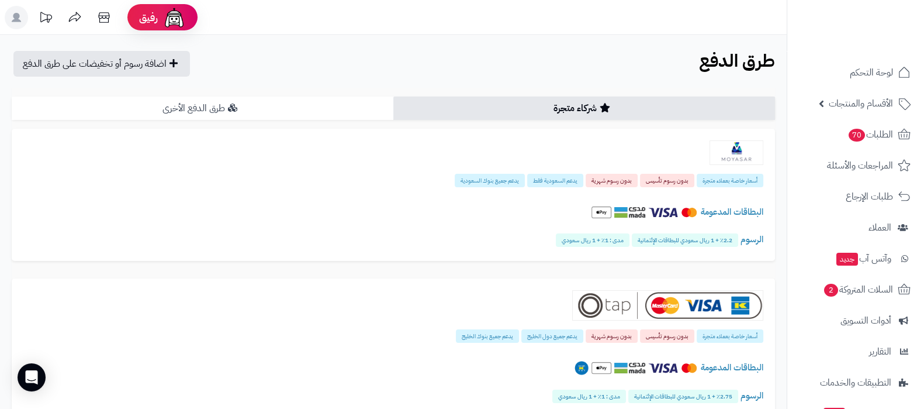
click at [297, 101] on link "طرق الدفع الأخرى" at bounding box center [203, 107] width 382 height 23
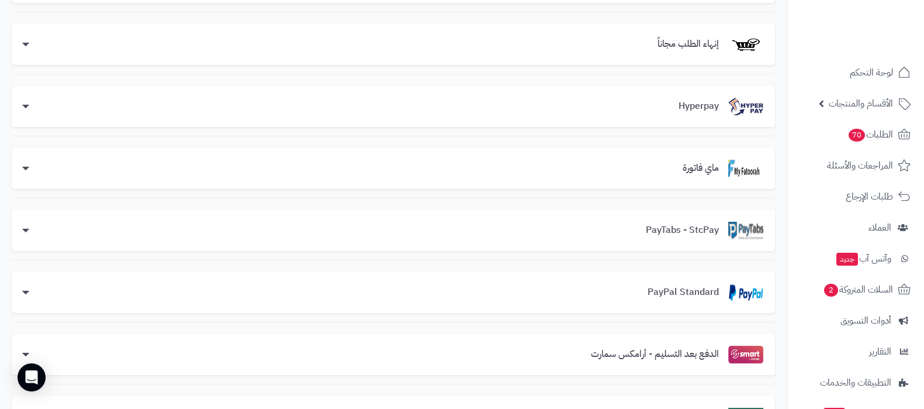
scroll to position [219, 0]
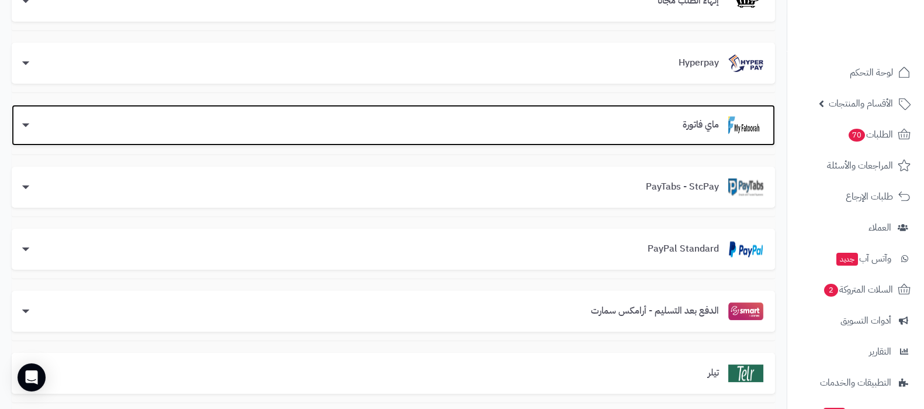
click at [30, 125] on div "ماي فاتورة" at bounding box center [393, 125] width 740 height 18
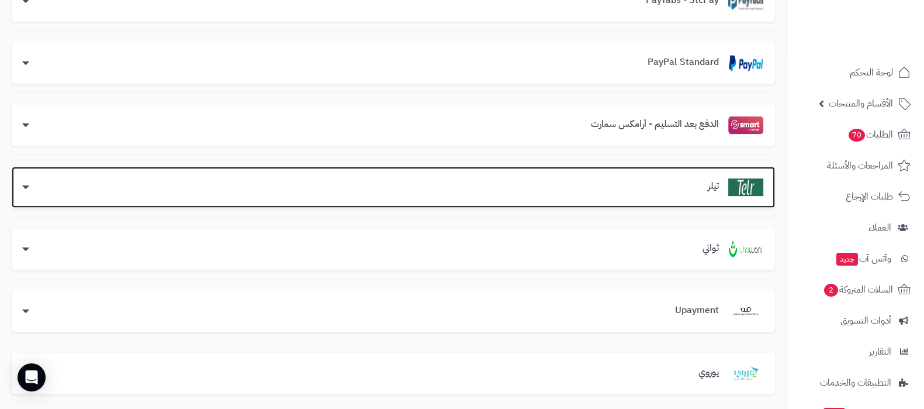
click at [43, 178] on div "تيلر" at bounding box center [393, 187] width 740 height 18
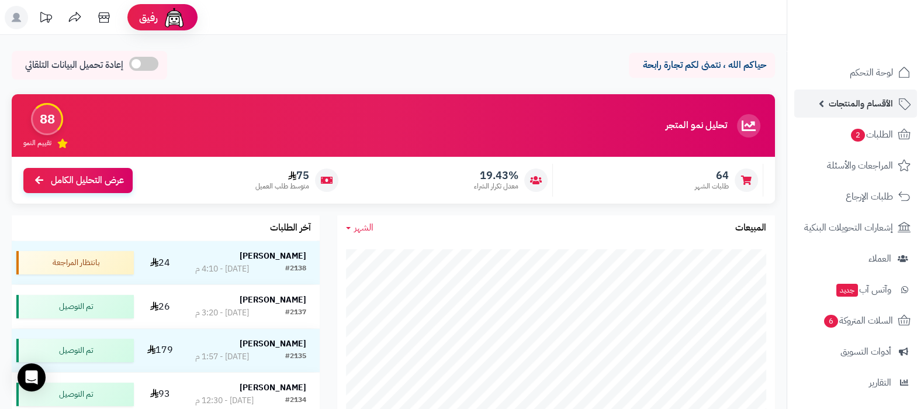
click at [841, 96] on span "الأقسام والمنتجات" at bounding box center [861, 103] width 64 height 16
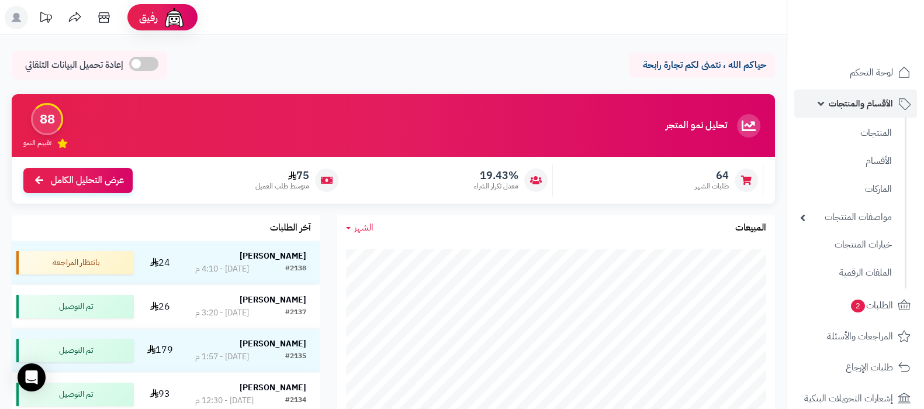
click at [852, 109] on span "الأقسام والمنتجات" at bounding box center [861, 103] width 64 height 16
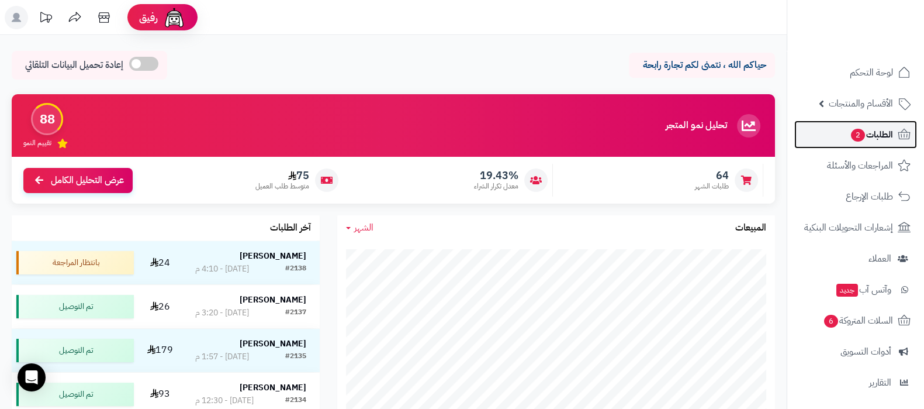
click at [856, 137] on span "2" at bounding box center [858, 135] width 14 height 13
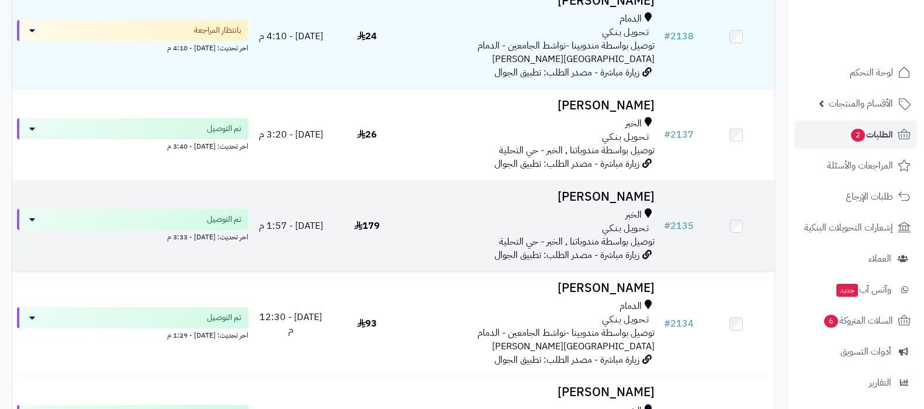
scroll to position [219, 0]
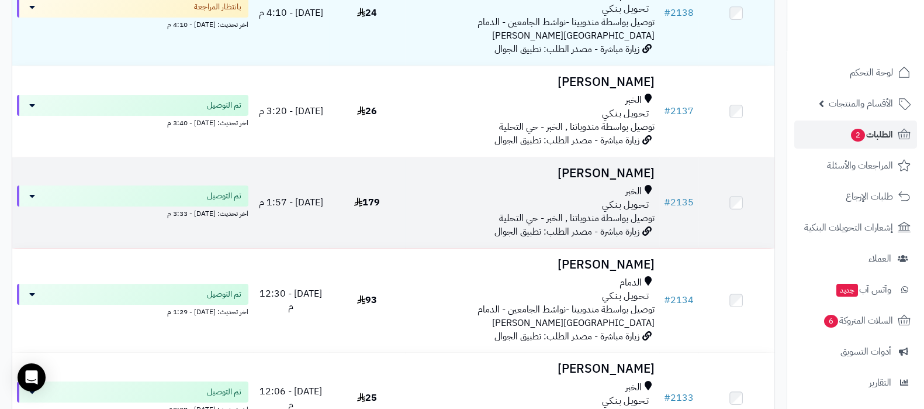
click at [606, 167] on h3 "Bashayer Asmari" at bounding box center [532, 173] width 244 height 13
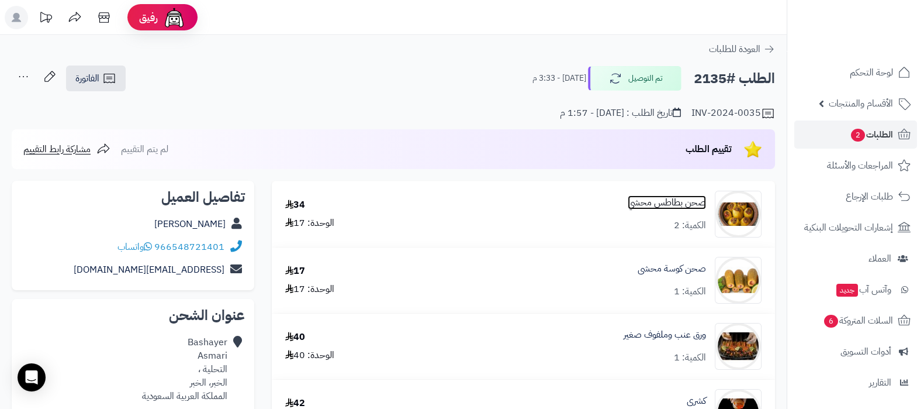
click at [659, 202] on link "صحن بطاطس محشي" at bounding box center [667, 202] width 78 height 13
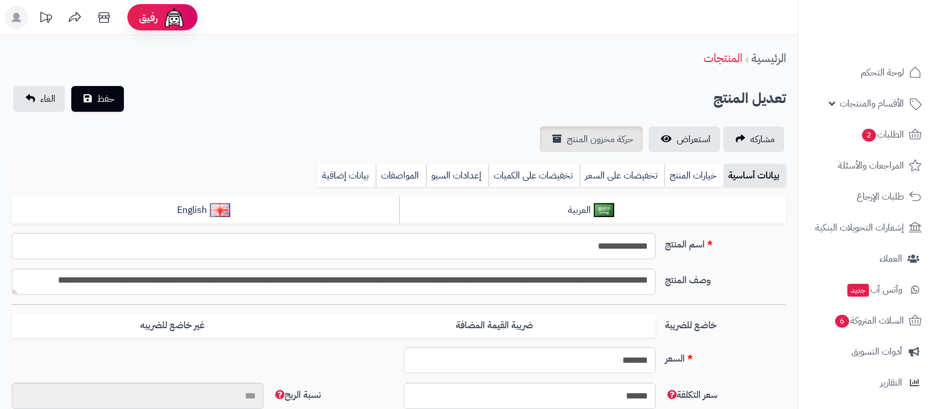
type input "**"
type input "*********"
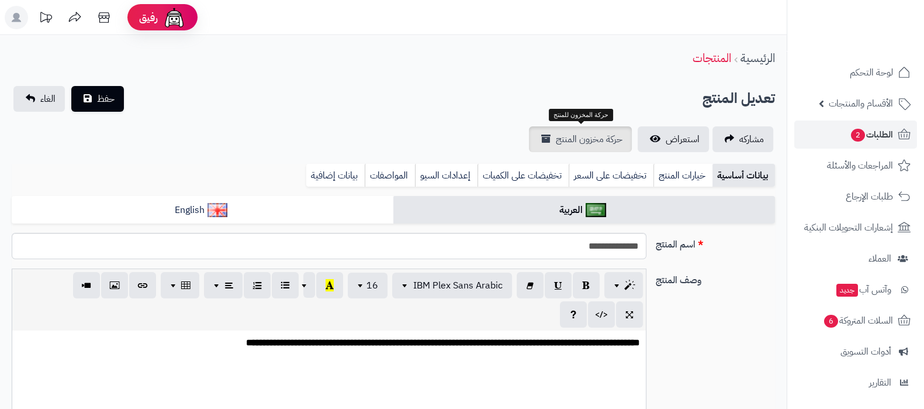
type input "*****"
click at [576, 140] on span "حركة مخزون المنتج" at bounding box center [589, 139] width 67 height 14
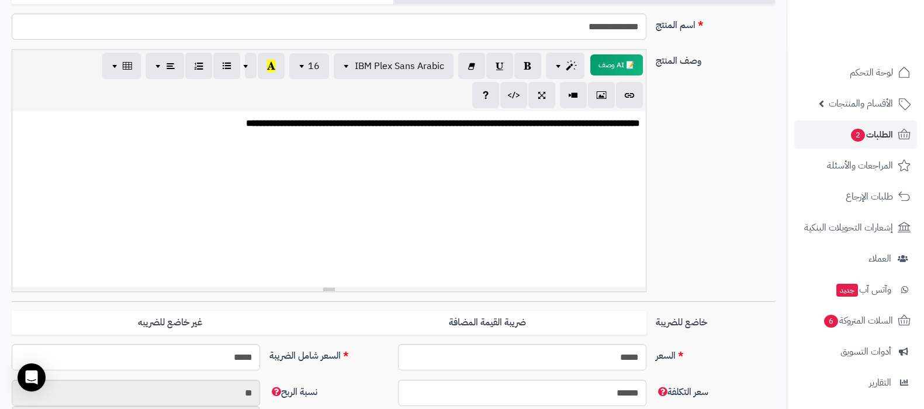
scroll to position [365, 0]
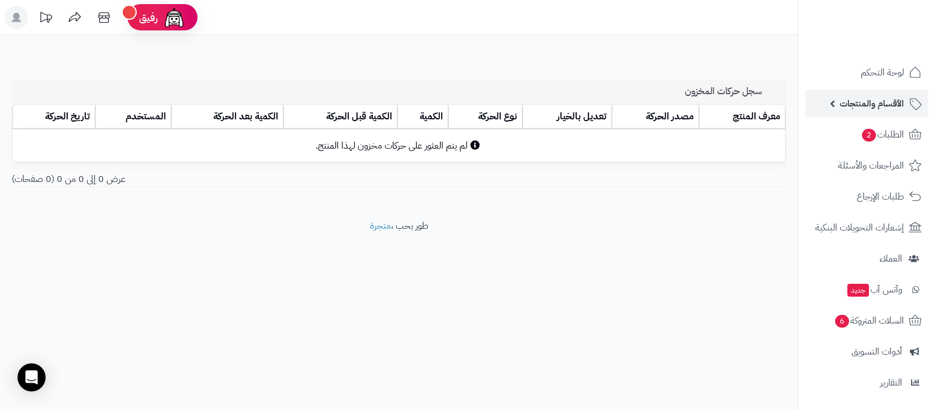
click at [853, 103] on span "الأقسام والمنتجات" at bounding box center [872, 103] width 64 height 16
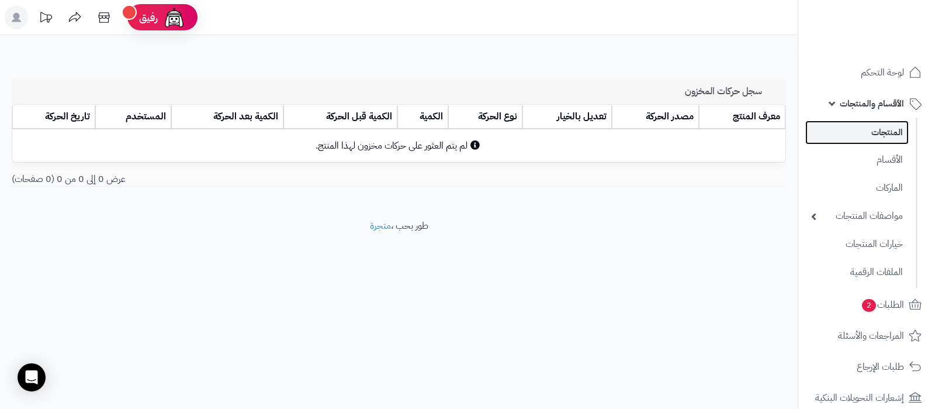
click at [863, 127] on link "المنتجات" at bounding box center [856, 132] width 103 height 24
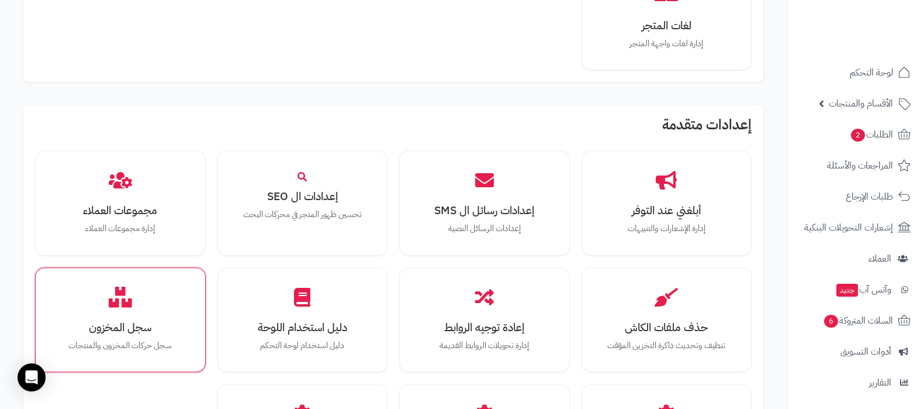
scroll to position [1081, 0]
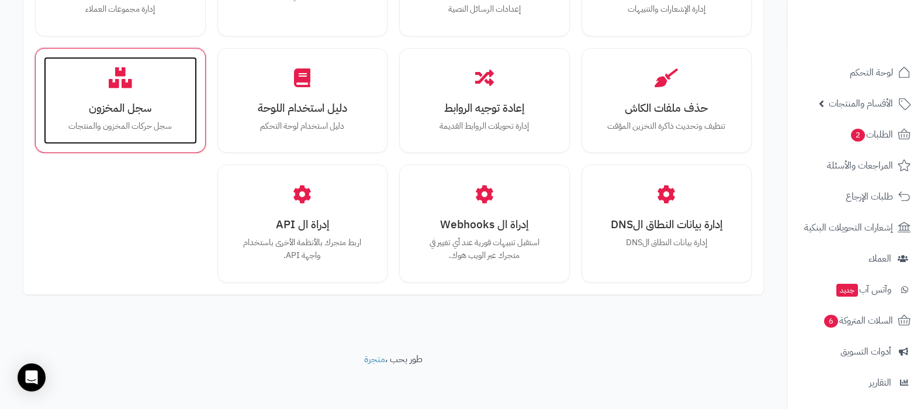
click at [120, 103] on h3 "سجل المخزون" at bounding box center [121, 108] width 130 height 12
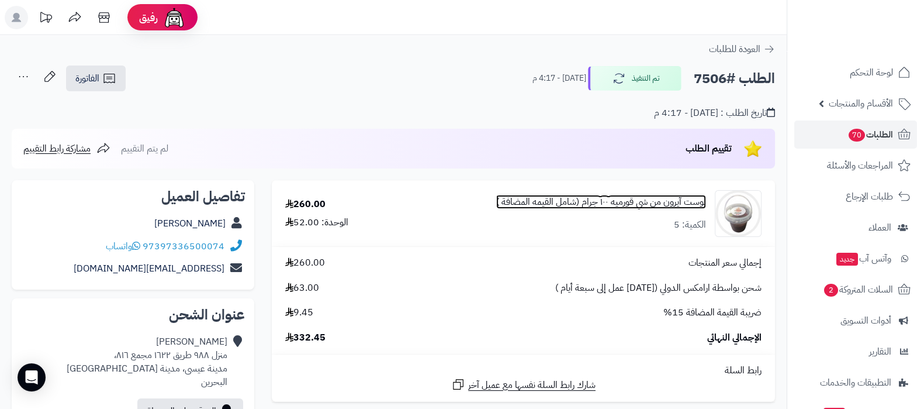
click at [607, 202] on link "بوست آيرون من شي قورميه ١٠٠ جرام (شامل القيمه المضافة )" at bounding box center [601, 201] width 210 height 13
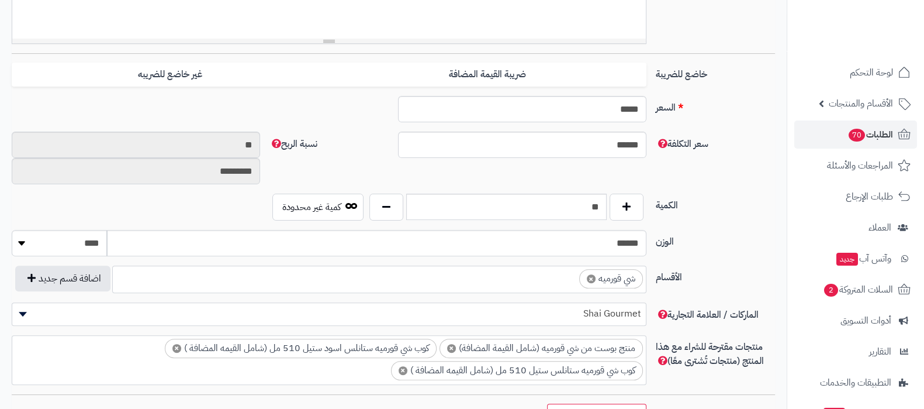
scroll to position [534, 0]
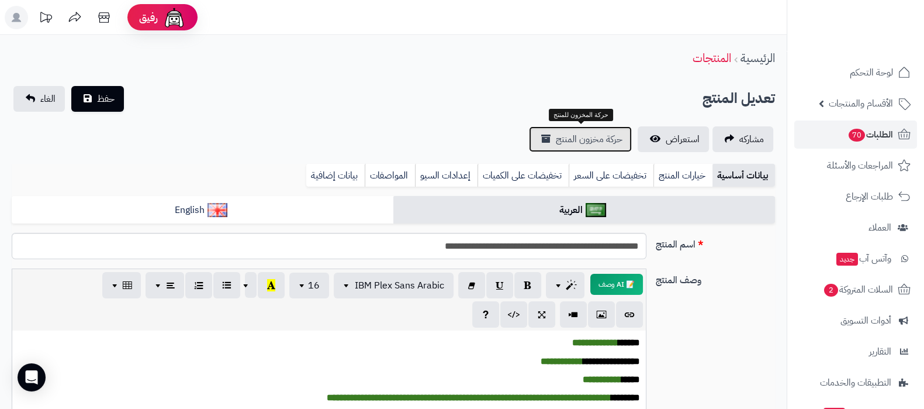
click at [582, 142] on span "حركة مخزون المنتج" at bounding box center [589, 139] width 67 height 14
click at [822, 139] on link "الطلبات 70" at bounding box center [855, 134] width 123 height 28
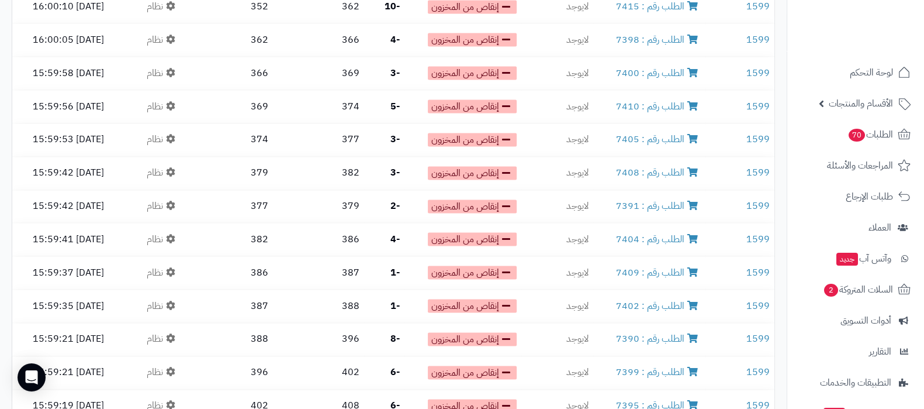
scroll to position [2527, 0]
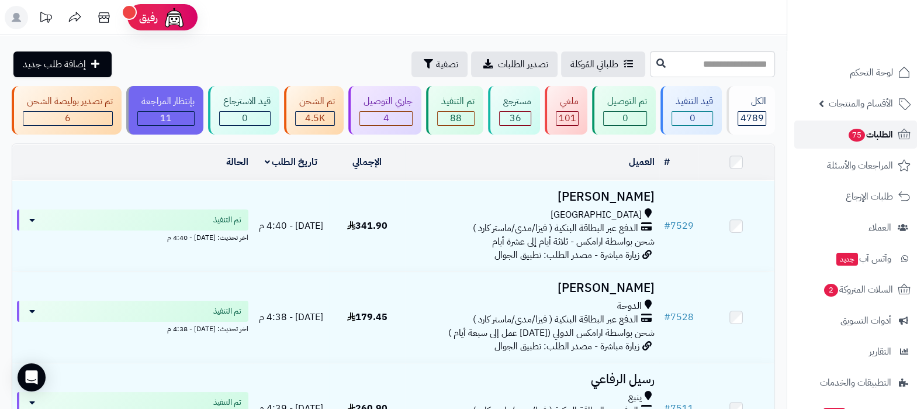
click at [862, 142] on span "الطلبات 75" at bounding box center [871, 134] width 46 height 16
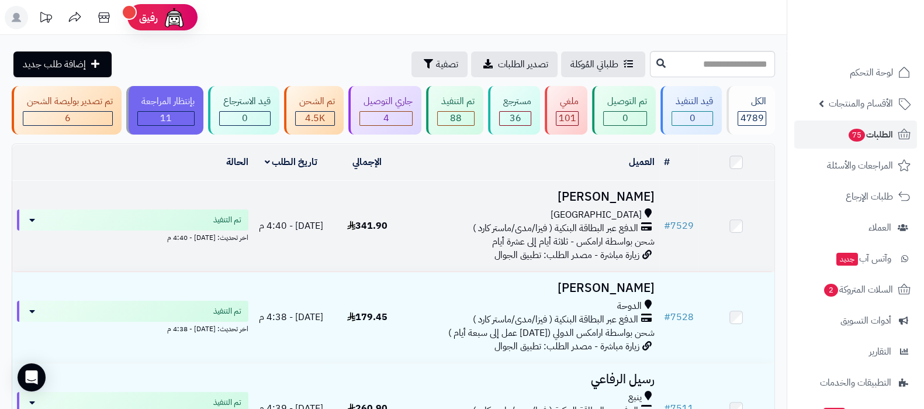
click at [621, 191] on h3 "[PERSON_NAME]" at bounding box center [532, 196] width 244 height 13
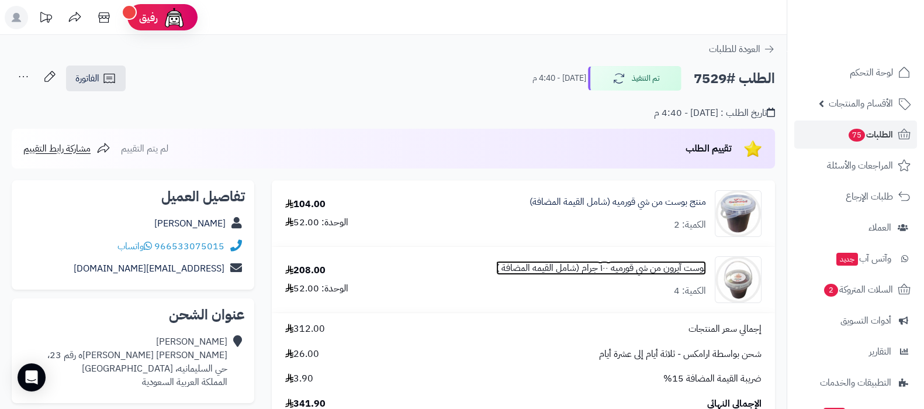
click at [643, 269] on link "بوست آيرون من شي قورميه ١٠٠ جرام (شامل القيمه المضافة )" at bounding box center [601, 267] width 210 height 13
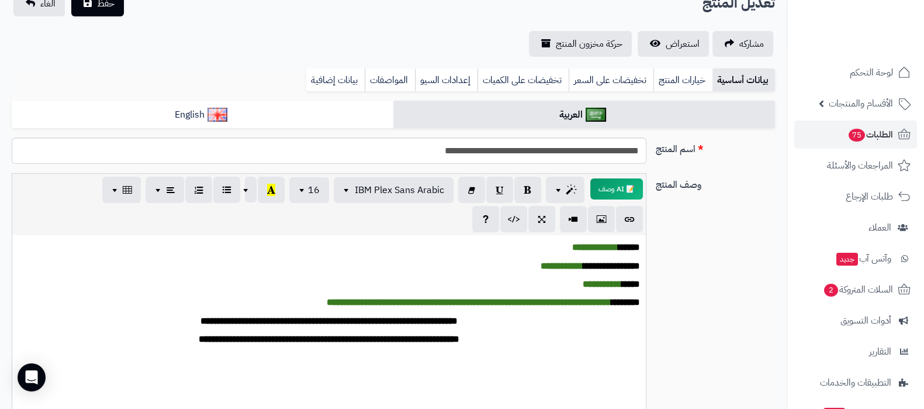
scroll to position [72, 0]
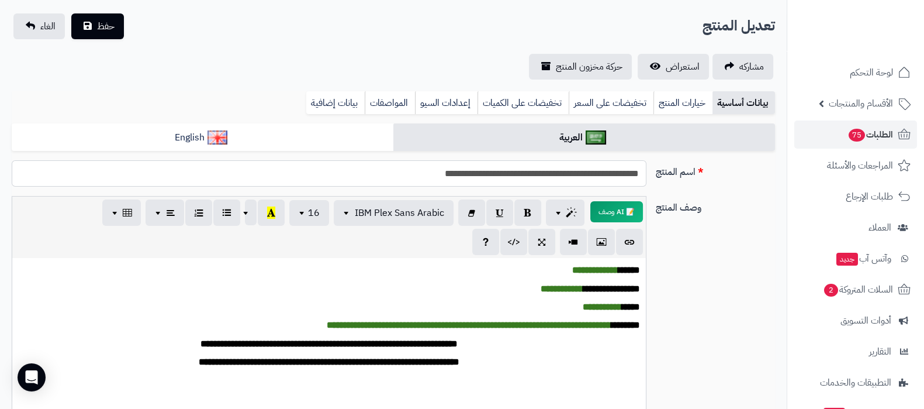
drag, startPoint x: 514, startPoint y: 174, endPoint x: 640, endPoint y: 174, distance: 125.7
click at [640, 174] on input "**********" at bounding box center [329, 173] width 635 height 26
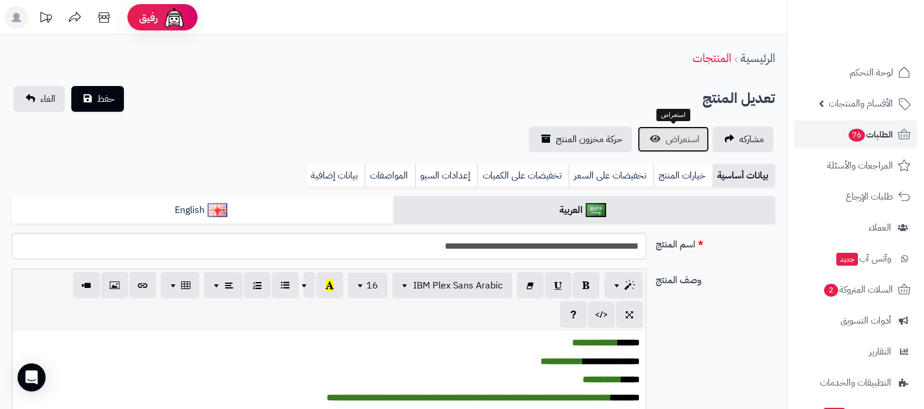
click at [668, 134] on span "استعراض" at bounding box center [683, 139] width 34 height 14
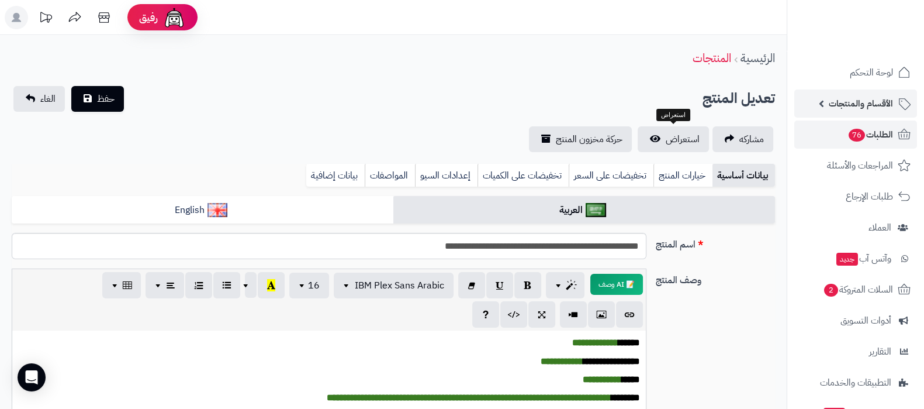
click at [855, 106] on span "الأقسام والمنتجات" at bounding box center [861, 103] width 64 height 16
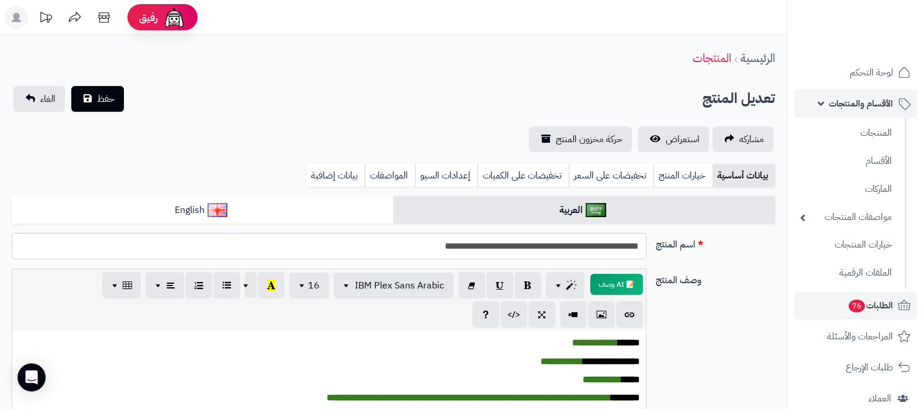
click at [853, 111] on span "الأقسام والمنتجات" at bounding box center [861, 103] width 64 height 16
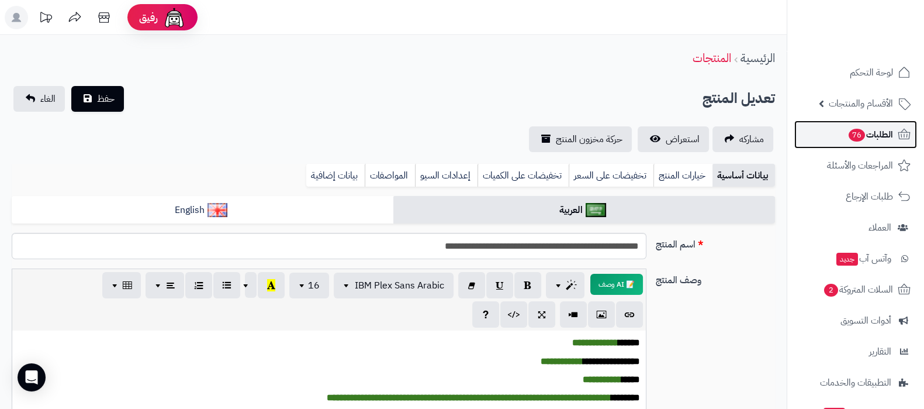
click at [855, 139] on span "76" at bounding box center [856, 135] width 17 height 13
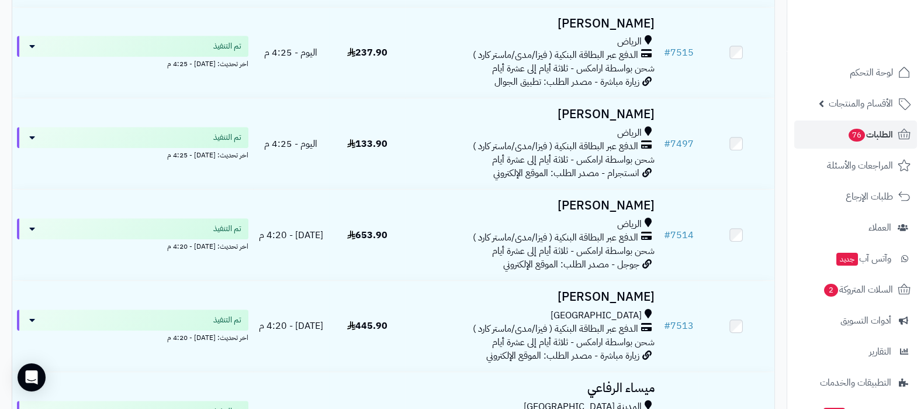
scroll to position [1095, 0]
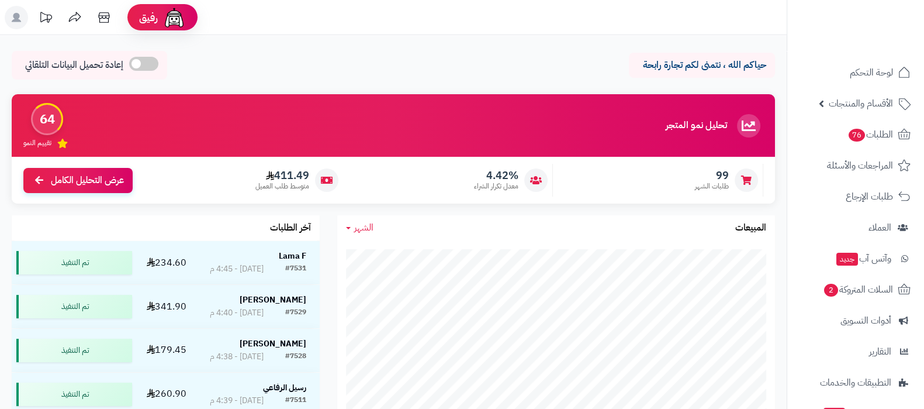
click at [832, 104] on span "الأقسام والمنتجات" at bounding box center [861, 103] width 64 height 16
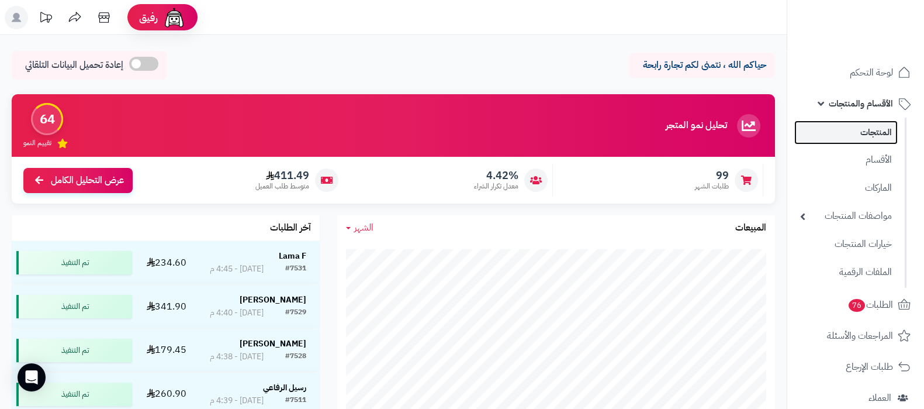
click at [838, 130] on link "المنتجات" at bounding box center [845, 132] width 103 height 24
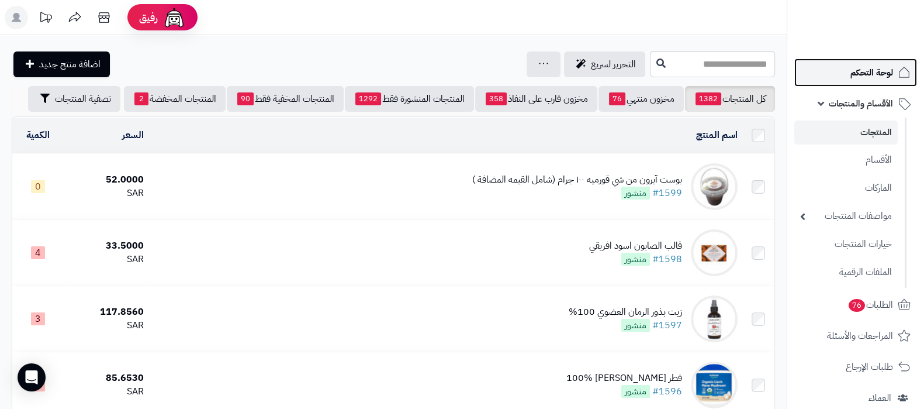
click at [877, 69] on span "لوحة التحكم" at bounding box center [871, 72] width 43 height 16
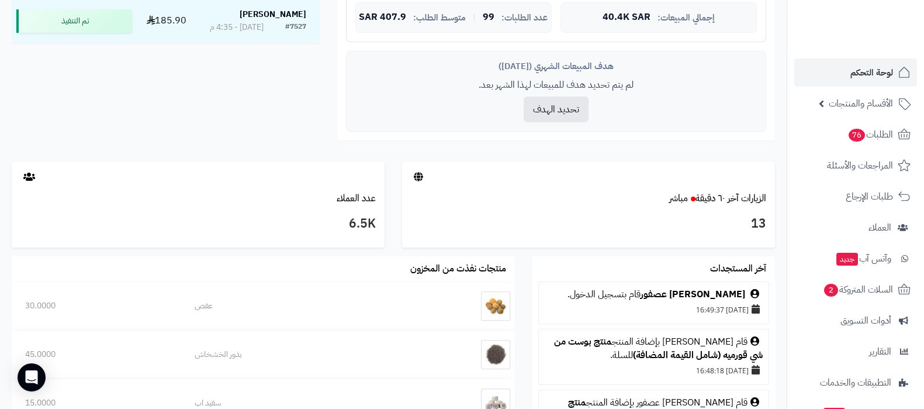
scroll to position [438, 0]
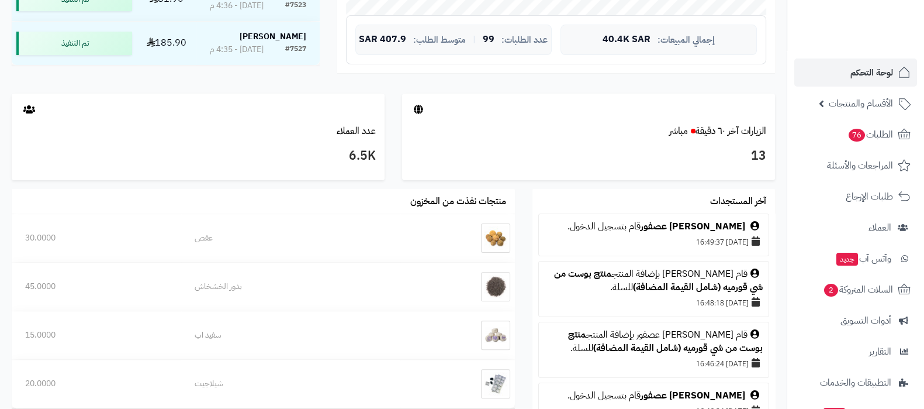
scroll to position [438, 0]
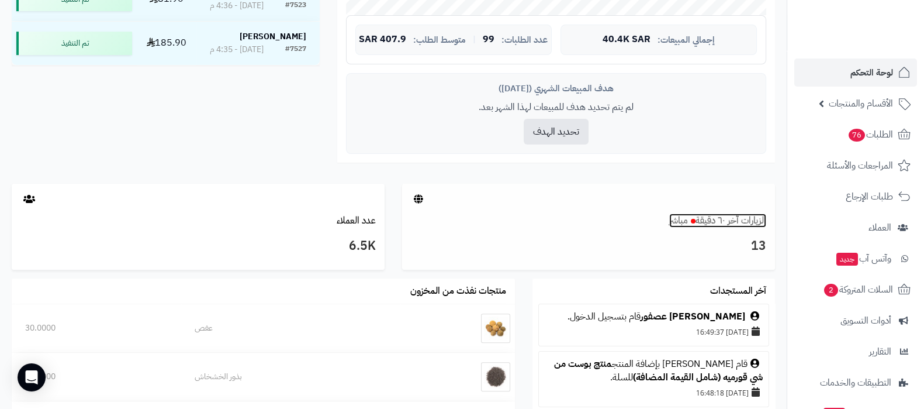
click at [730, 222] on link "الزيارات آخر ٦٠ دقيقة مباشر" at bounding box center [717, 220] width 97 height 14
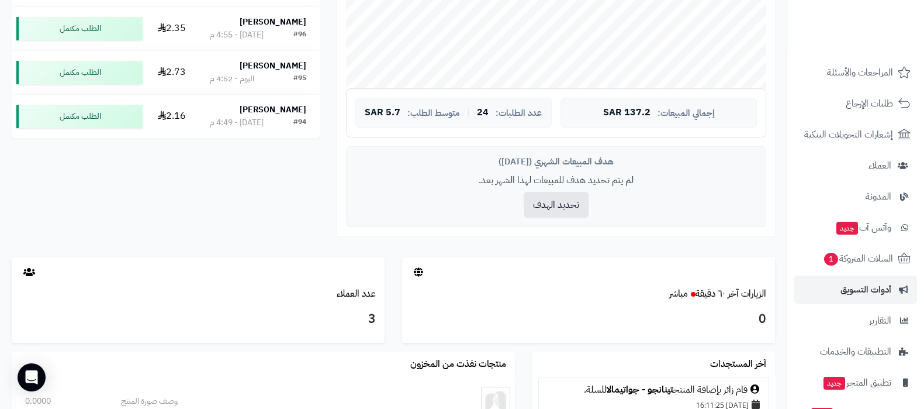
scroll to position [157, 0]
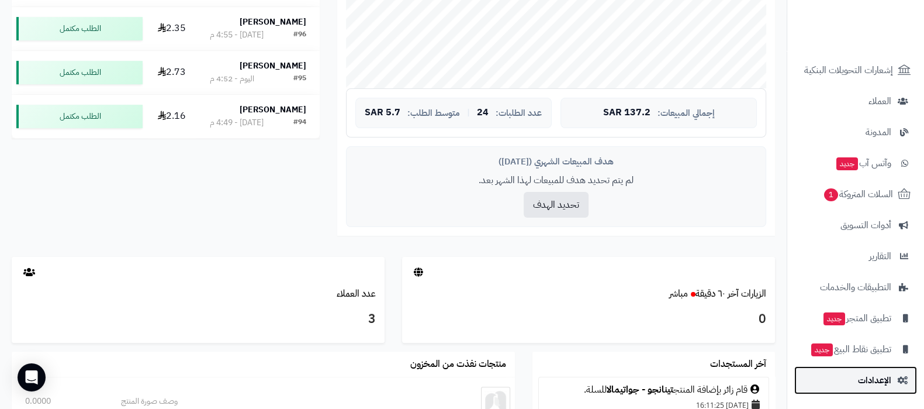
click at [877, 378] on span "الإعدادات" at bounding box center [874, 380] width 33 height 16
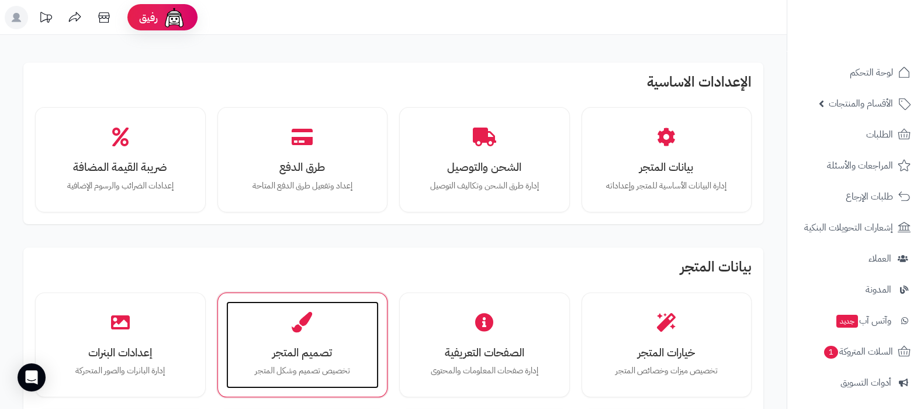
click at [314, 349] on h3 "تصميم المتجر" at bounding box center [303, 352] width 130 height 12
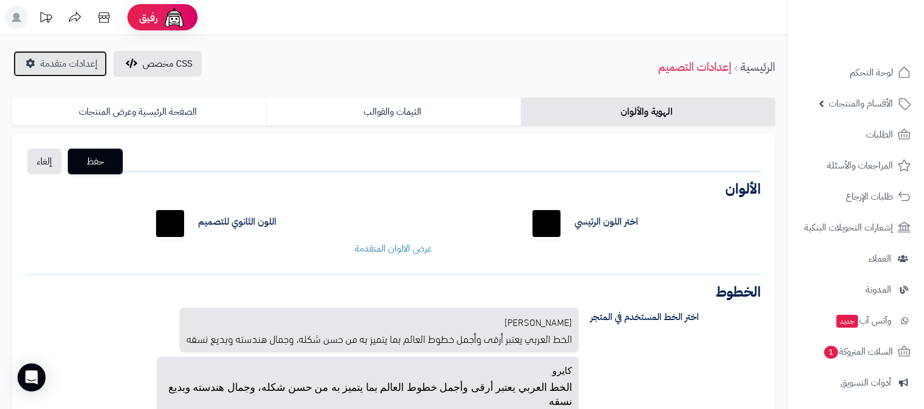
click at [53, 63] on span "إعدادات متقدمة" at bounding box center [68, 64] width 57 height 14
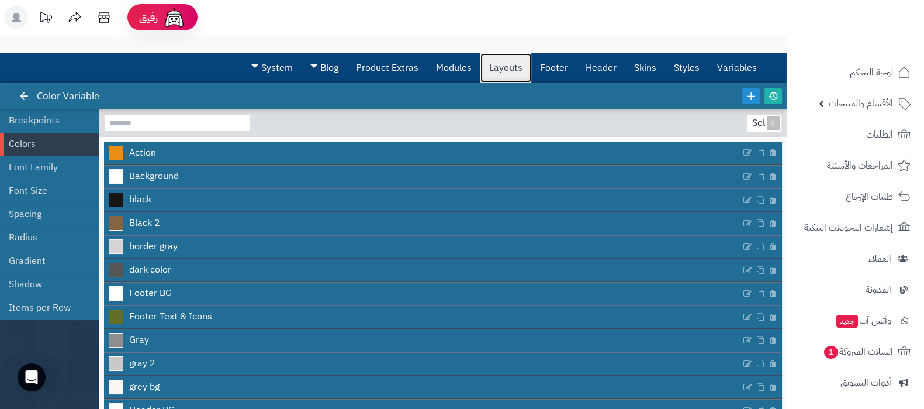
click at [506, 74] on link "Layouts" at bounding box center [505, 67] width 51 height 29
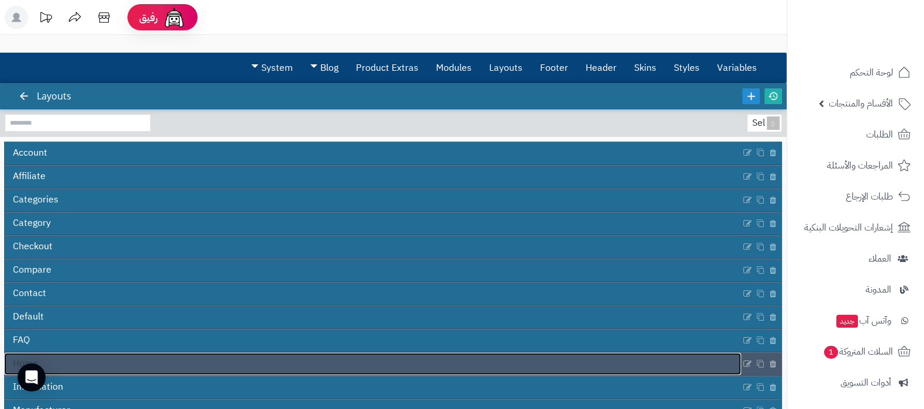
click at [337, 366] on link "Home" at bounding box center [372, 363] width 737 height 22
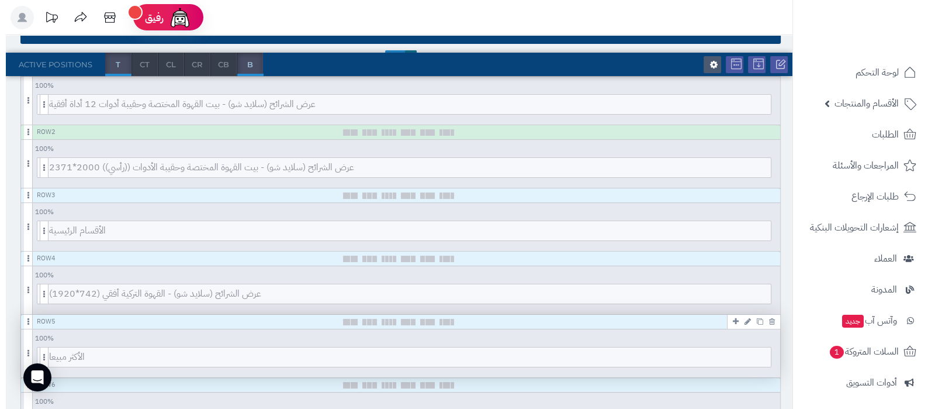
scroll to position [219, 0]
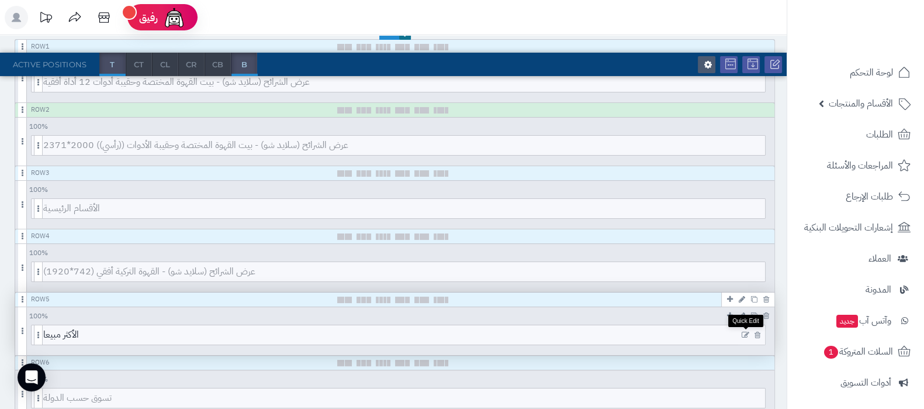
click at [745, 333] on icon at bounding box center [746, 335] width 8 height 8
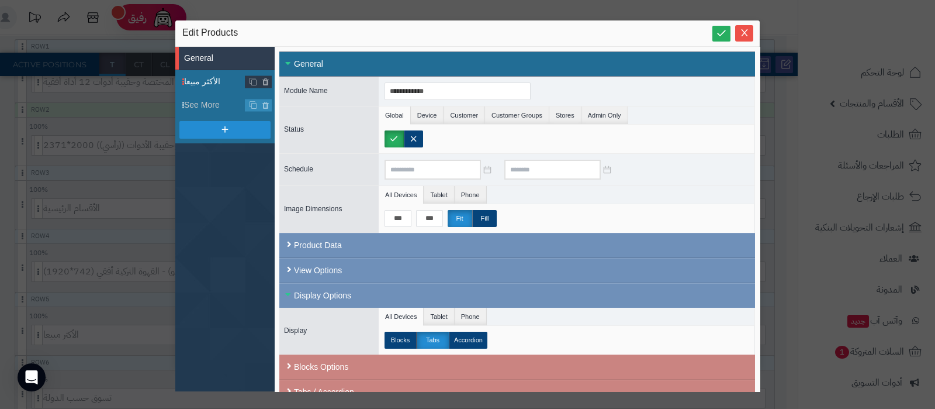
click at [202, 79] on span "الأكثر مبيعا" at bounding box center [214, 81] width 61 height 12
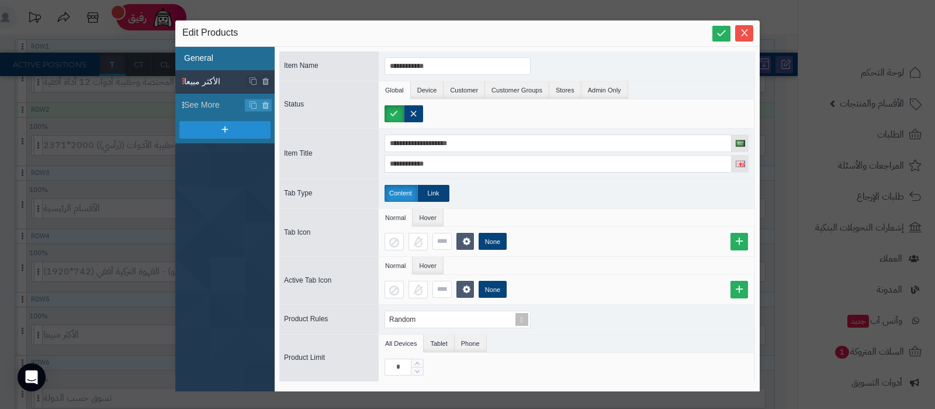
click at [205, 61] on li "General" at bounding box center [224, 58] width 99 height 23
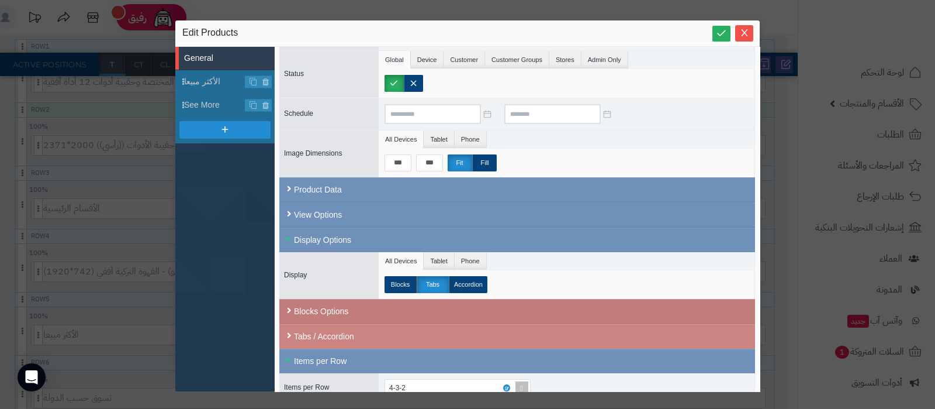
scroll to position [146, 0]
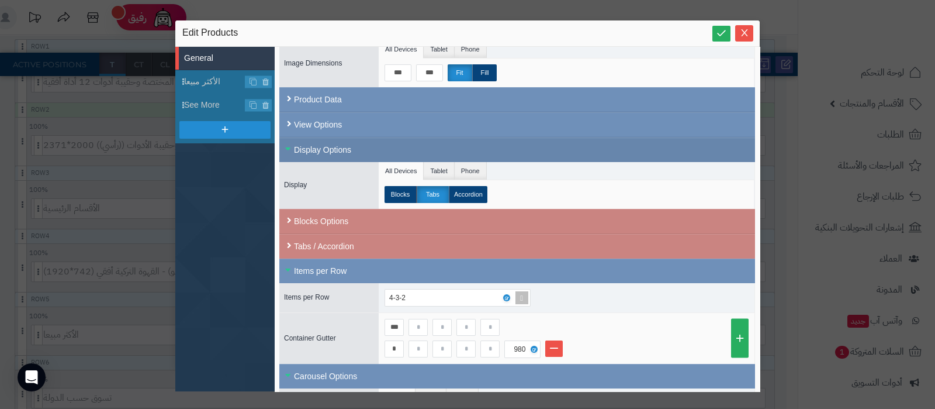
click at [348, 146] on div "Display Options" at bounding box center [517, 149] width 476 height 25
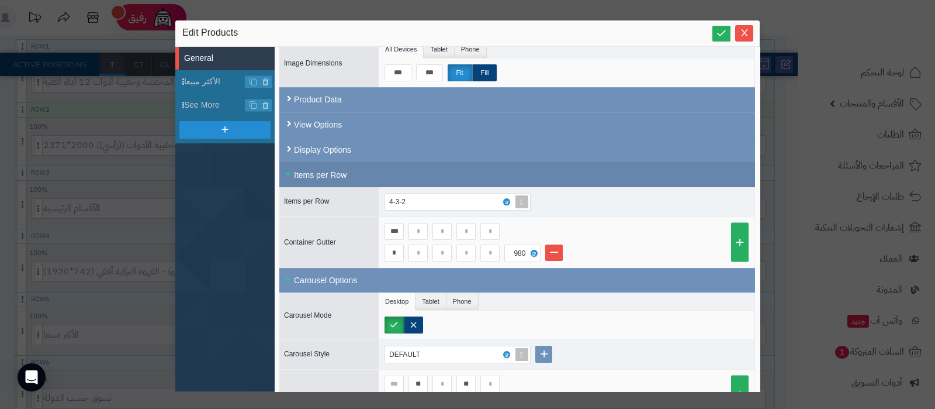
click at [365, 172] on div "Items per Row" at bounding box center [517, 174] width 476 height 25
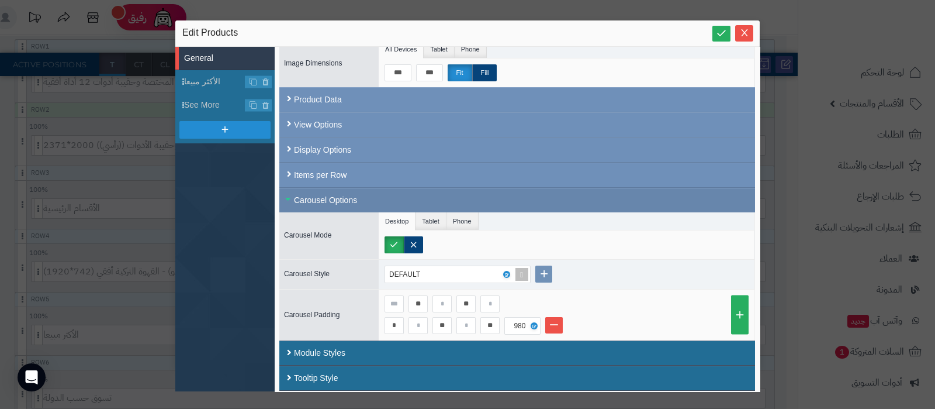
click at [357, 195] on div "Carousel Options" at bounding box center [517, 200] width 476 height 25
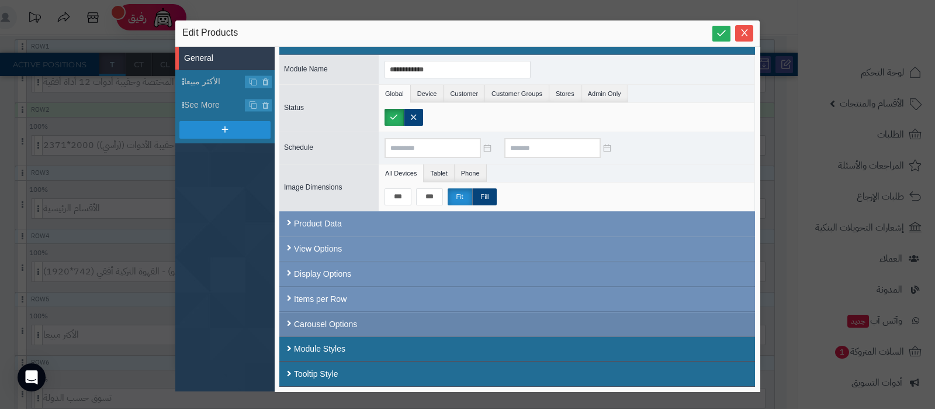
scroll to position [19, 0]
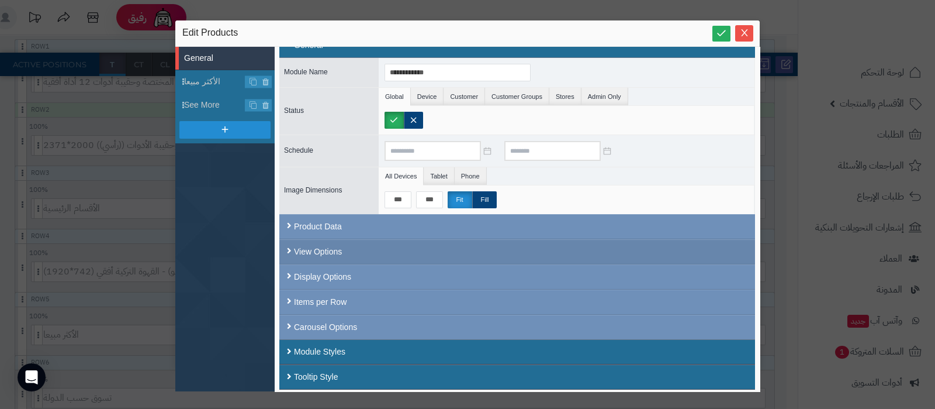
click at [392, 253] on div "View Options" at bounding box center [517, 251] width 476 height 25
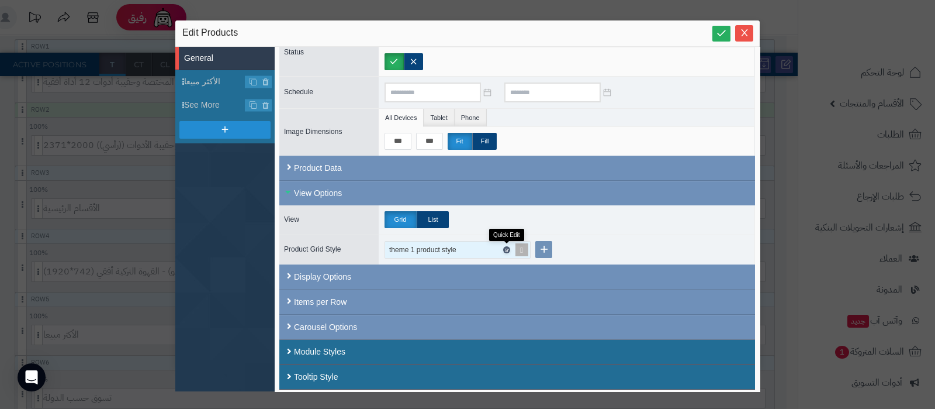
click at [507, 247] on icon at bounding box center [506, 249] width 4 height 5
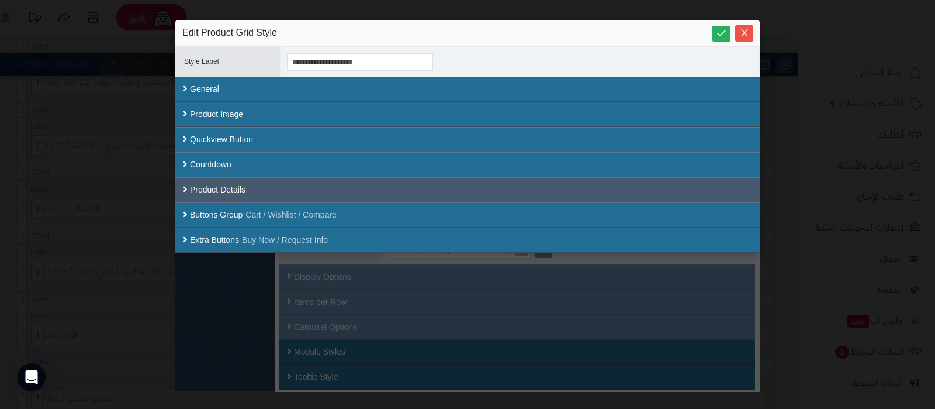
click at [312, 182] on div "Product Details" at bounding box center [467, 189] width 585 height 25
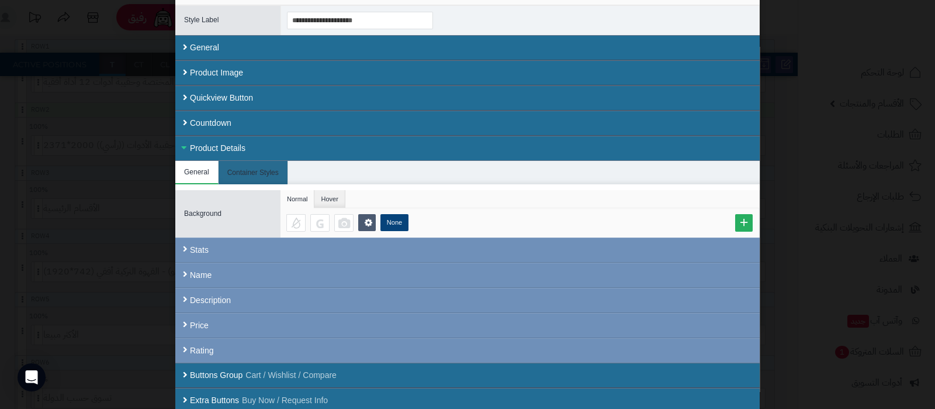
scroll to position [42, 0]
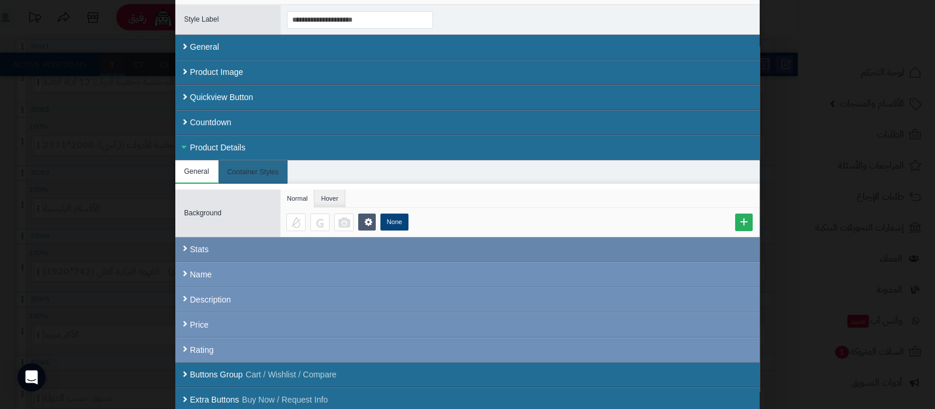
click at [282, 251] on div "Stats" at bounding box center [467, 249] width 585 height 25
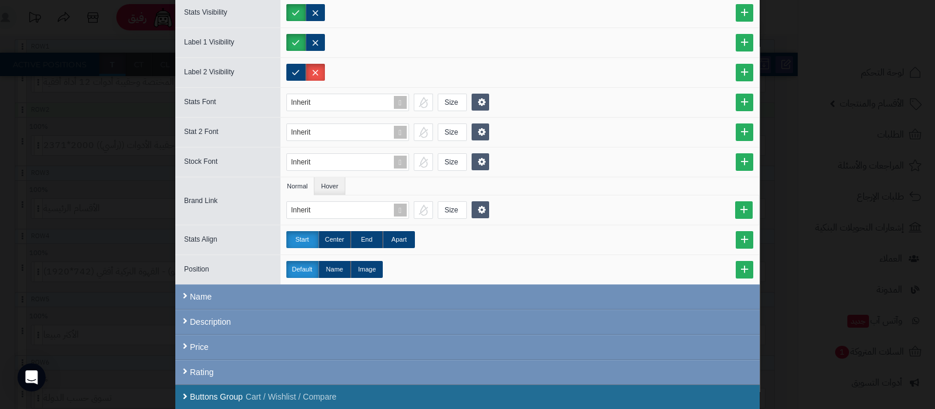
scroll to position [188, 0]
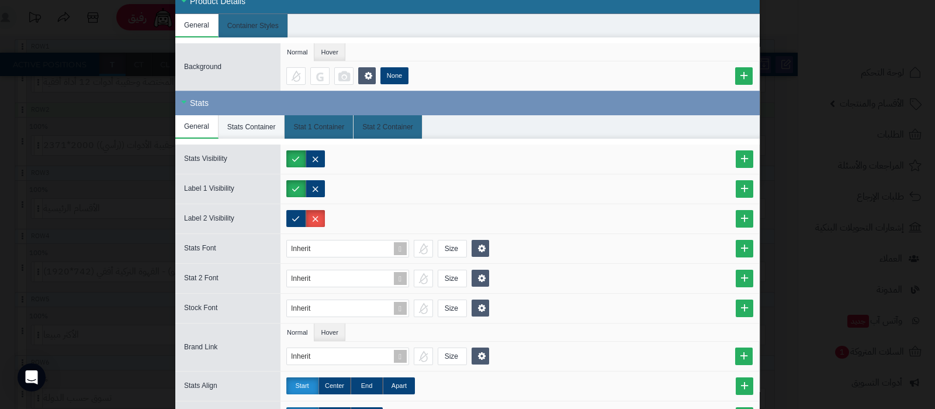
click at [248, 124] on li "Stats Container" at bounding box center [252, 126] width 67 height 23
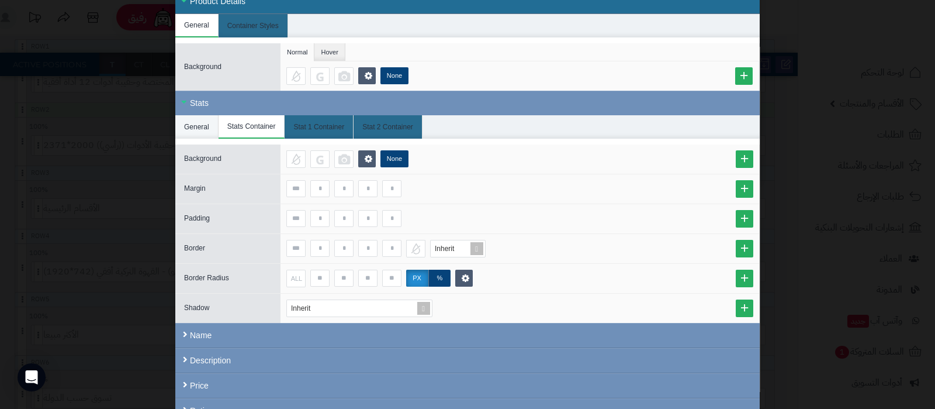
click at [214, 124] on li "General" at bounding box center [196, 126] width 43 height 23
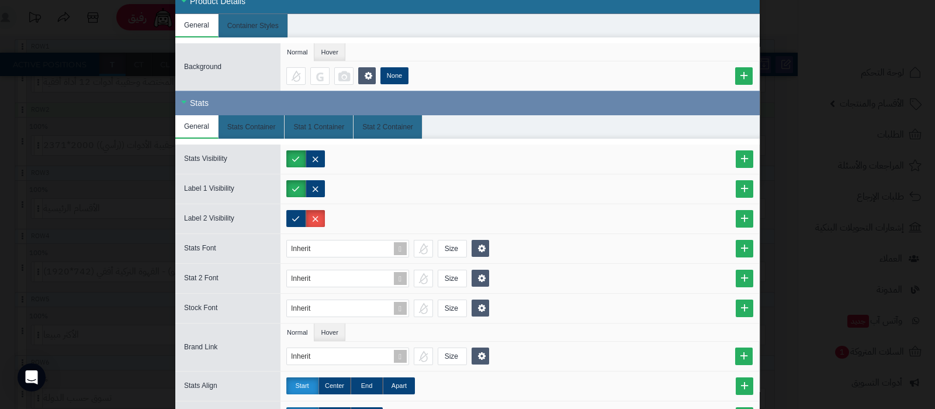
click at [247, 108] on div "Stats" at bounding box center [467, 103] width 585 height 25
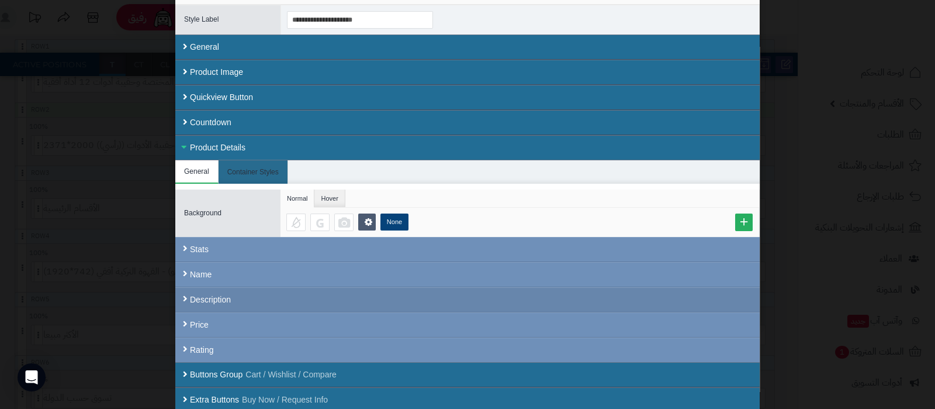
click at [305, 288] on div "Description" at bounding box center [467, 299] width 585 height 25
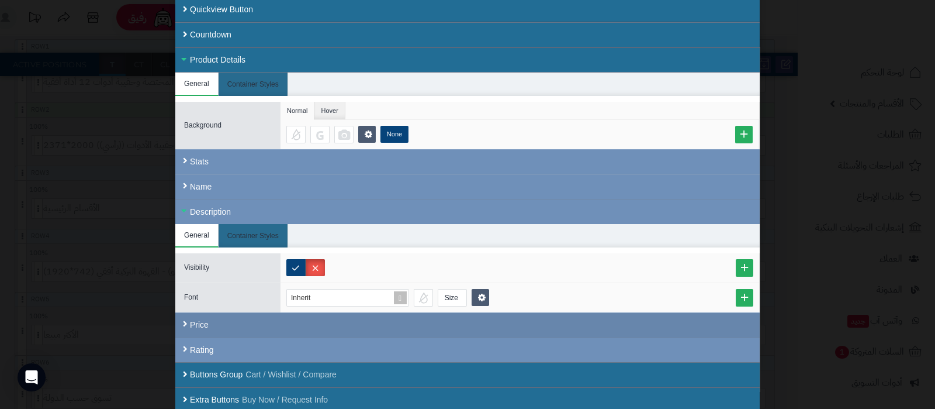
click at [245, 320] on div "Price" at bounding box center [467, 324] width 585 height 25
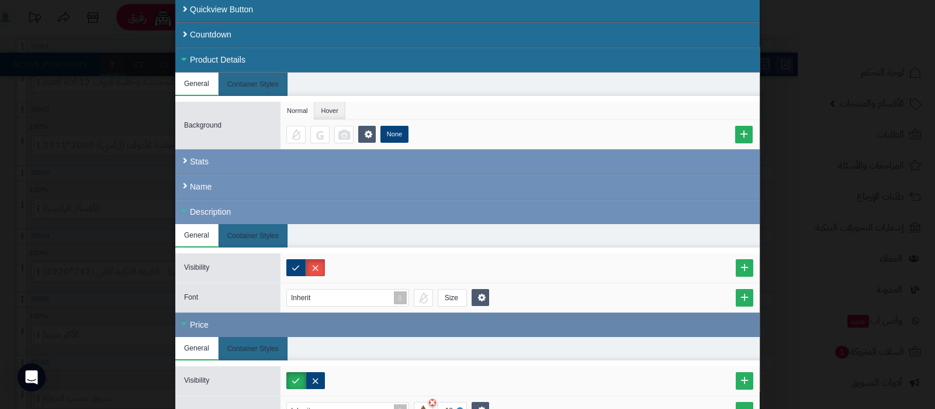
scroll to position [188, 0]
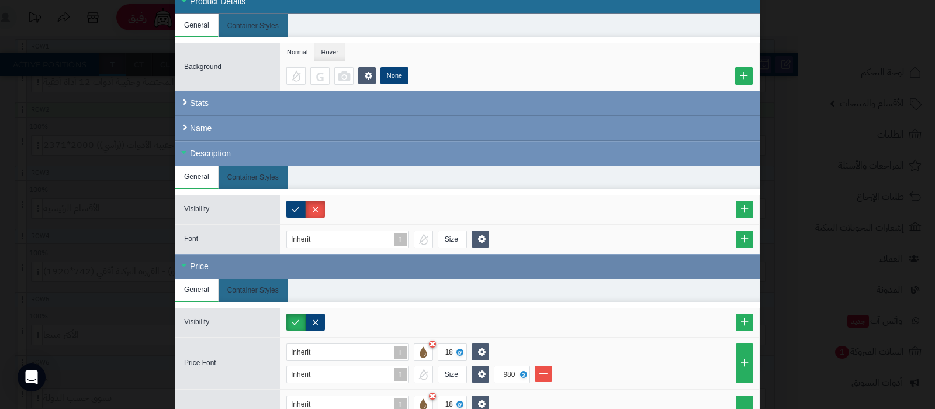
click at [224, 265] on div "Price" at bounding box center [467, 266] width 585 height 25
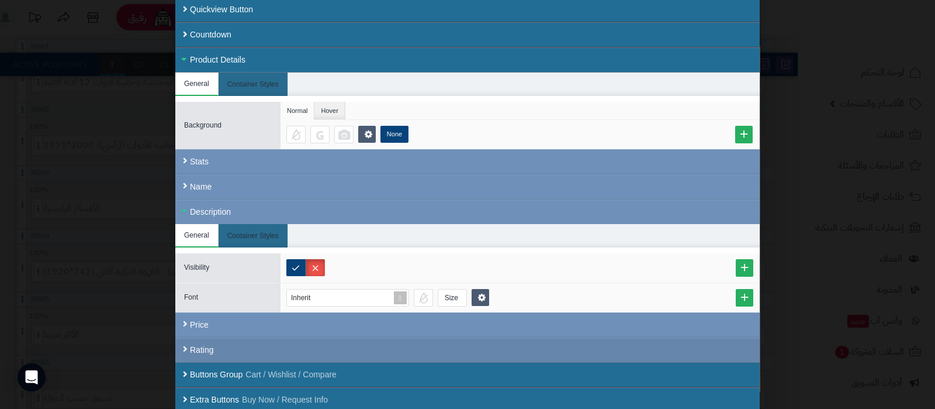
click at [216, 348] on div "Rating" at bounding box center [467, 349] width 585 height 25
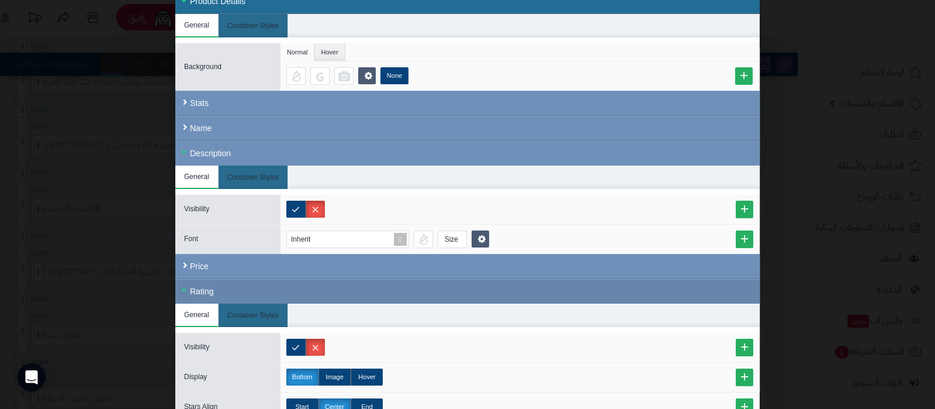
click at [206, 292] on div "Rating" at bounding box center [467, 291] width 585 height 25
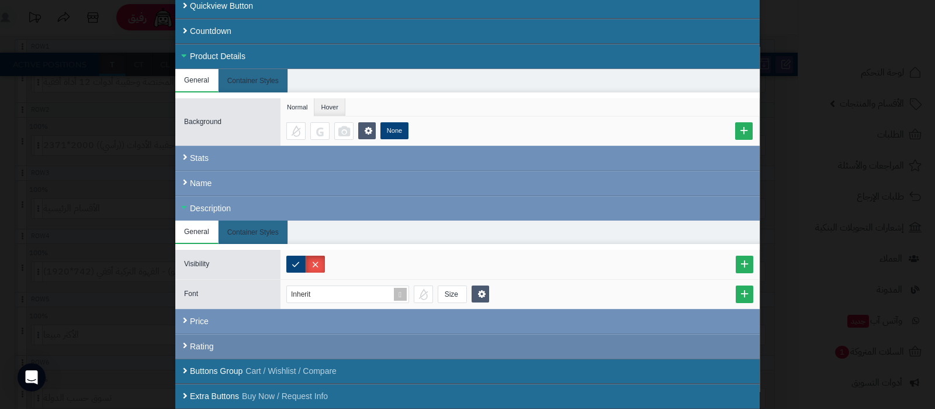
scroll to position [130, 0]
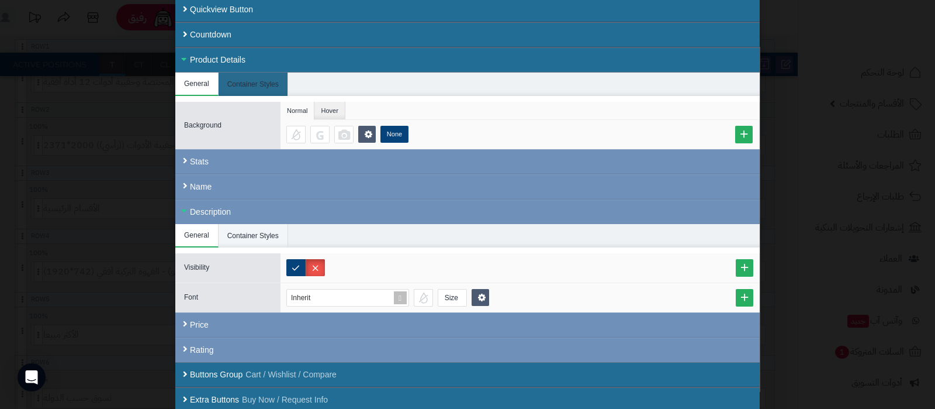
click at [236, 228] on li "Container Styles" at bounding box center [254, 235] width 70 height 23
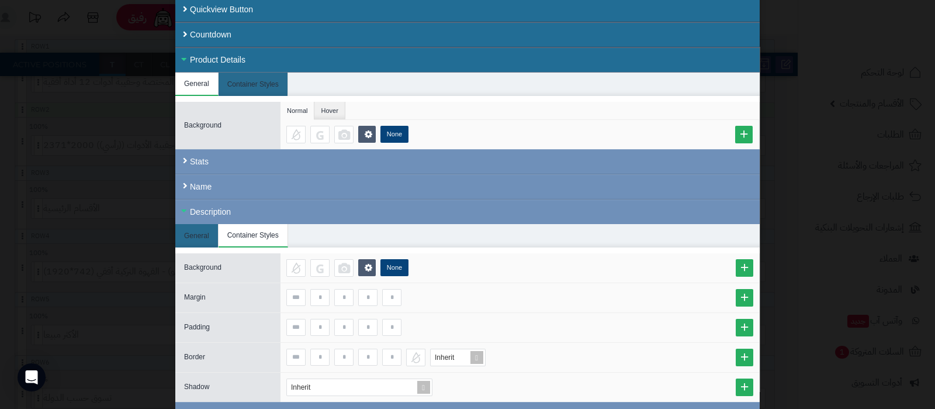
scroll to position [188, 0]
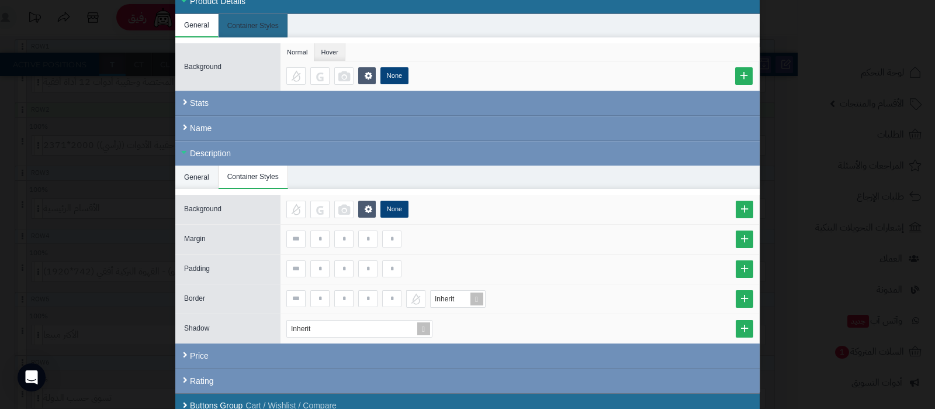
click at [204, 175] on li "General" at bounding box center [196, 176] width 43 height 23
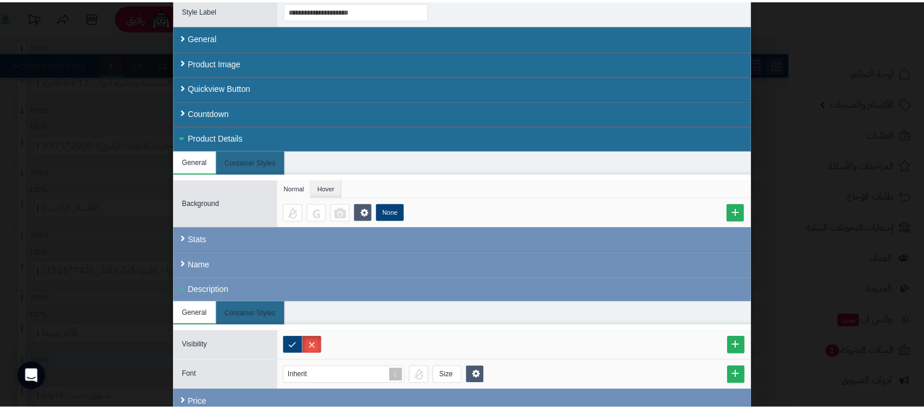
scroll to position [0, 0]
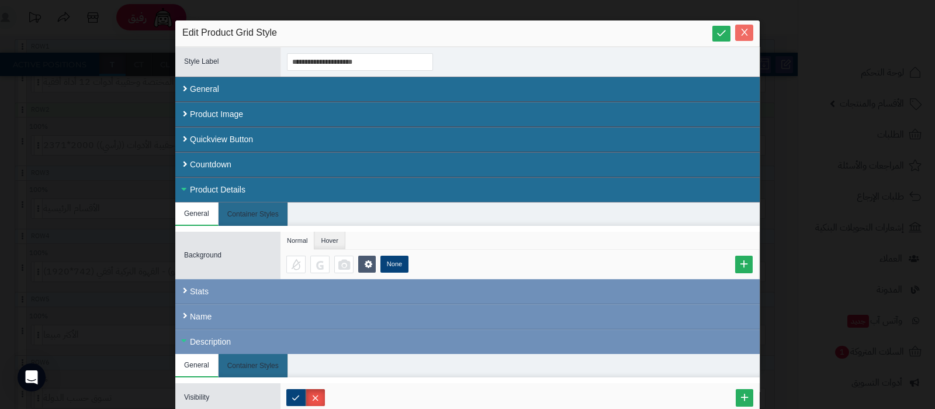
click at [747, 38] on button "Close" at bounding box center [744, 33] width 18 height 16
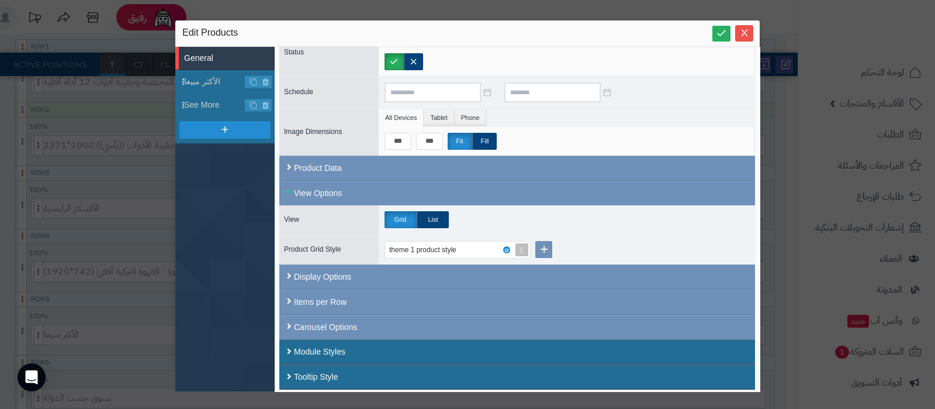
click at [747, 38] on button "Close" at bounding box center [744, 33] width 18 height 16
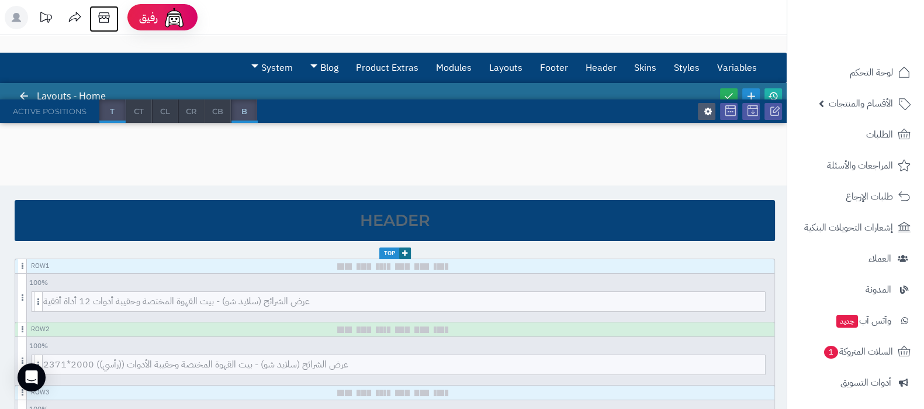
click at [102, 19] on icon at bounding box center [103, 17] width 23 height 23
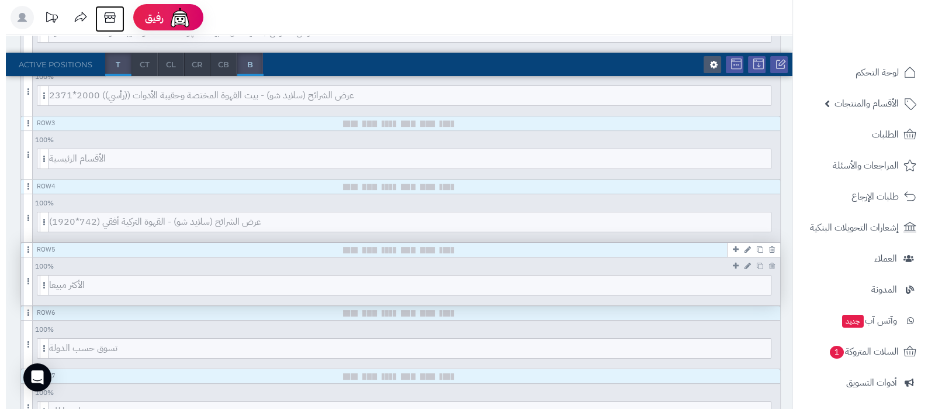
scroll to position [292, 0]
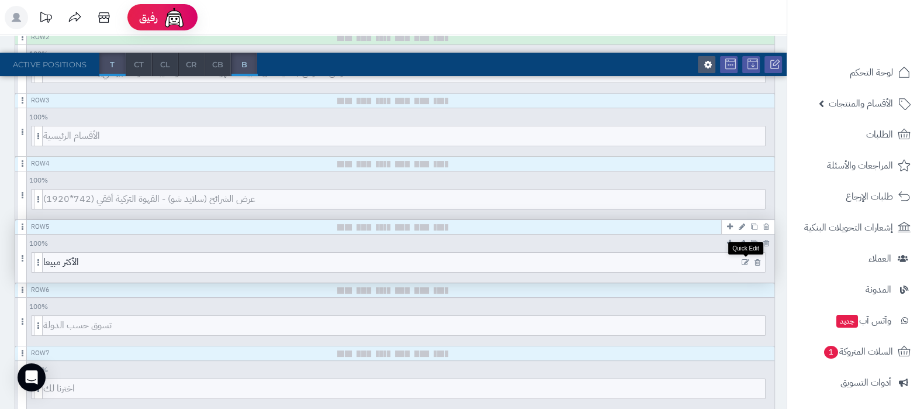
click at [745, 260] on icon at bounding box center [746, 262] width 8 height 8
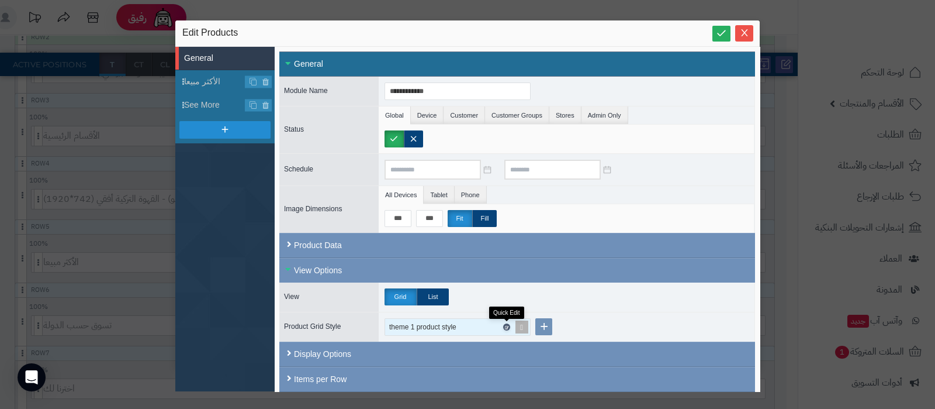
click at [506, 324] on icon at bounding box center [506, 326] width 4 height 5
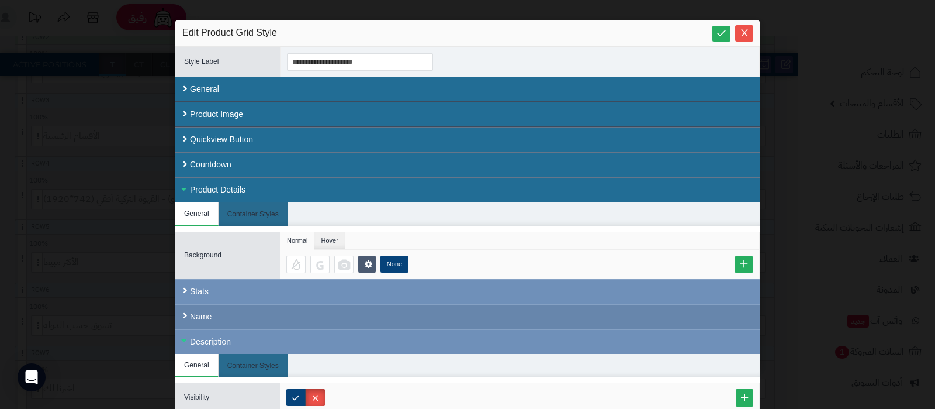
scroll to position [130, 0]
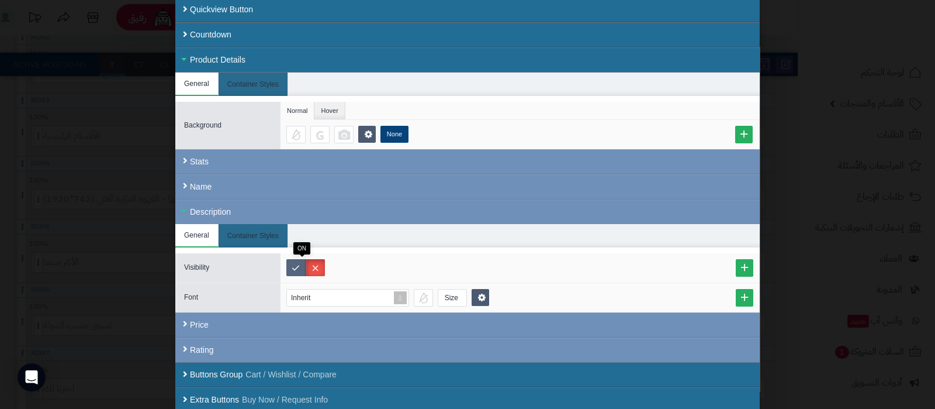
click at [295, 262] on label at bounding box center [295, 267] width 19 height 17
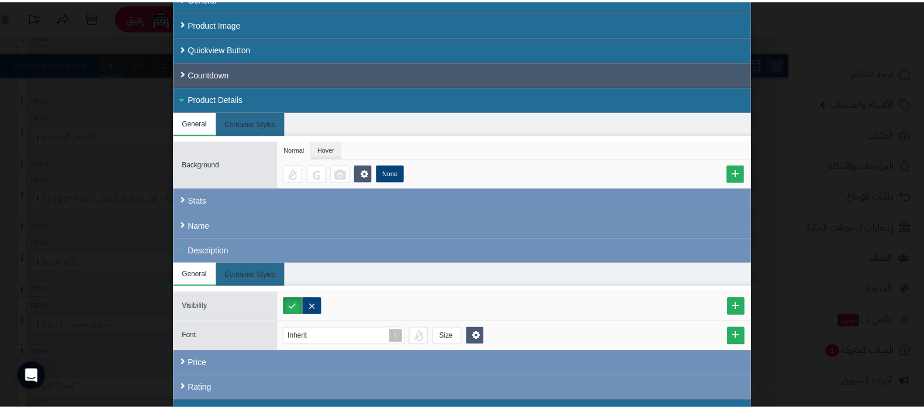
scroll to position [0, 0]
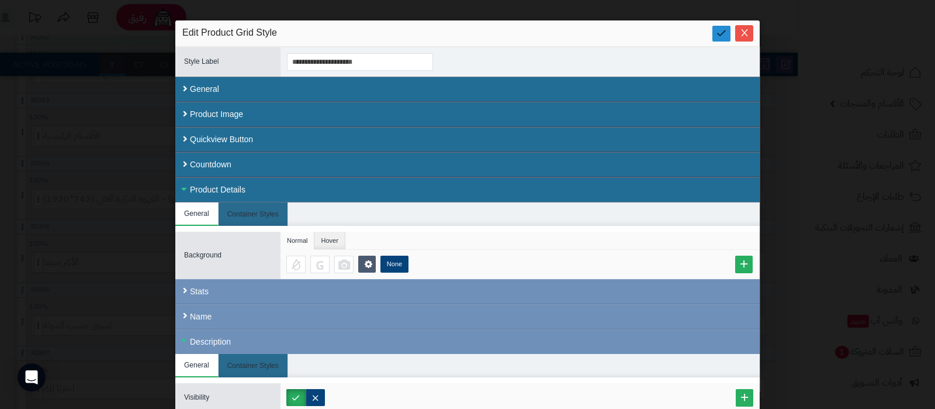
click at [719, 32] on link at bounding box center [722, 34] width 18 height 16
click at [745, 29] on icon "Close" at bounding box center [744, 31] width 9 height 9
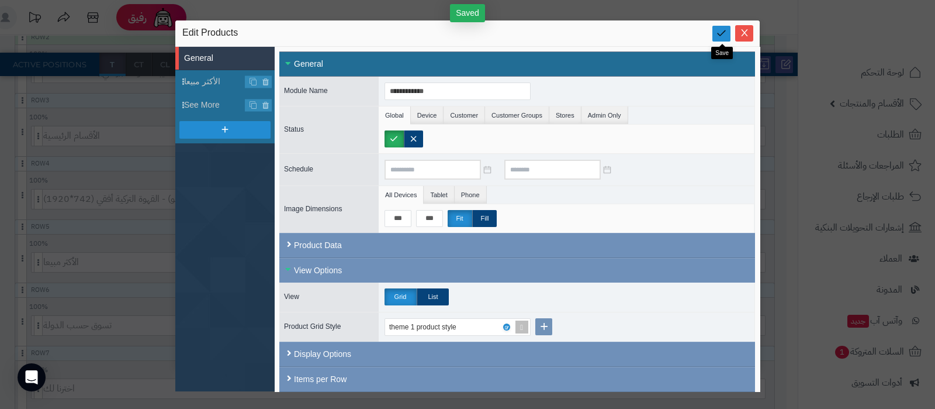
click at [724, 37] on icon at bounding box center [721, 32] width 11 height 11
click at [741, 30] on icon "Close" at bounding box center [744, 31] width 9 height 9
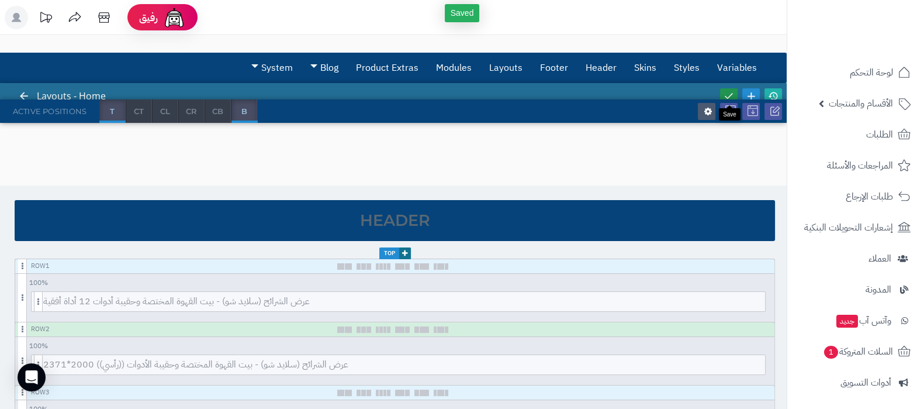
click at [728, 92] on icon at bounding box center [729, 96] width 11 height 11
click at [773, 91] on icon at bounding box center [773, 96] width 11 height 11
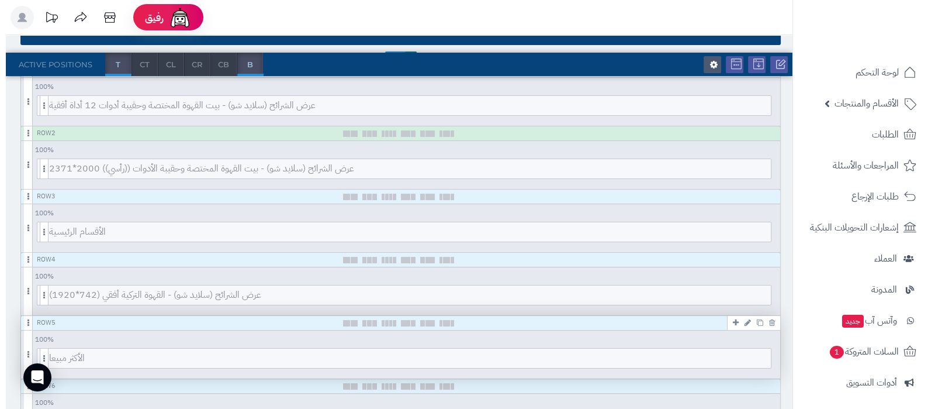
scroll to position [219, 0]
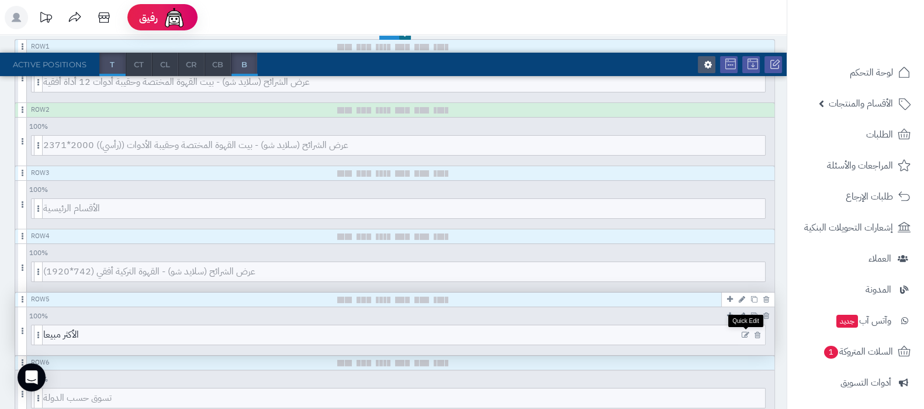
click at [742, 331] on icon at bounding box center [746, 335] width 8 height 8
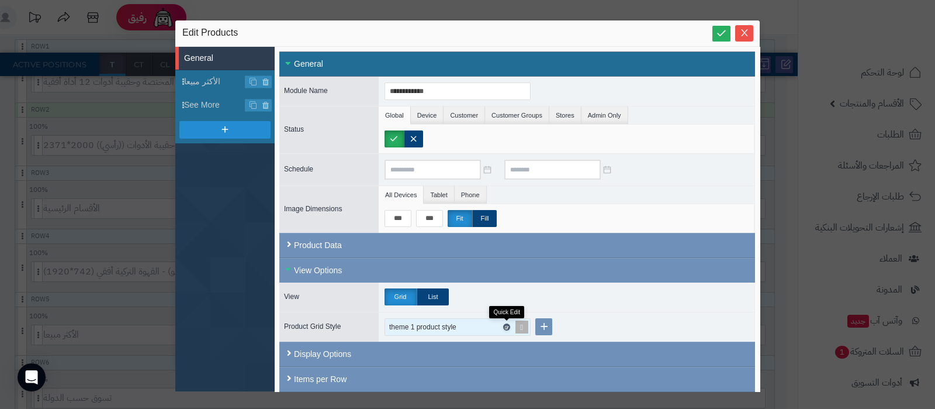
click at [508, 324] on icon at bounding box center [506, 326] width 4 height 5
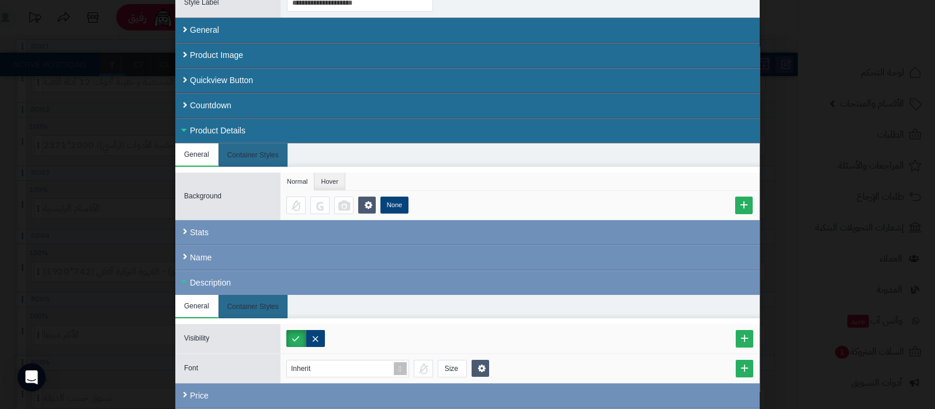
scroll to position [130, 0]
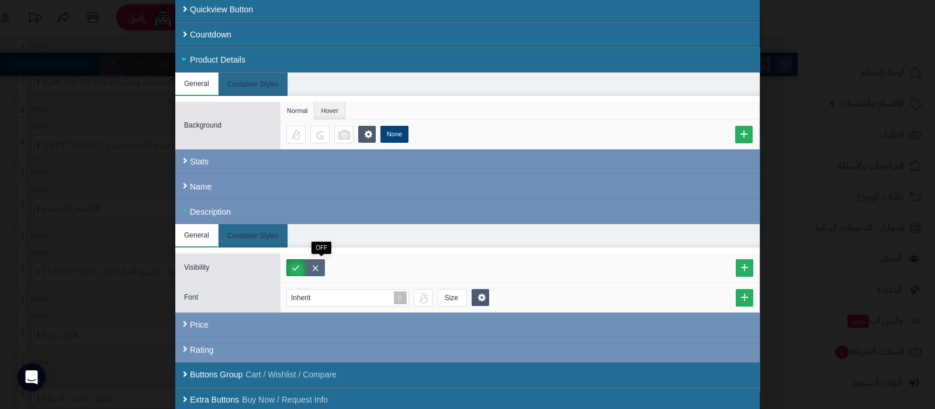
click at [324, 269] on label at bounding box center [315, 267] width 19 height 17
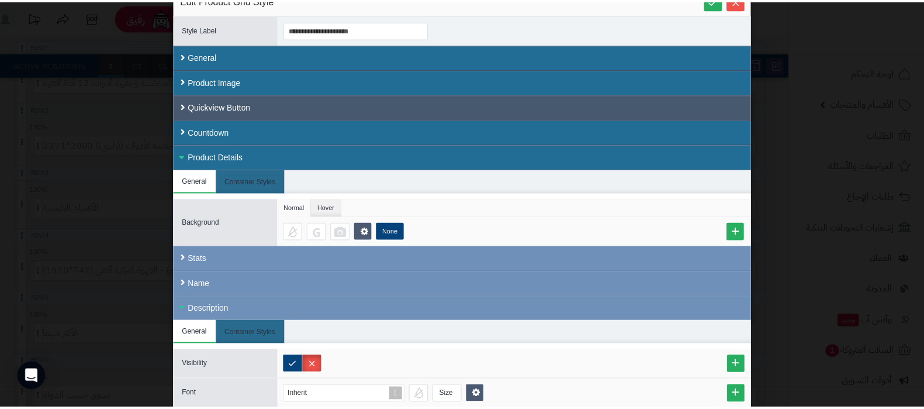
scroll to position [0, 0]
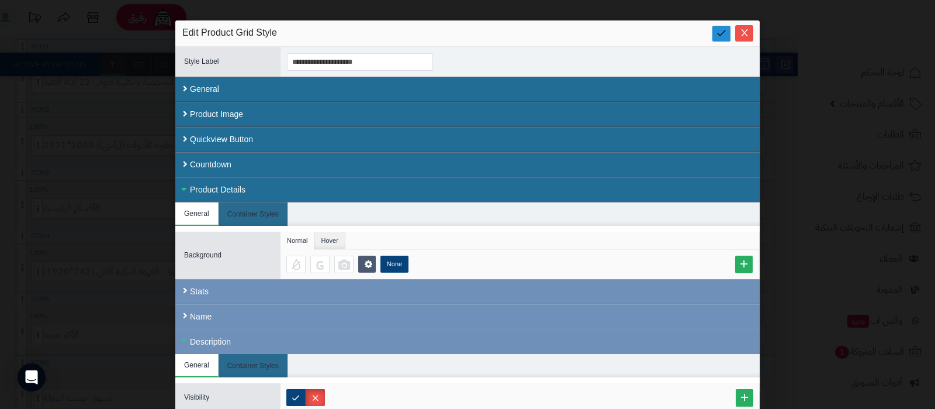
click at [725, 33] on icon at bounding box center [721, 32] width 11 height 11
click at [746, 33] on icon "Close" at bounding box center [744, 31] width 9 height 9
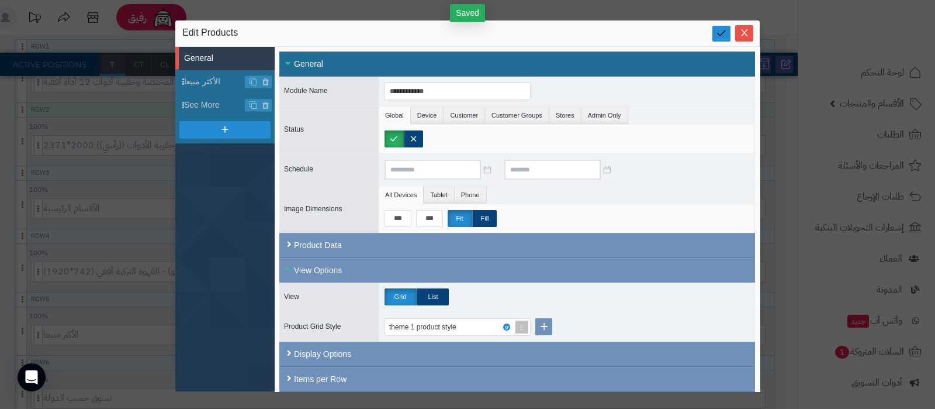
click at [714, 36] on link at bounding box center [722, 34] width 18 height 16
click at [746, 34] on icon "Close" at bounding box center [744, 32] width 6 height 7
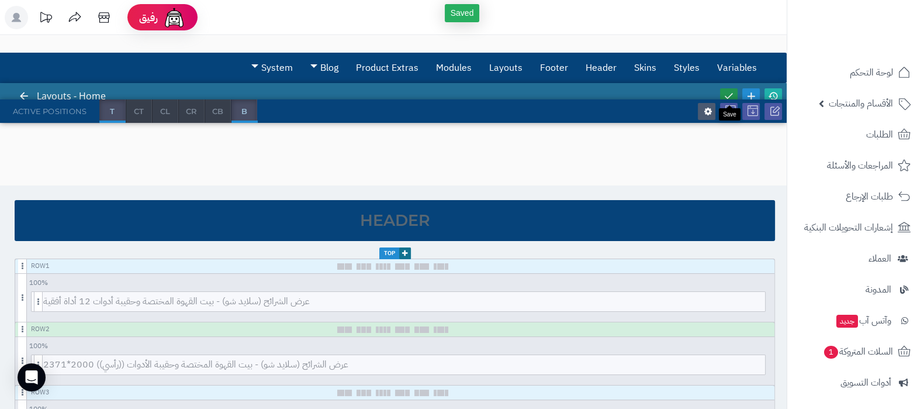
click at [732, 88] on link at bounding box center [729, 96] width 18 height 16
click at [774, 97] on icon at bounding box center [773, 96] width 11 height 11
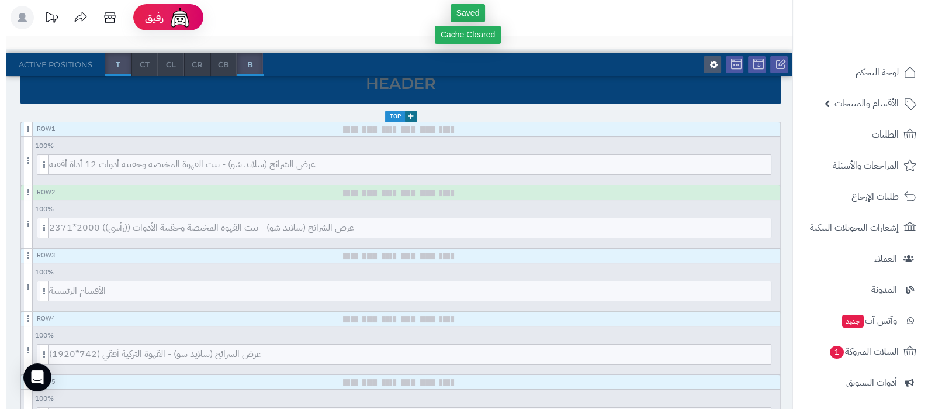
scroll to position [292, 0]
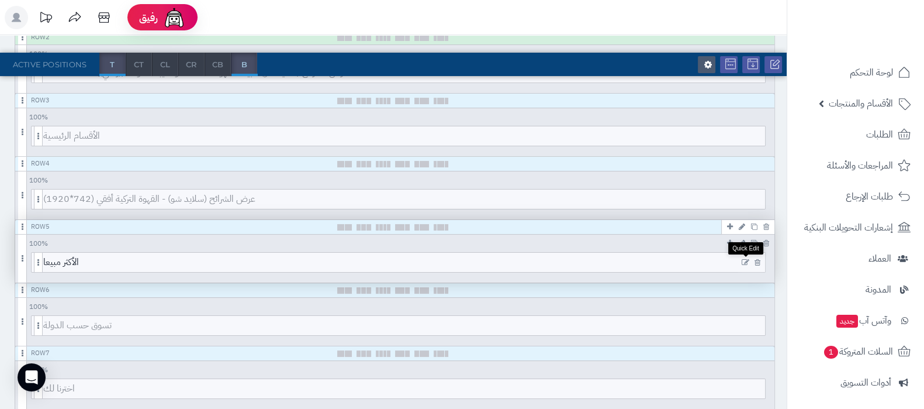
click at [742, 261] on icon at bounding box center [746, 262] width 8 height 8
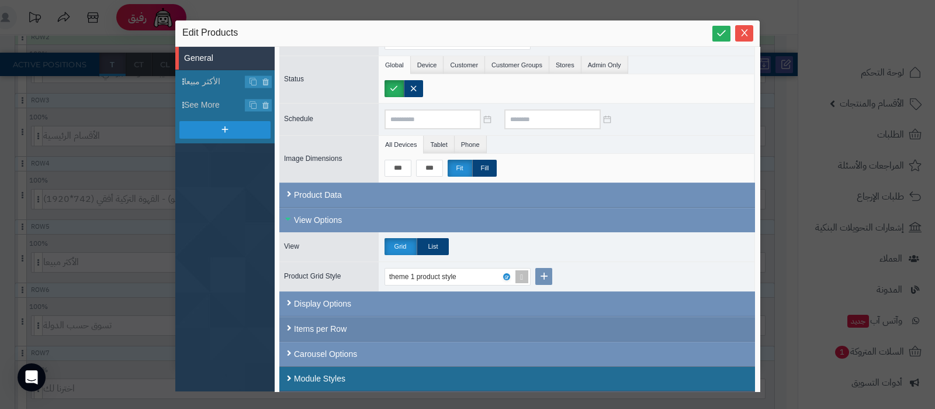
scroll to position [72, 0]
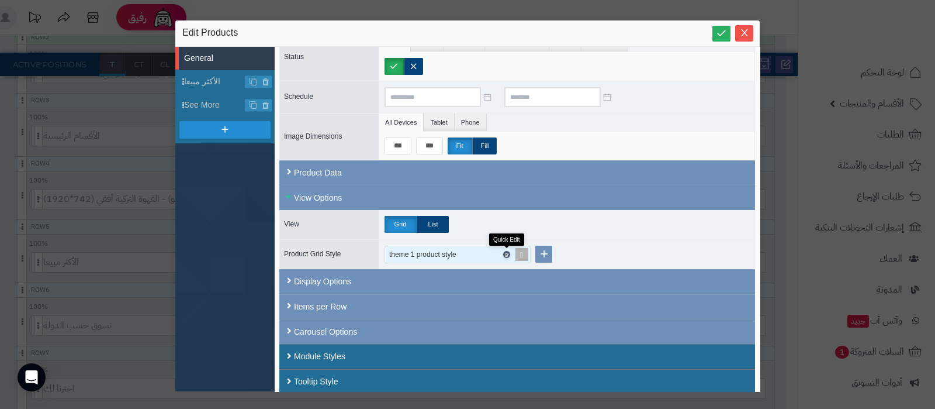
click at [506, 252] on icon at bounding box center [506, 254] width 4 height 5
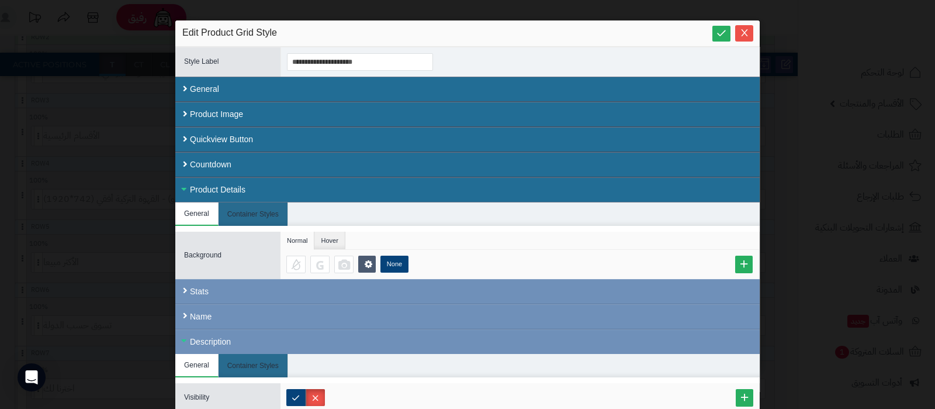
scroll to position [130, 0]
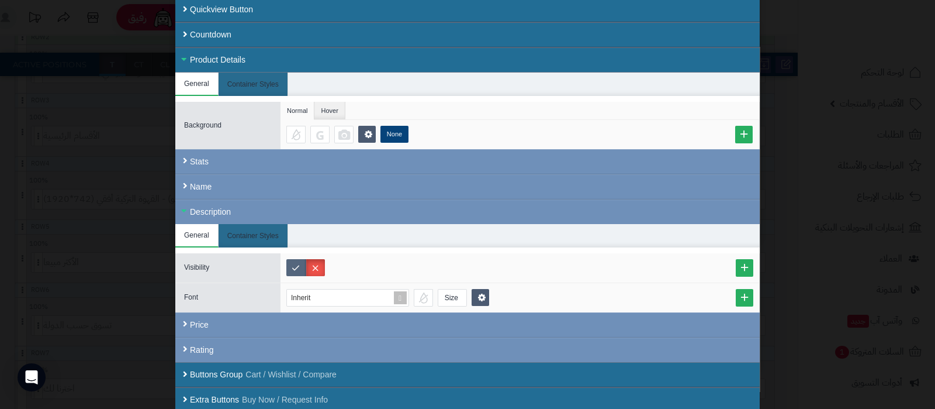
click at [304, 264] on label at bounding box center [295, 267] width 19 height 17
click at [317, 265] on label at bounding box center [315, 267] width 19 height 17
click at [243, 227] on li "Container Styles" at bounding box center [254, 235] width 70 height 23
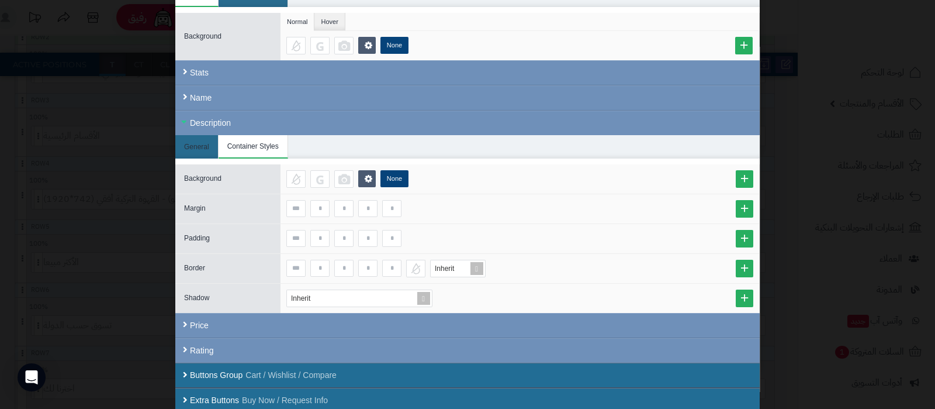
scroll to position [219, 0]
click at [208, 139] on li "General" at bounding box center [196, 145] width 43 height 23
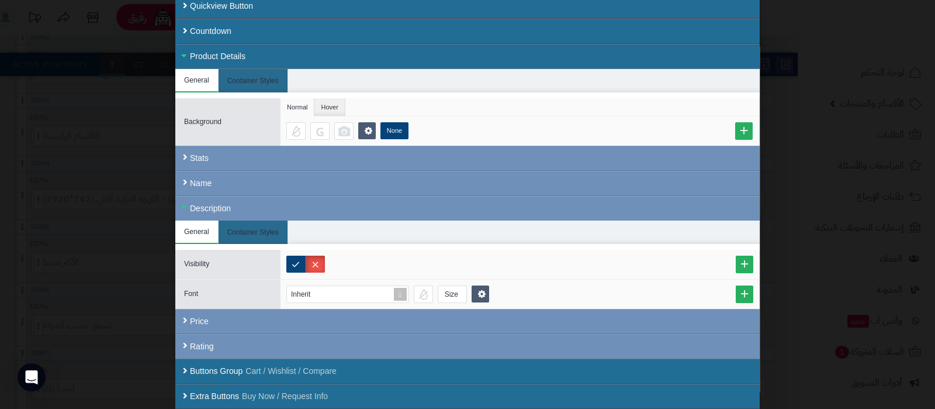
scroll to position [130, 0]
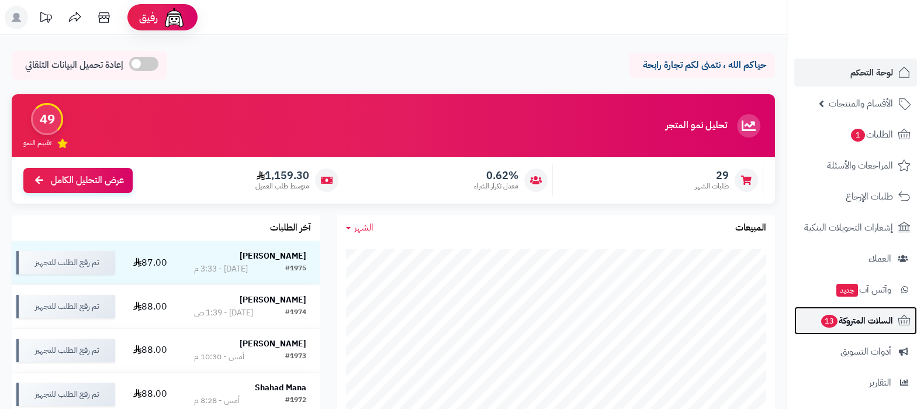
click at [856, 326] on span "السلات المتروكة 13" at bounding box center [856, 320] width 73 height 16
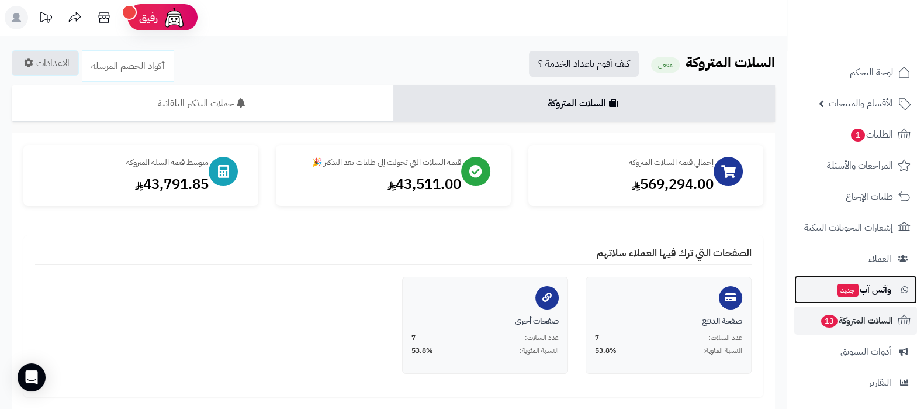
click at [860, 292] on span "وآتس آب جديد" at bounding box center [864, 289] width 56 height 16
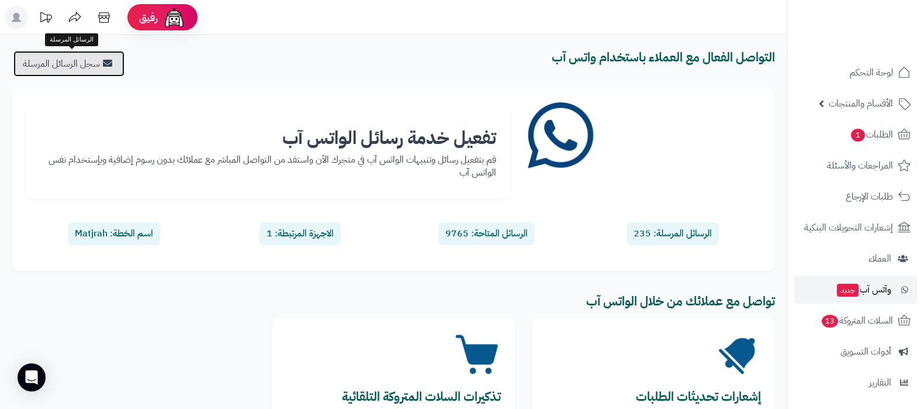
click at [68, 64] on link "سجل الرسائل المرسلة" at bounding box center [68, 64] width 111 height 26
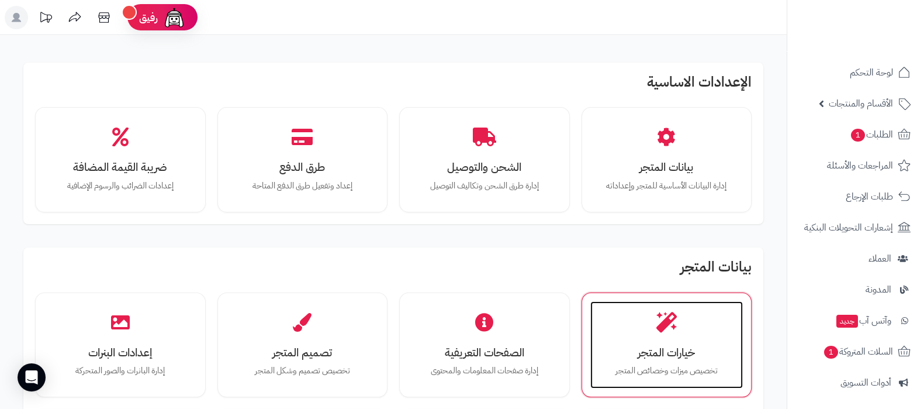
click at [666, 331] on div "خيارات المتجر تخصيص ميزات وخصائص المتجر" at bounding box center [666, 345] width 153 height 88
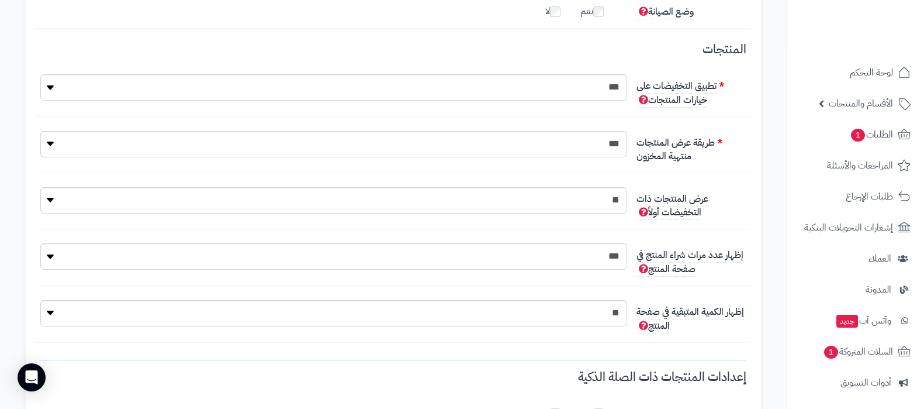
scroll to position [219, 0]
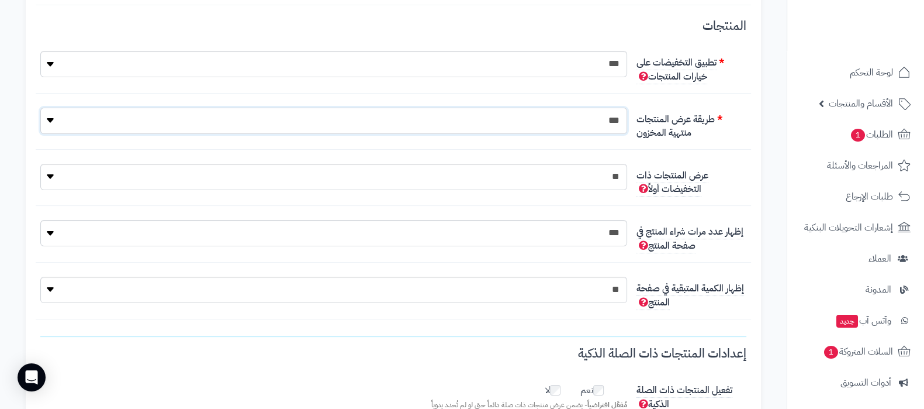
click at [593, 118] on select "**********" at bounding box center [333, 121] width 587 height 26
click at [585, 118] on select "**********" at bounding box center [333, 121] width 587 height 26
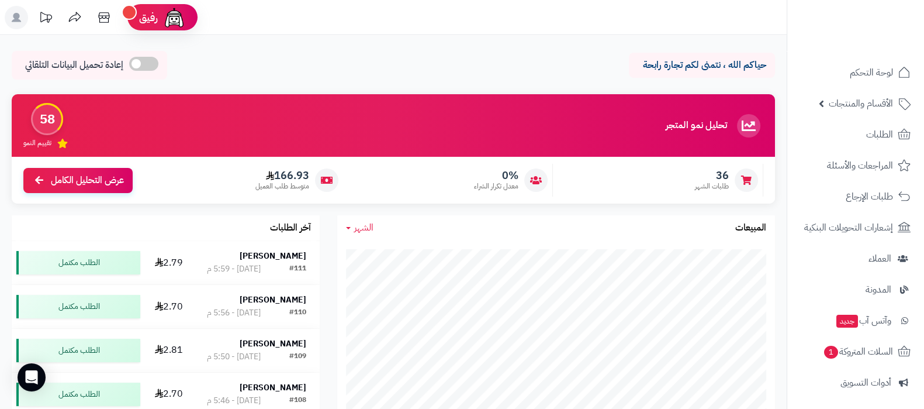
scroll to position [157, 0]
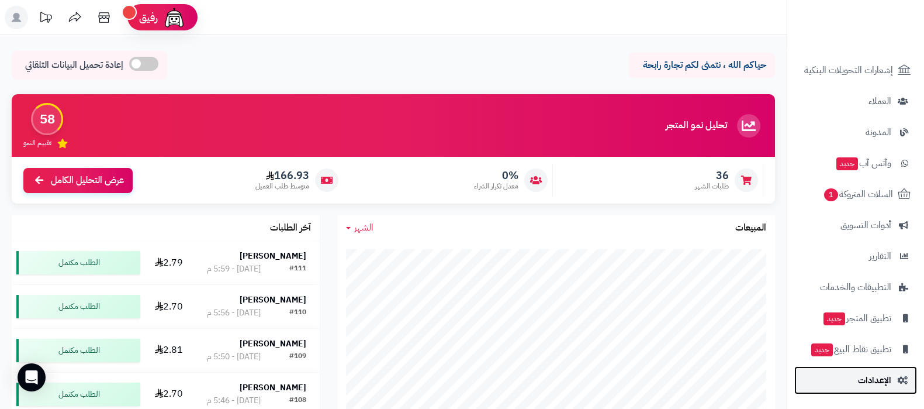
click at [863, 376] on span "الإعدادات" at bounding box center [874, 380] width 33 height 16
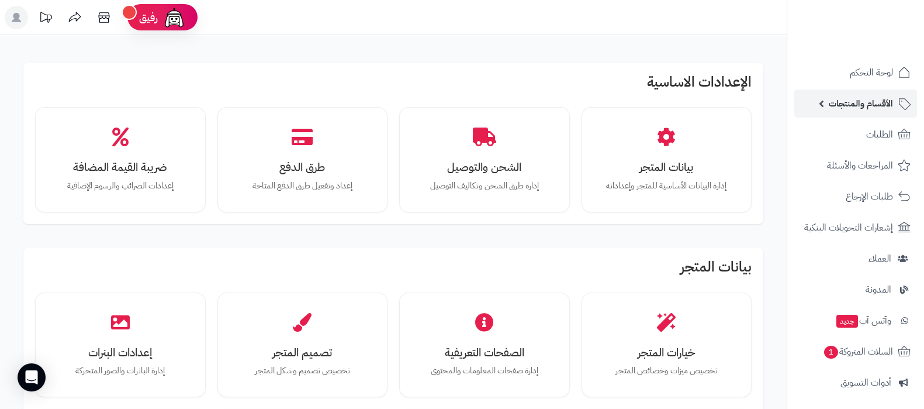
click at [861, 116] on link "الأقسام والمنتجات" at bounding box center [855, 103] width 123 height 28
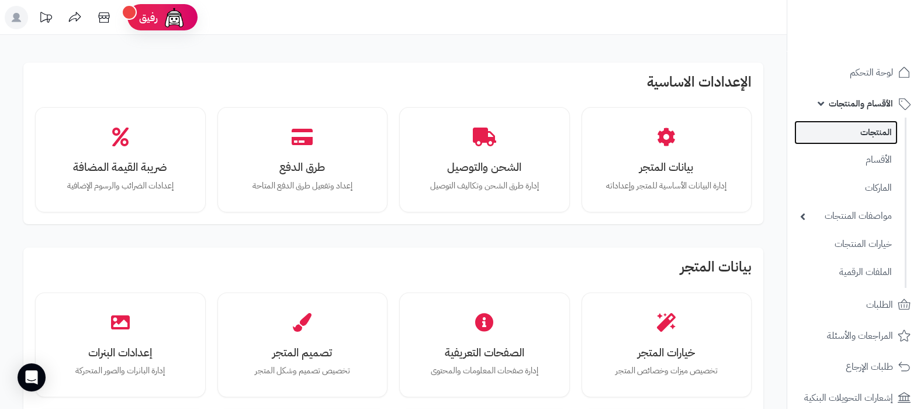
click at [859, 133] on link "المنتجات" at bounding box center [845, 132] width 103 height 24
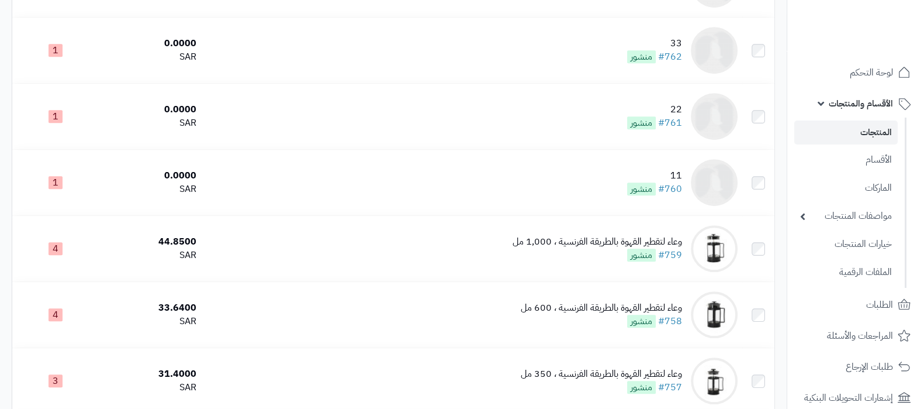
scroll to position [949, 0]
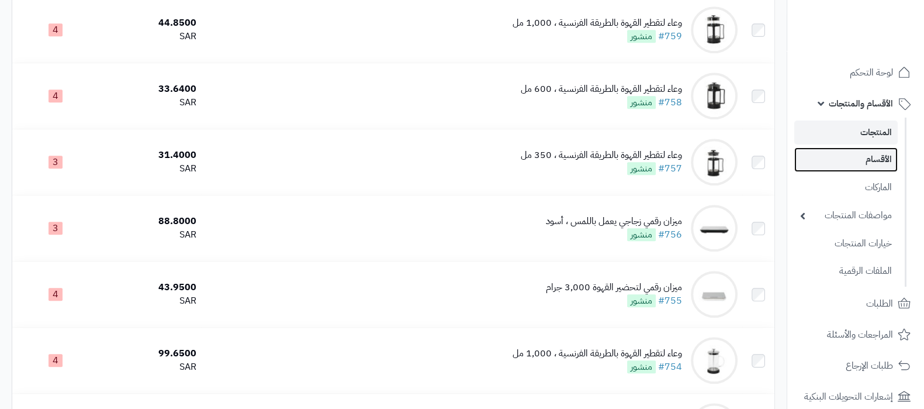
click at [865, 158] on link "الأقسام" at bounding box center [845, 159] width 103 height 24
click at [880, 158] on link "الأقسام" at bounding box center [845, 159] width 103 height 24
click at [866, 164] on link "الأقسام" at bounding box center [845, 159] width 103 height 24
click at [855, 158] on link "الأقسام" at bounding box center [845, 159] width 103 height 24
click at [862, 151] on link "الأقسام" at bounding box center [845, 159] width 103 height 24
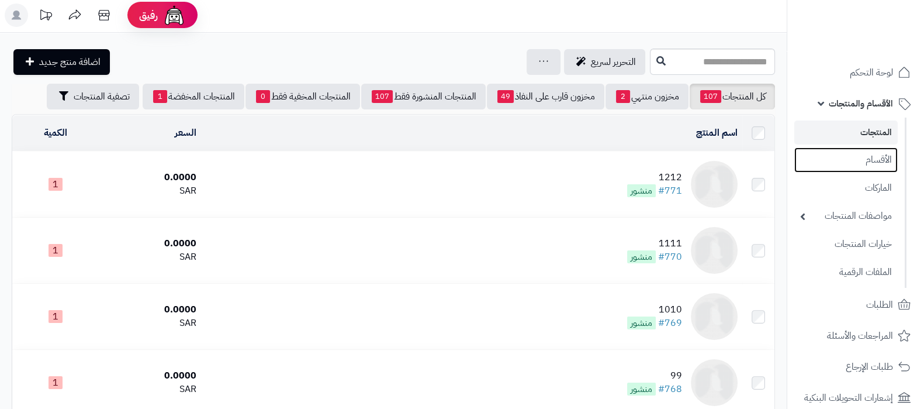
scroll to position [0, 0]
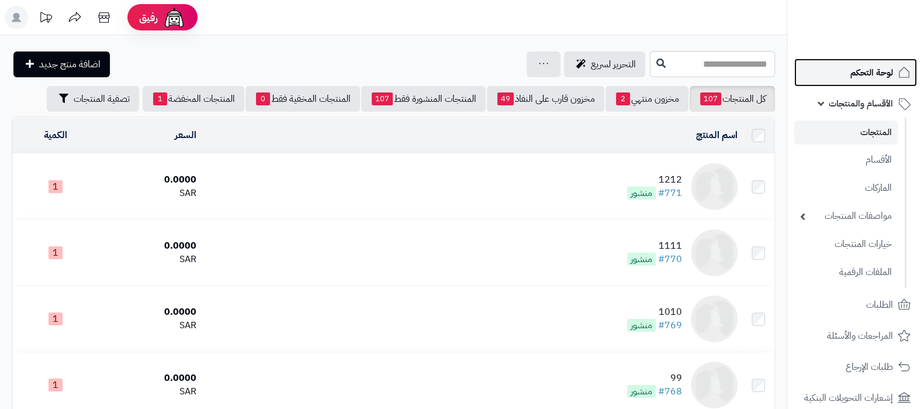
click at [853, 68] on span "لوحة التحكم" at bounding box center [871, 72] width 43 height 16
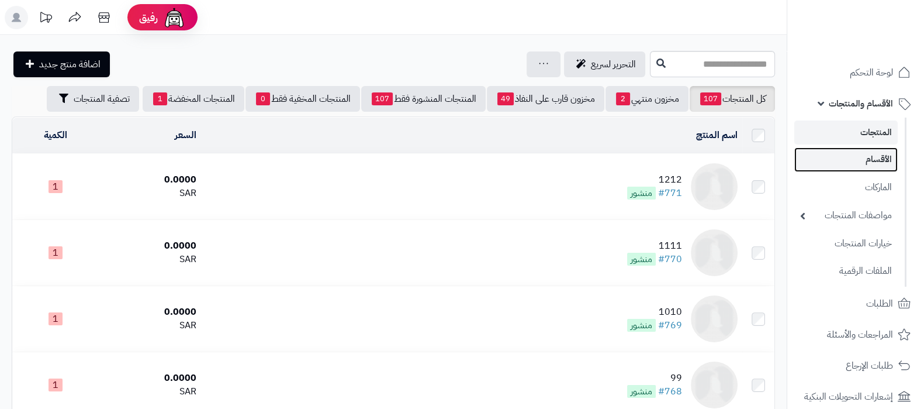
click at [861, 161] on link "الأقسام" at bounding box center [845, 159] width 103 height 24
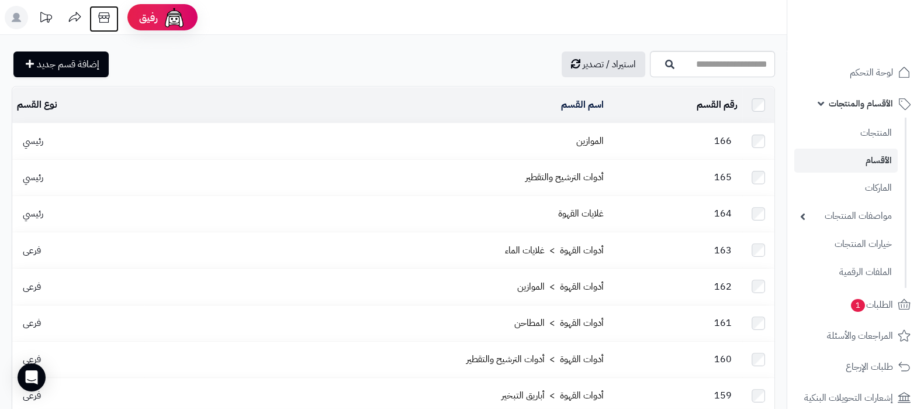
click at [110, 22] on icon at bounding box center [103, 17] width 23 height 23
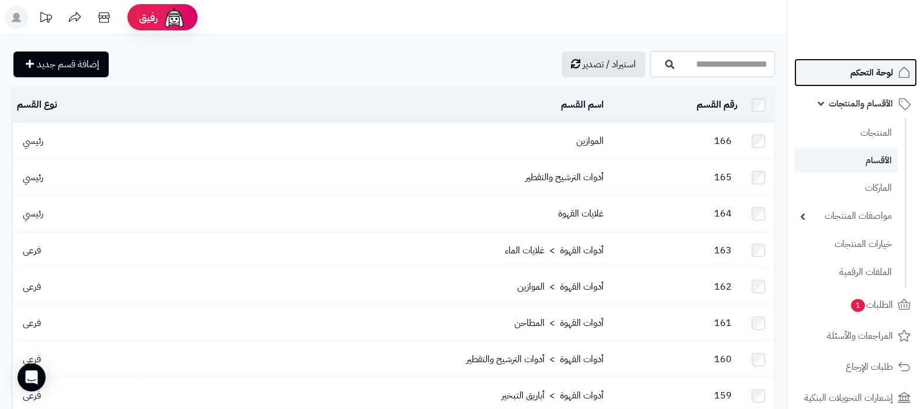
click at [864, 70] on span "لوحة التحكم" at bounding box center [871, 72] width 43 height 16
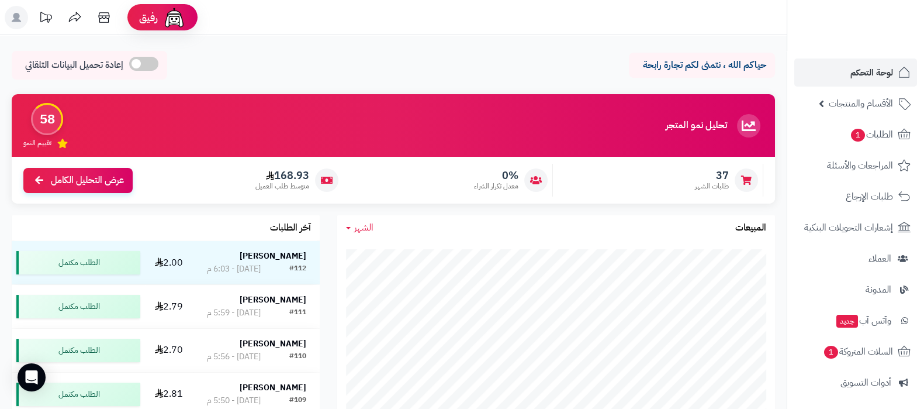
click at [599, 25] on header "رفيق ! 0 الطلبات معالجة مكتمل إرجاع المنتجات العملاء المتواجدون الان 3 عملاء من…" at bounding box center [462, 17] width 924 height 35
click at [855, 106] on span "الأقسام والمنتجات" at bounding box center [861, 103] width 64 height 16
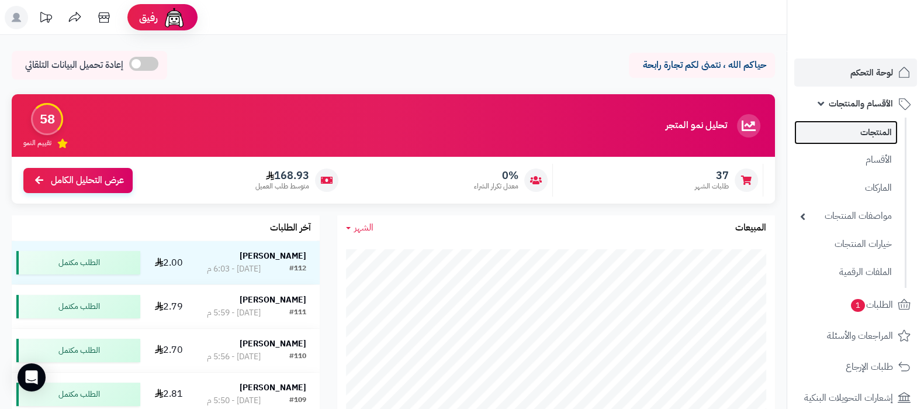
click at [863, 137] on link "المنتجات" at bounding box center [845, 132] width 103 height 24
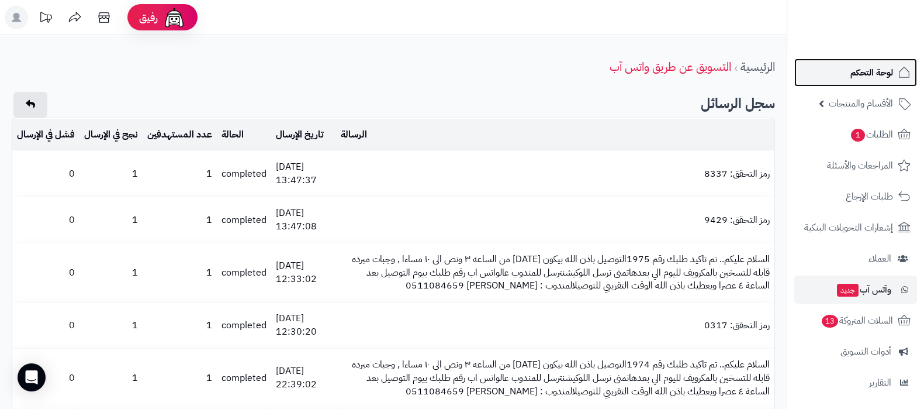
click at [848, 80] on link "لوحة التحكم" at bounding box center [855, 72] width 123 height 28
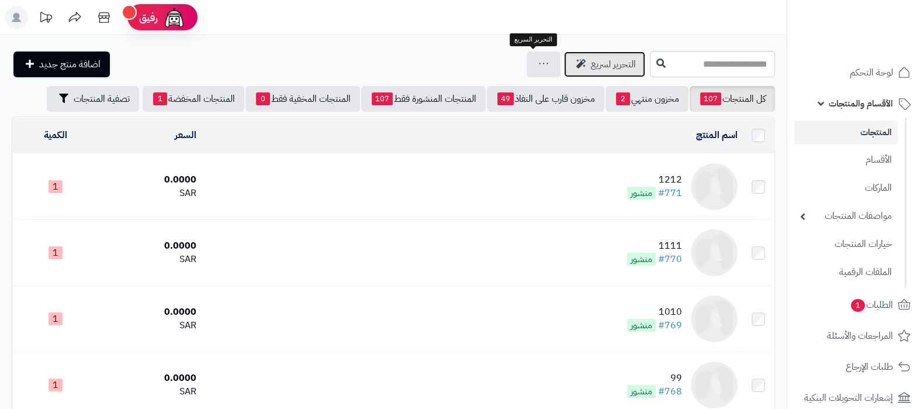
click at [591, 61] on span "التحرير لسريع" at bounding box center [613, 64] width 45 height 14
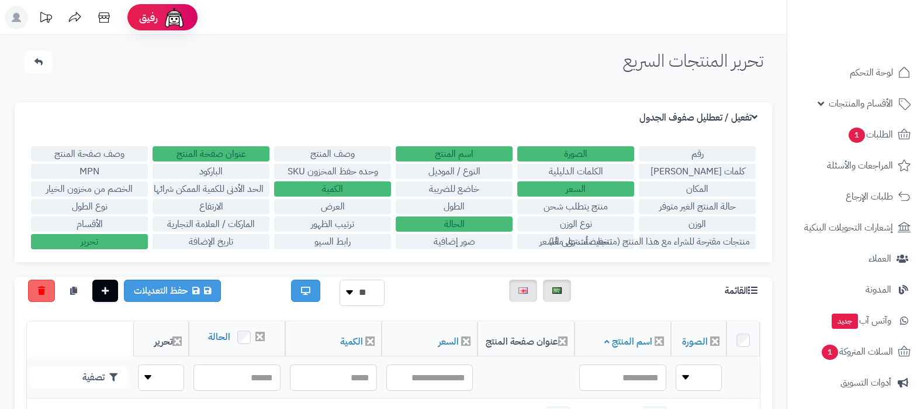
scroll to position [72, 0]
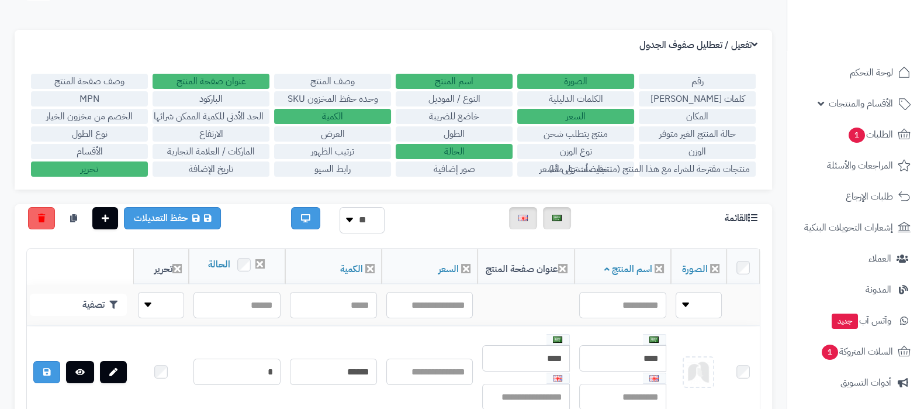
click label "ترتيب الظهور"
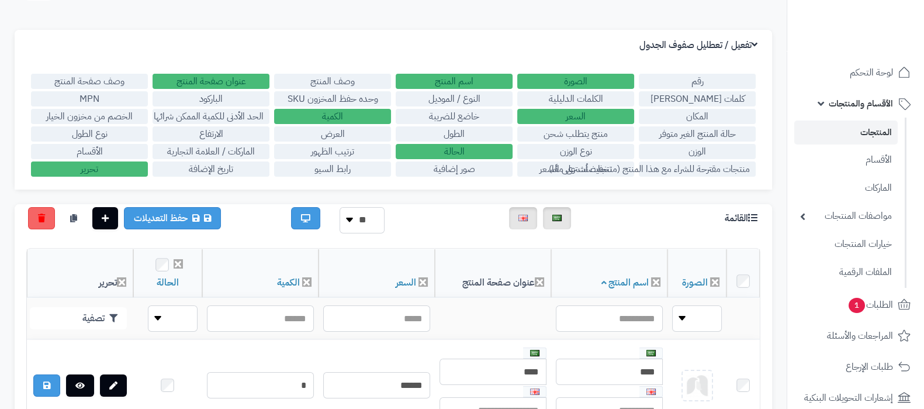
click label "ترتيب الظهور"
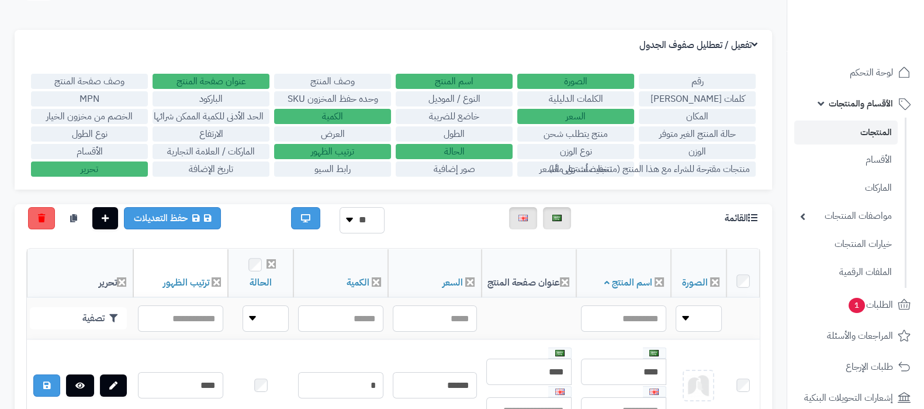
click label "عنوان صفحة المنتج"
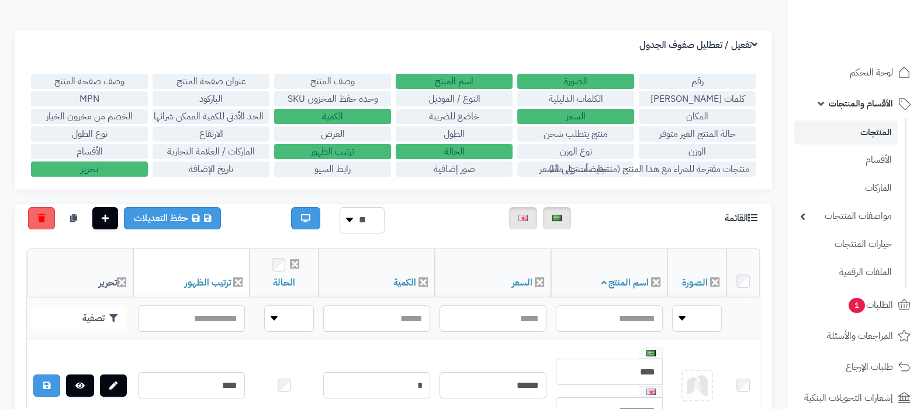
click label "الأقسام"
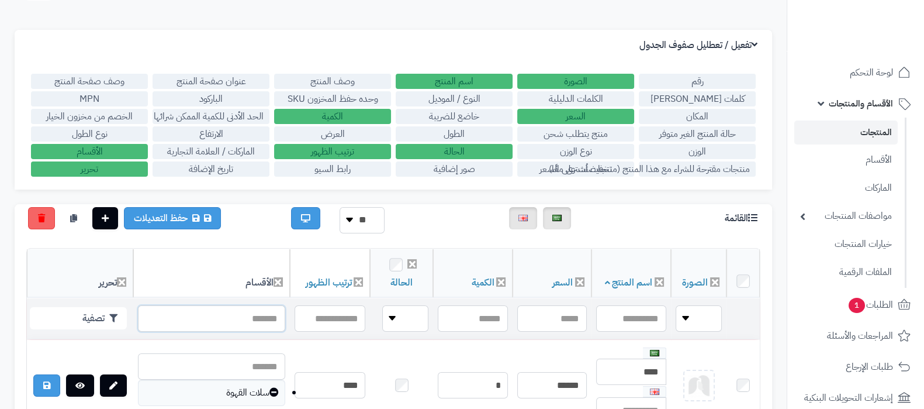
click input "text"
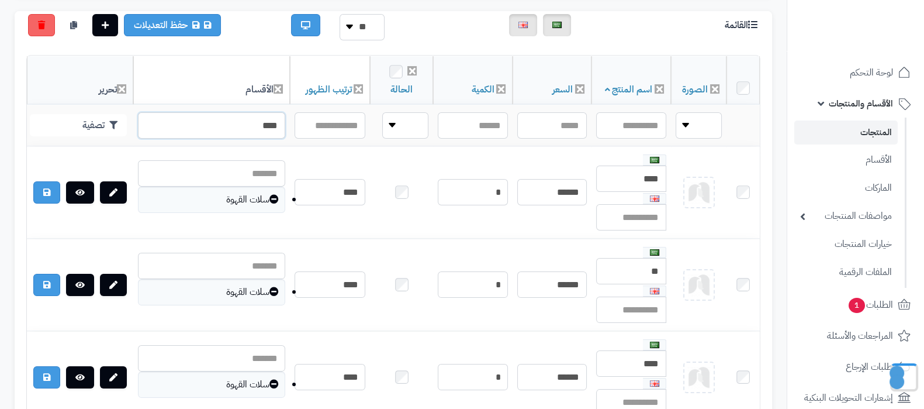
scroll to position [292, 0]
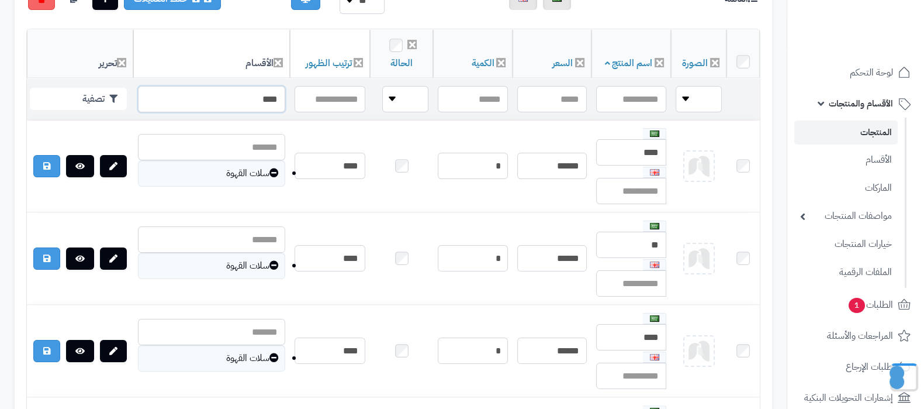
click input "****"
click button "تصفية"
click input "****"
type input "*"
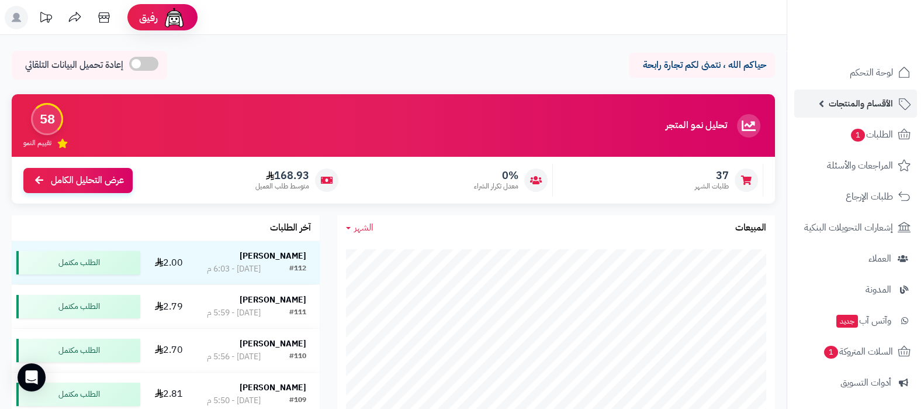
click at [853, 100] on span "الأقسام والمنتجات" at bounding box center [861, 103] width 64 height 16
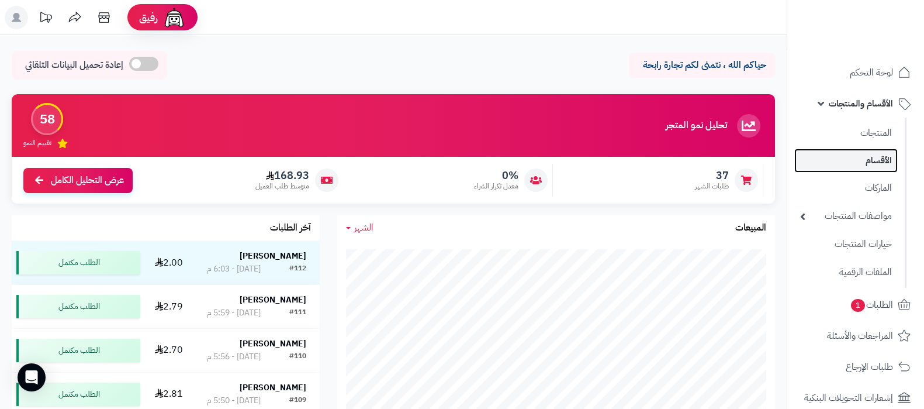
click at [855, 158] on link "الأقسام" at bounding box center [845, 160] width 103 height 24
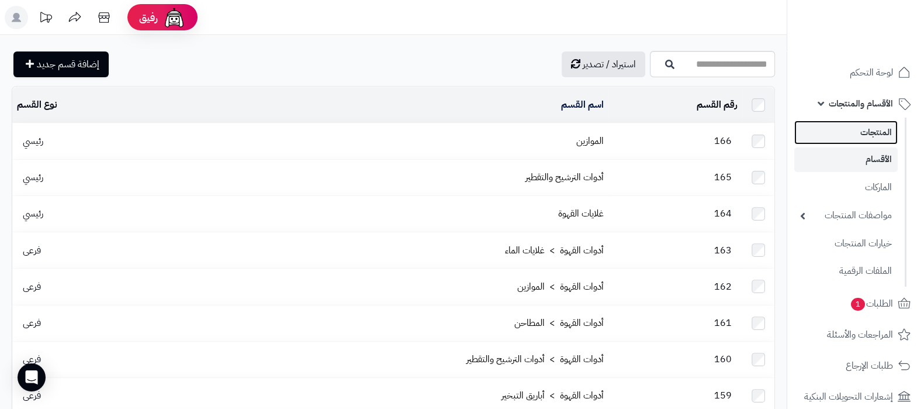
click at [861, 132] on link "المنتجات" at bounding box center [845, 132] width 103 height 24
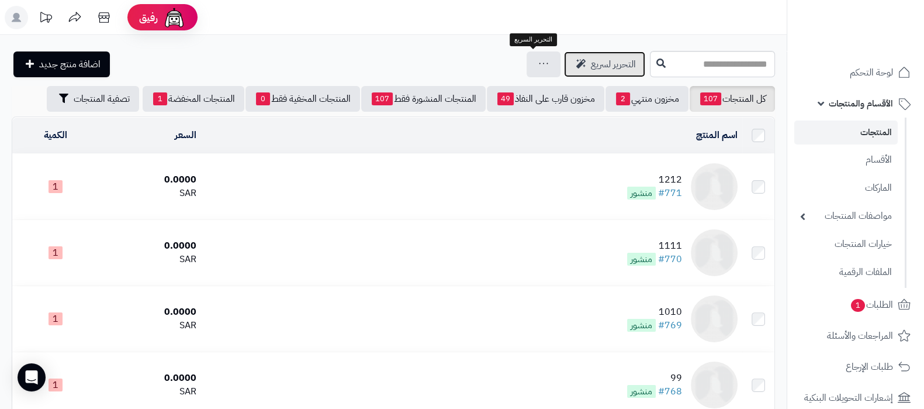
click at [591, 60] on span "التحرير لسريع" at bounding box center [613, 64] width 45 height 14
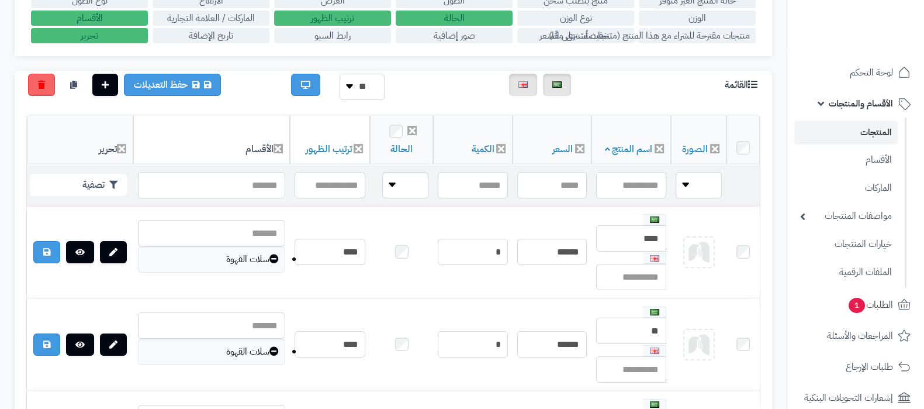
scroll to position [219, 0]
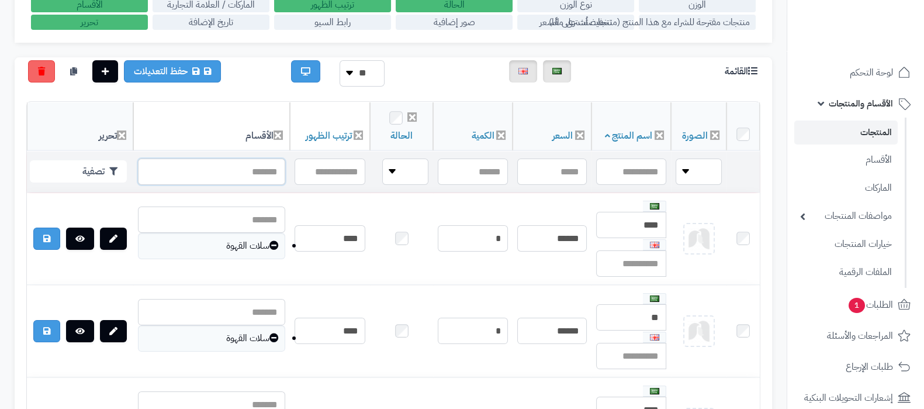
click at [202, 177] on input "text" at bounding box center [211, 171] width 147 height 26
type input "*****"
click at [202, 177] on input "*****" at bounding box center [211, 171] width 147 height 26
